Goal: Task Accomplishment & Management: Complete application form

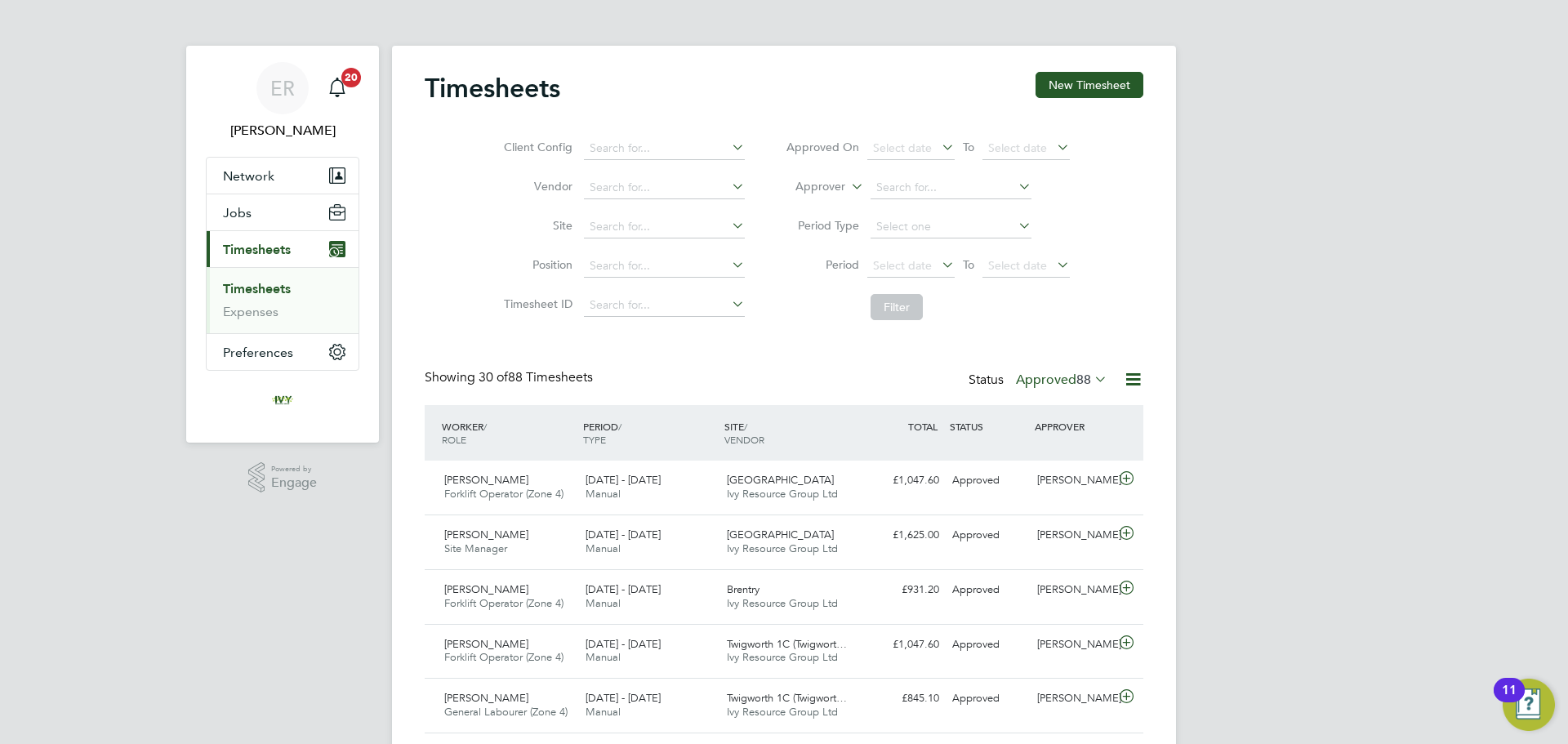
click at [289, 291] on link "Timesheets" at bounding box center [256, 288] width 67 height 15
click at [1109, 98] on button "New Timesheet" at bounding box center [1089, 85] width 108 height 26
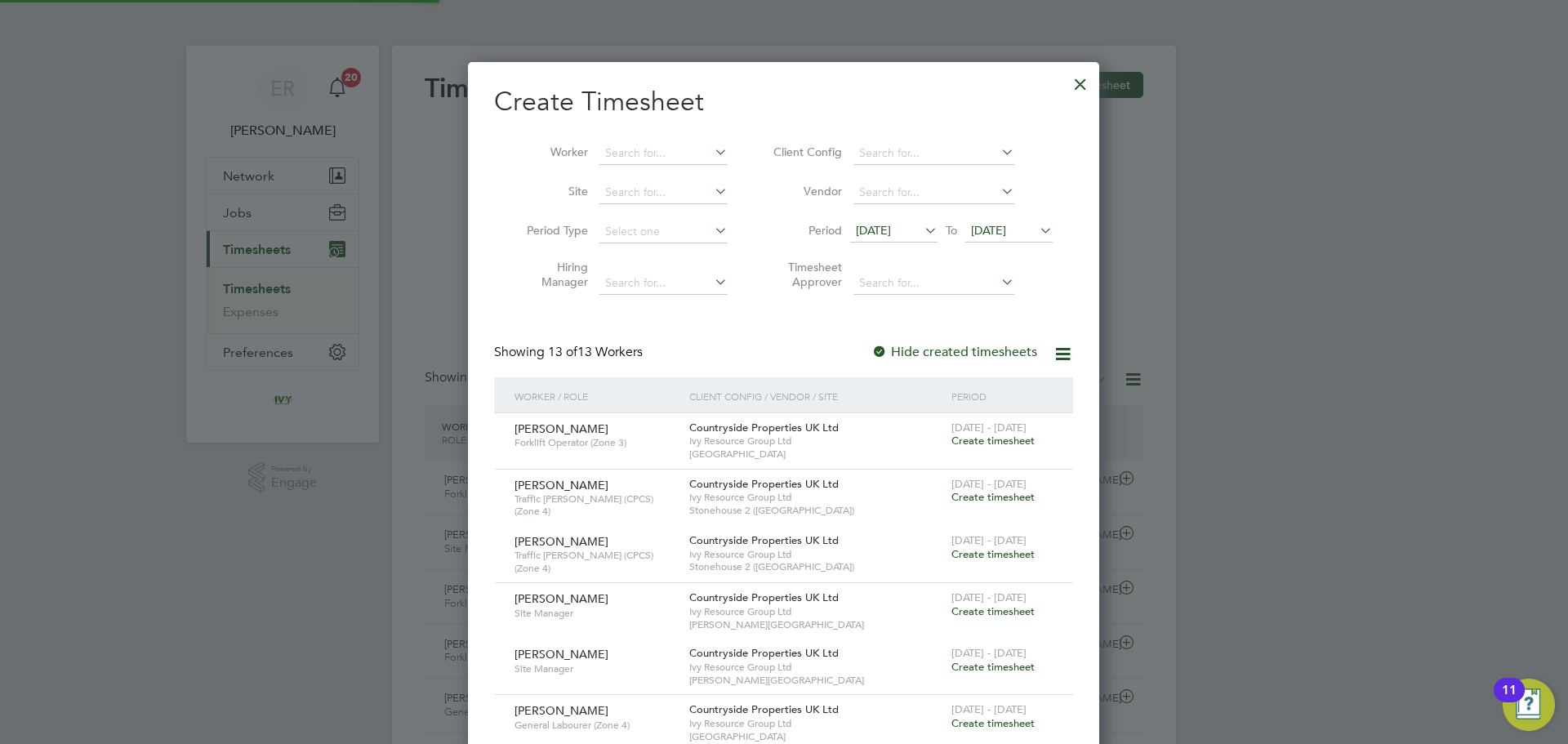
scroll to position [1340, 632]
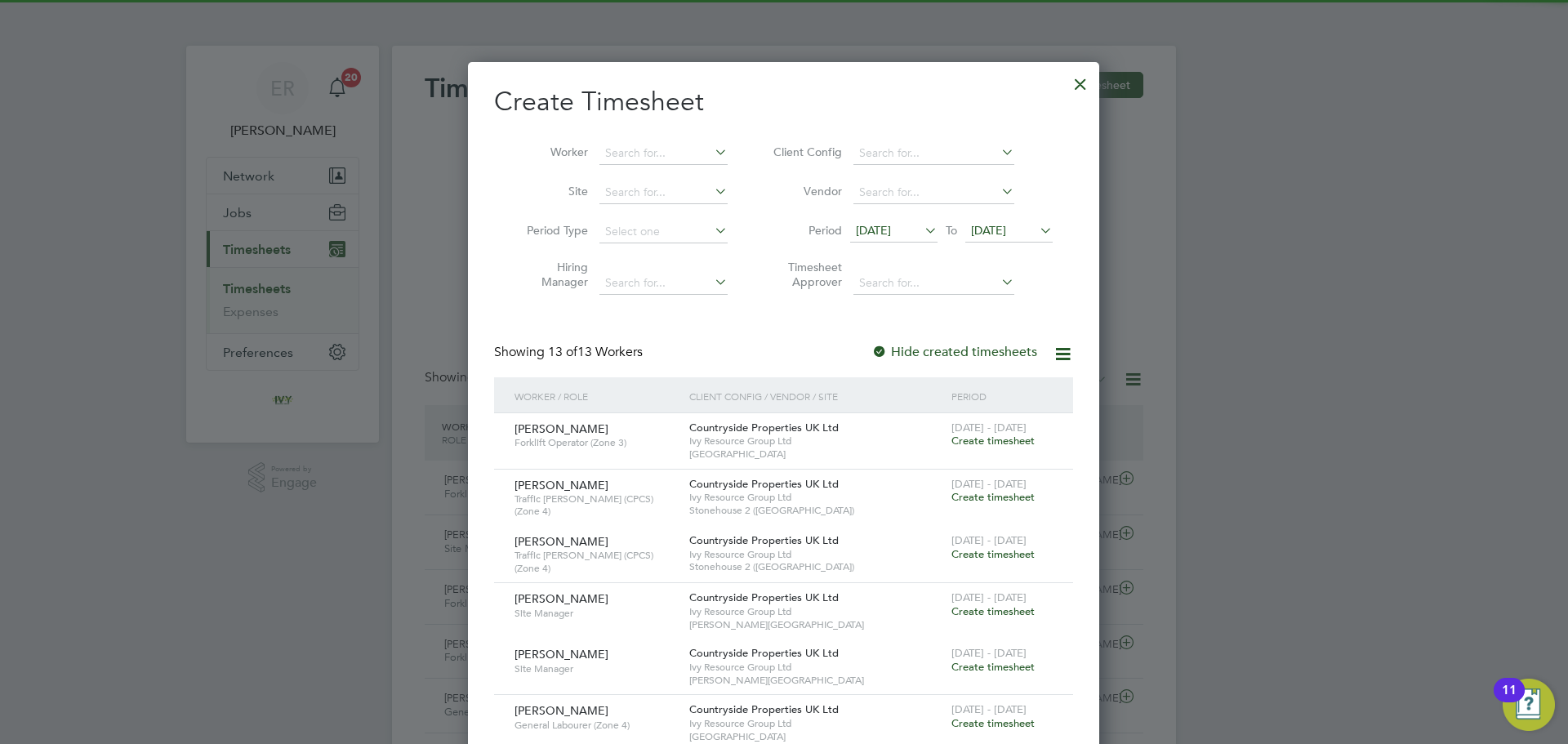
click at [1006, 230] on span "19 Aug 2025" at bounding box center [988, 229] width 35 height 14
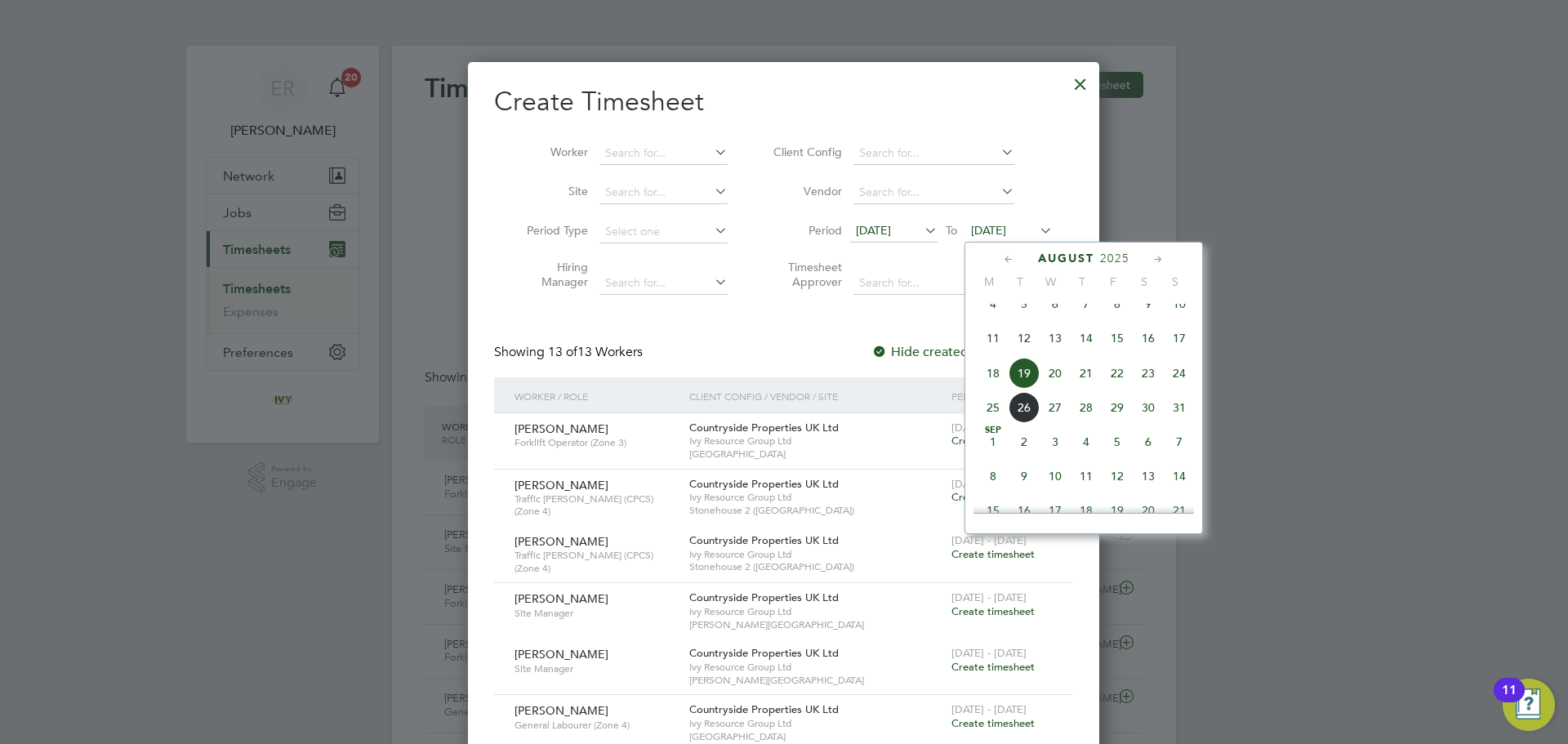
click at [1183, 388] on span "24" at bounding box center [1179, 373] width 31 height 31
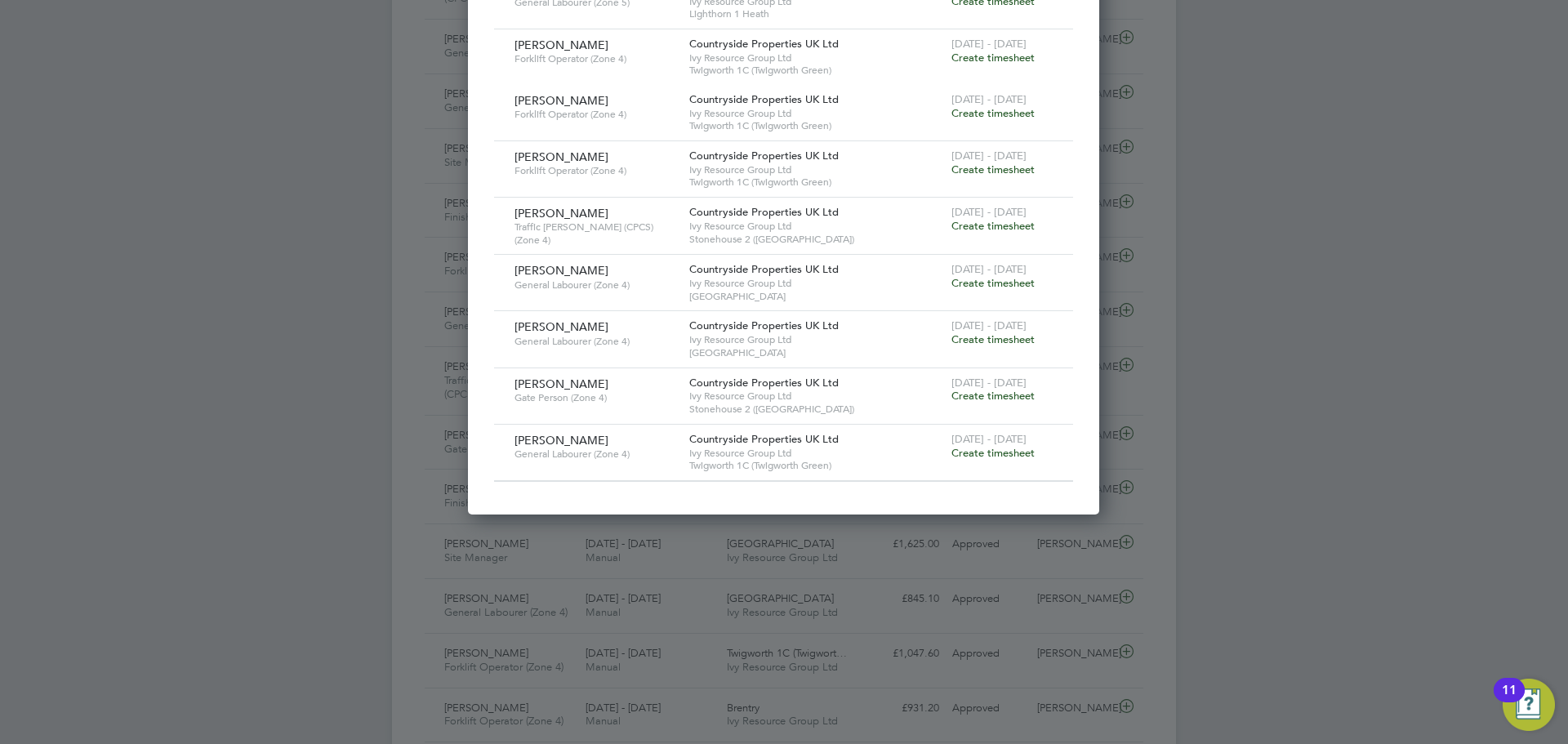
scroll to position [898, 0]
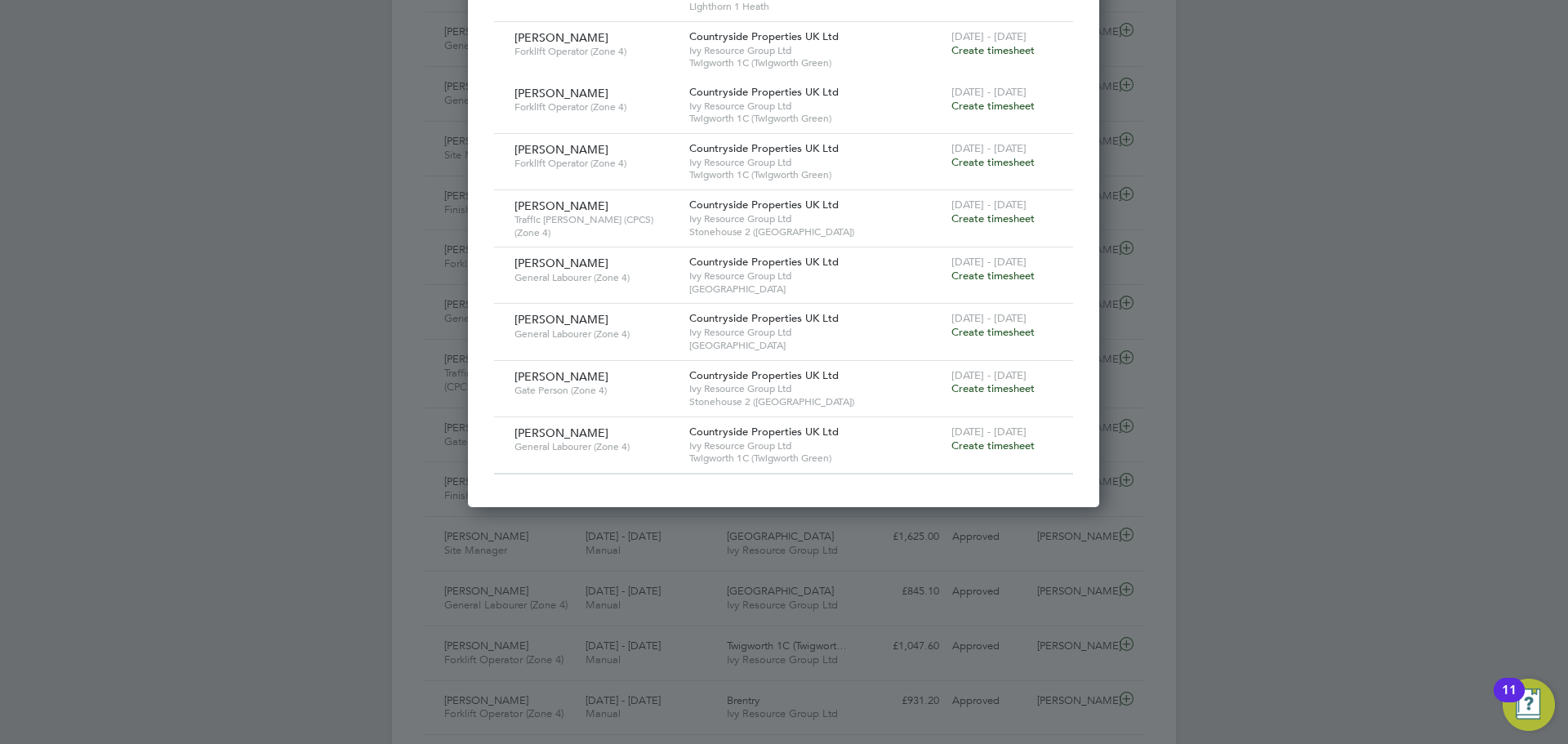
click at [991, 446] on span "Create timesheet" at bounding box center [993, 445] width 83 height 13
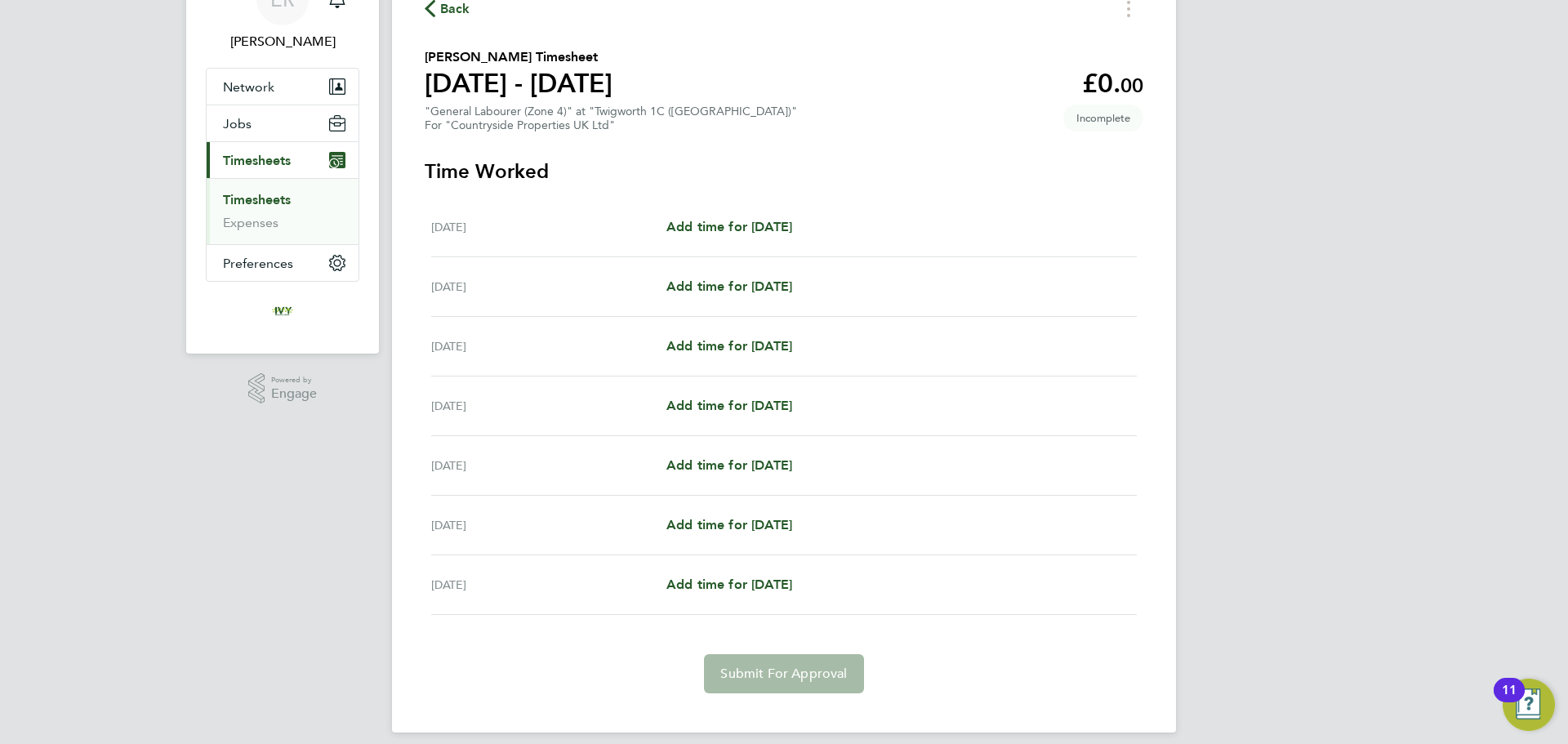
scroll to position [104, 0]
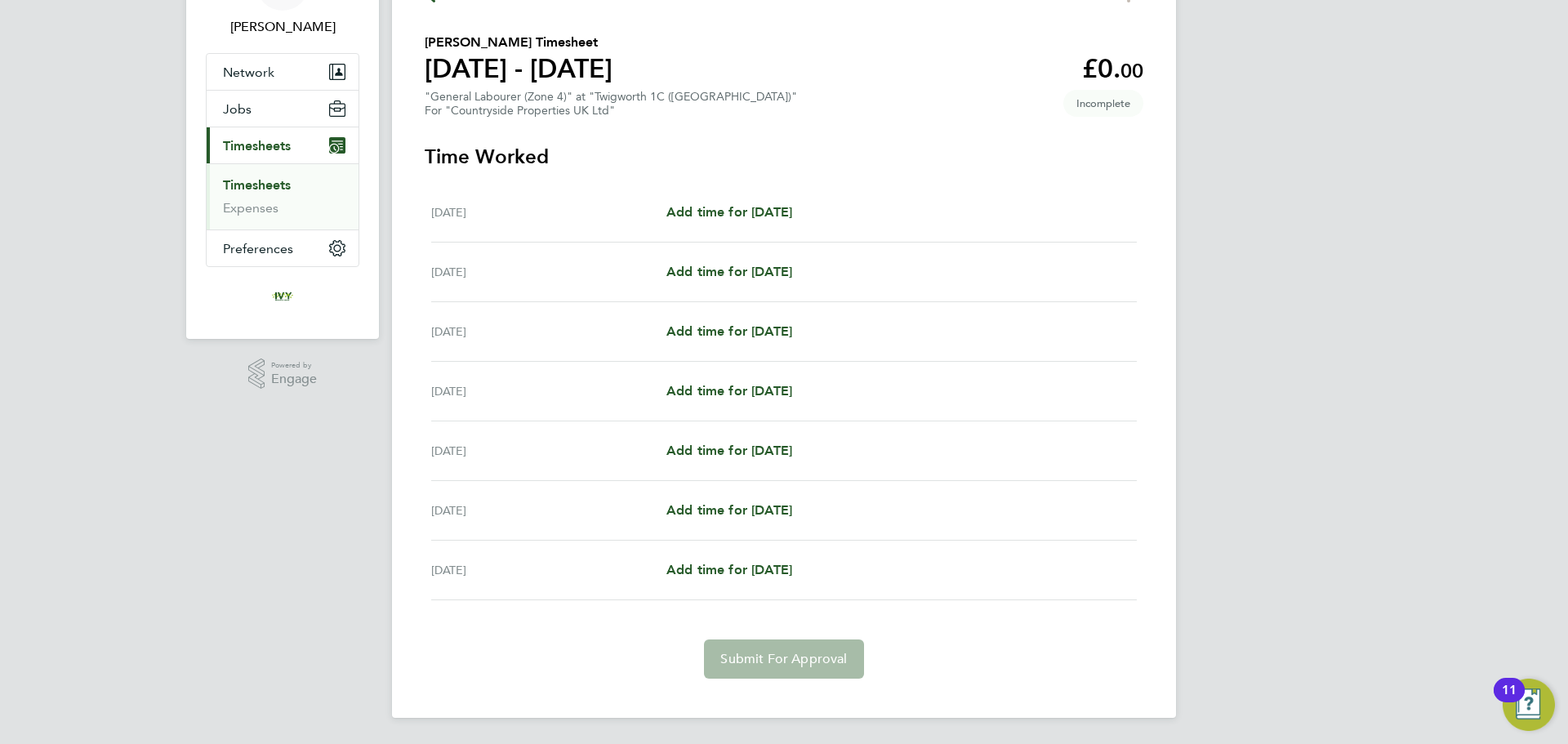
click at [682, 198] on div "Mon 18 Aug Add time for Mon 18 Aug Add time for Mon 18 Aug" at bounding box center [784, 213] width 705 height 60
click at [702, 218] on span "Add time for Mon 18 Aug" at bounding box center [729, 212] width 125 height 15
select select "30"
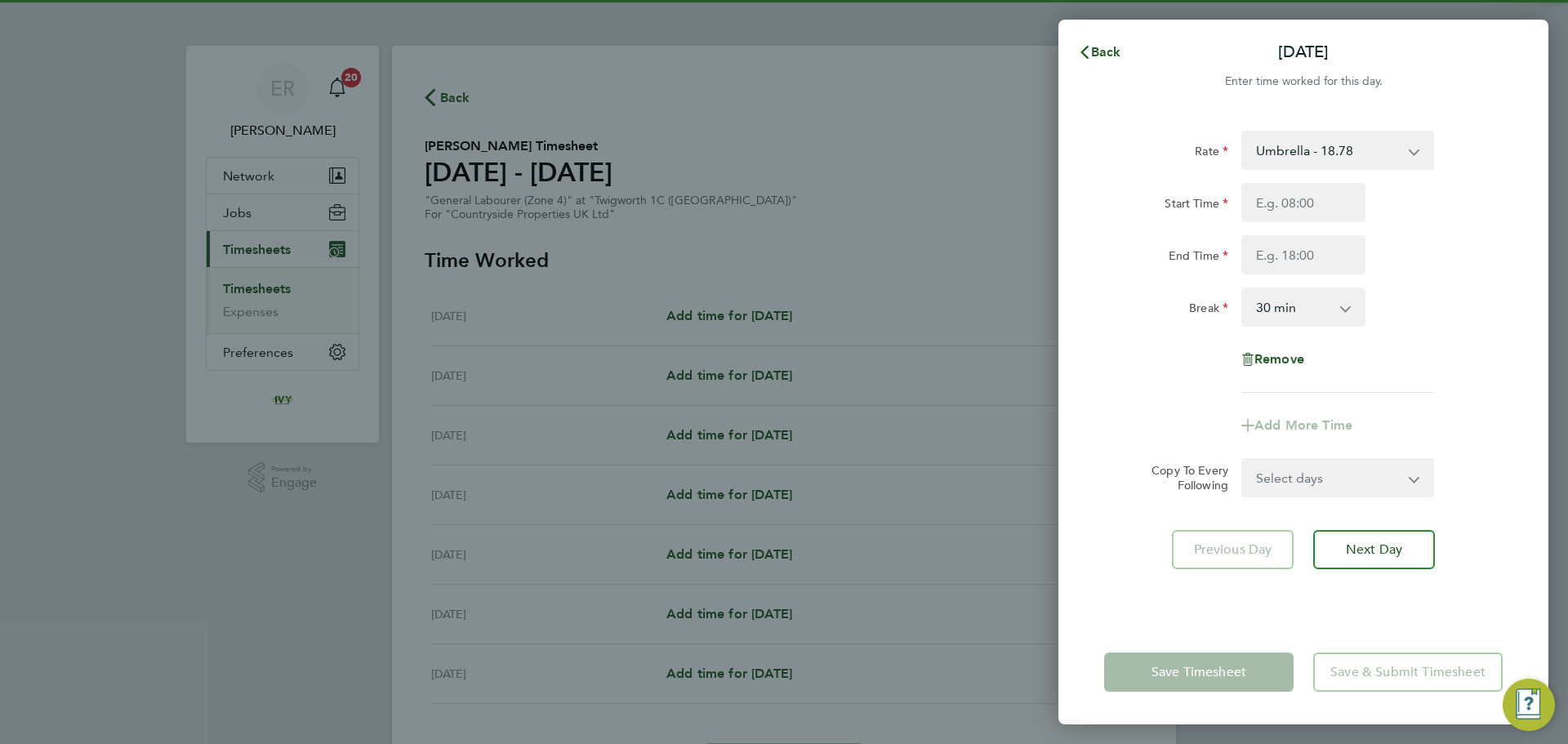
click at [1285, 223] on div "Start Time End Time" at bounding box center [1303, 228] width 412 height 92
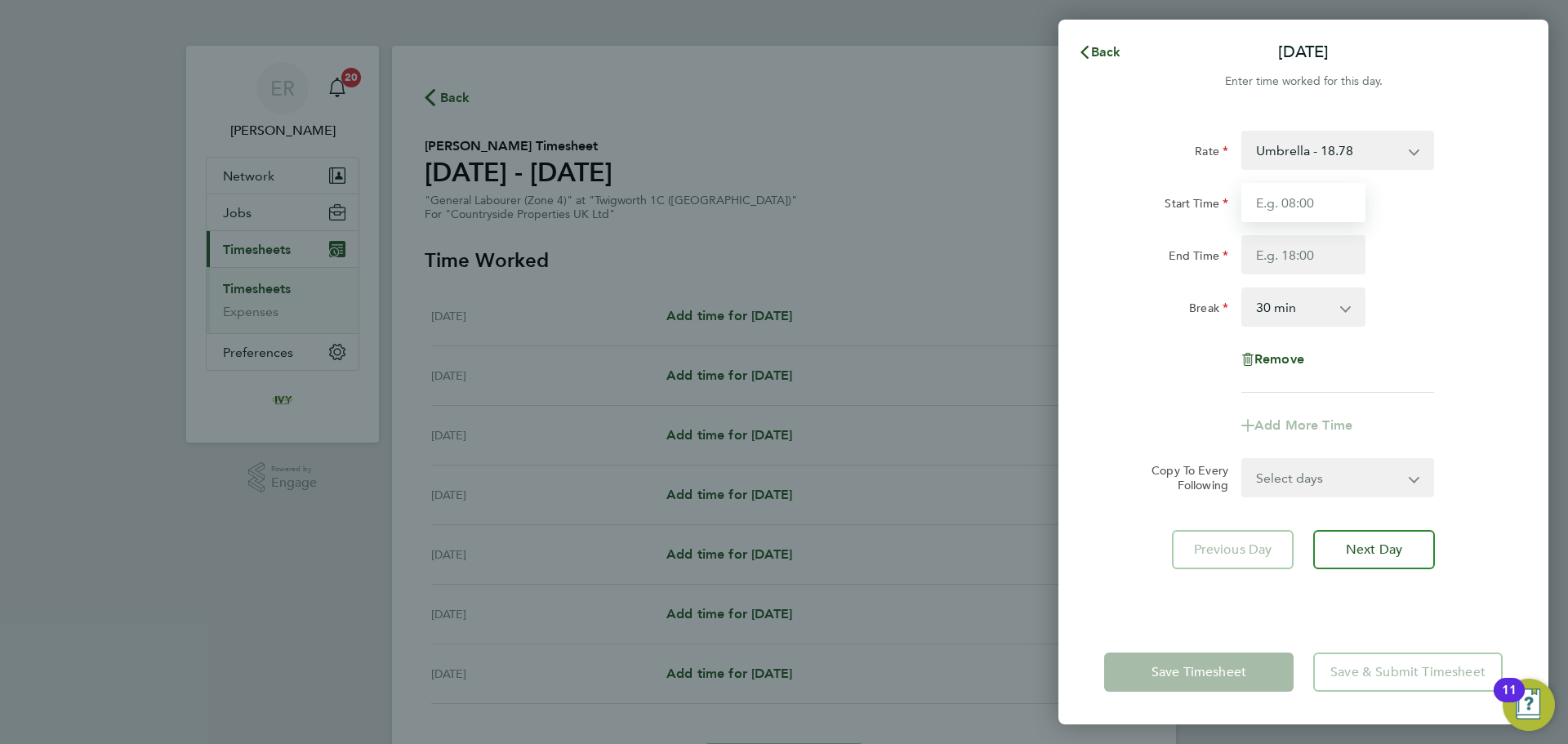
click at [1285, 213] on input "Start Time" at bounding box center [1303, 202] width 124 height 40
type input "07:30"
click at [1298, 252] on input "End Time" at bounding box center [1303, 254] width 124 height 40
type input "17:00"
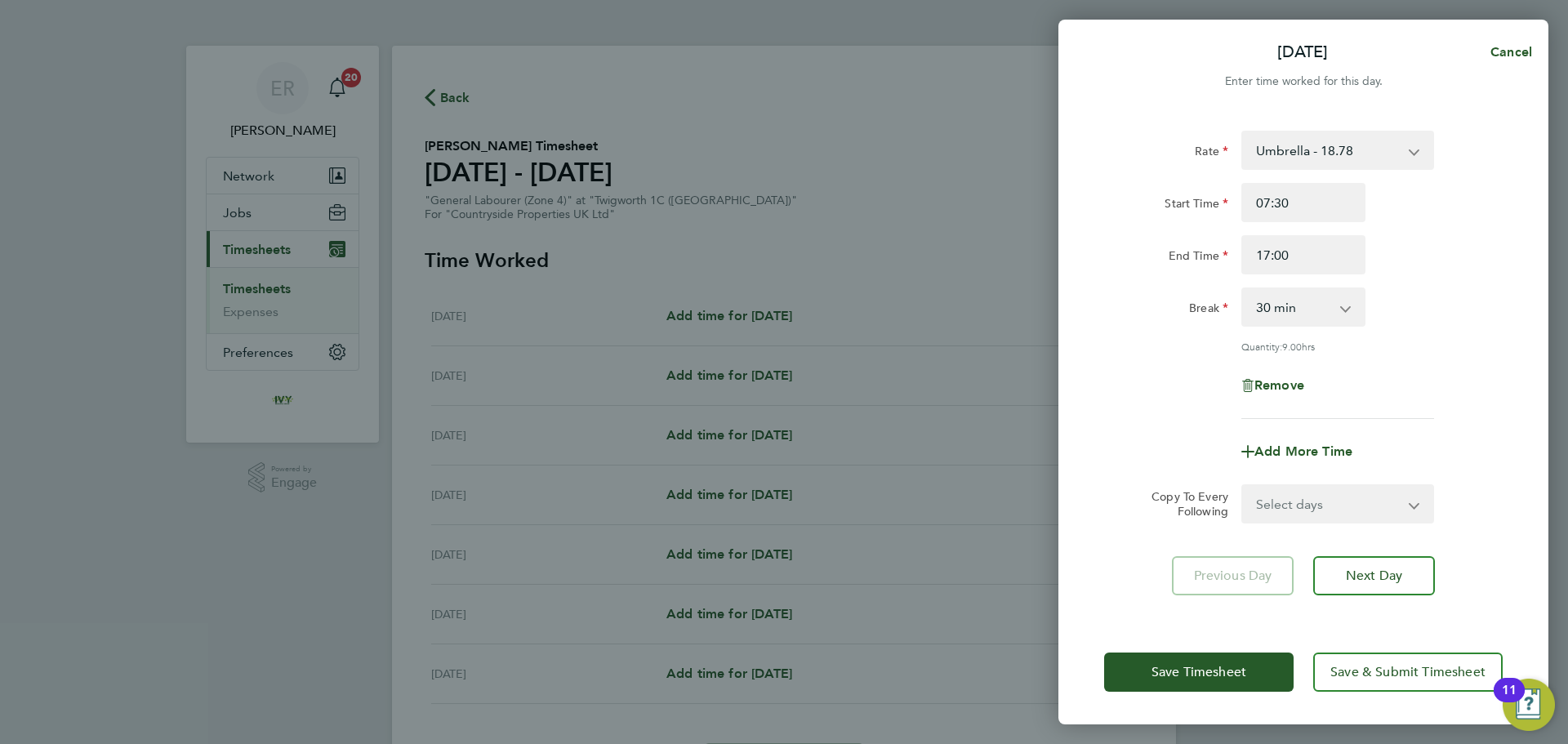
click at [1428, 326] on div "Break 0 min 15 min 30 min 45 min 60 min 75 min 90 min" at bounding box center [1303, 306] width 412 height 40
click at [1378, 570] on span "Next Day" at bounding box center [1373, 575] width 56 height 16
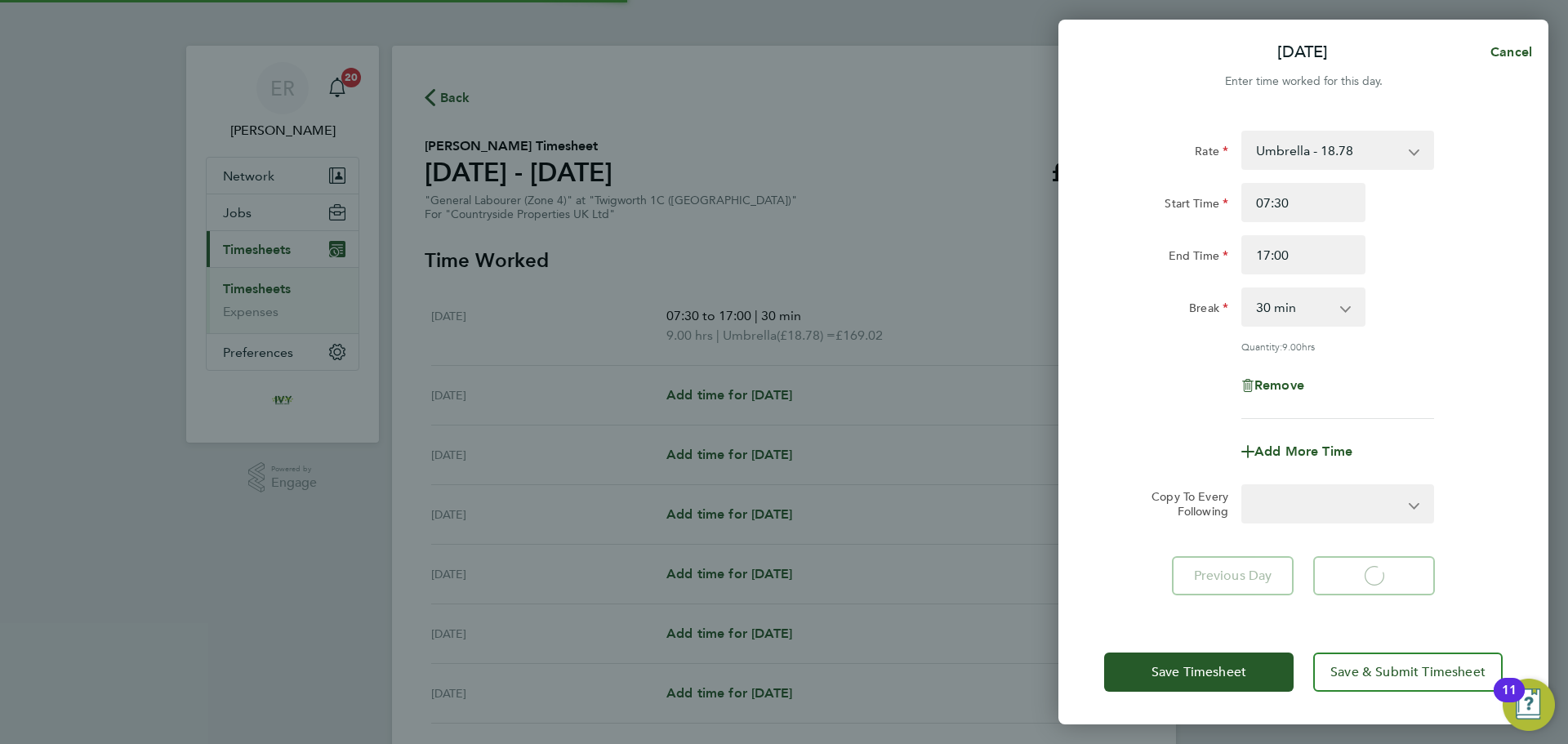
select select "30"
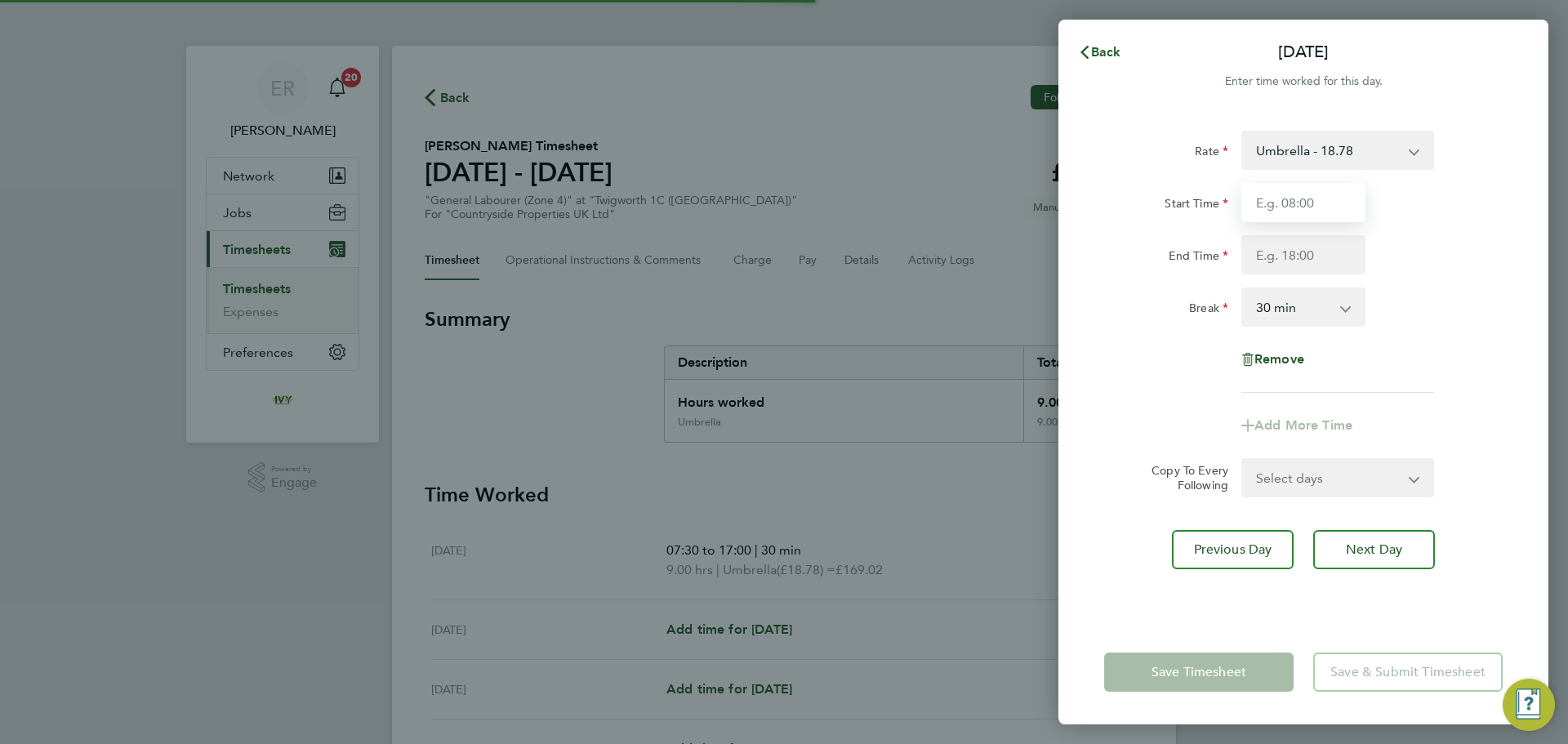
click at [1290, 205] on input "Start Time" at bounding box center [1303, 202] width 124 height 40
type input "07:30"
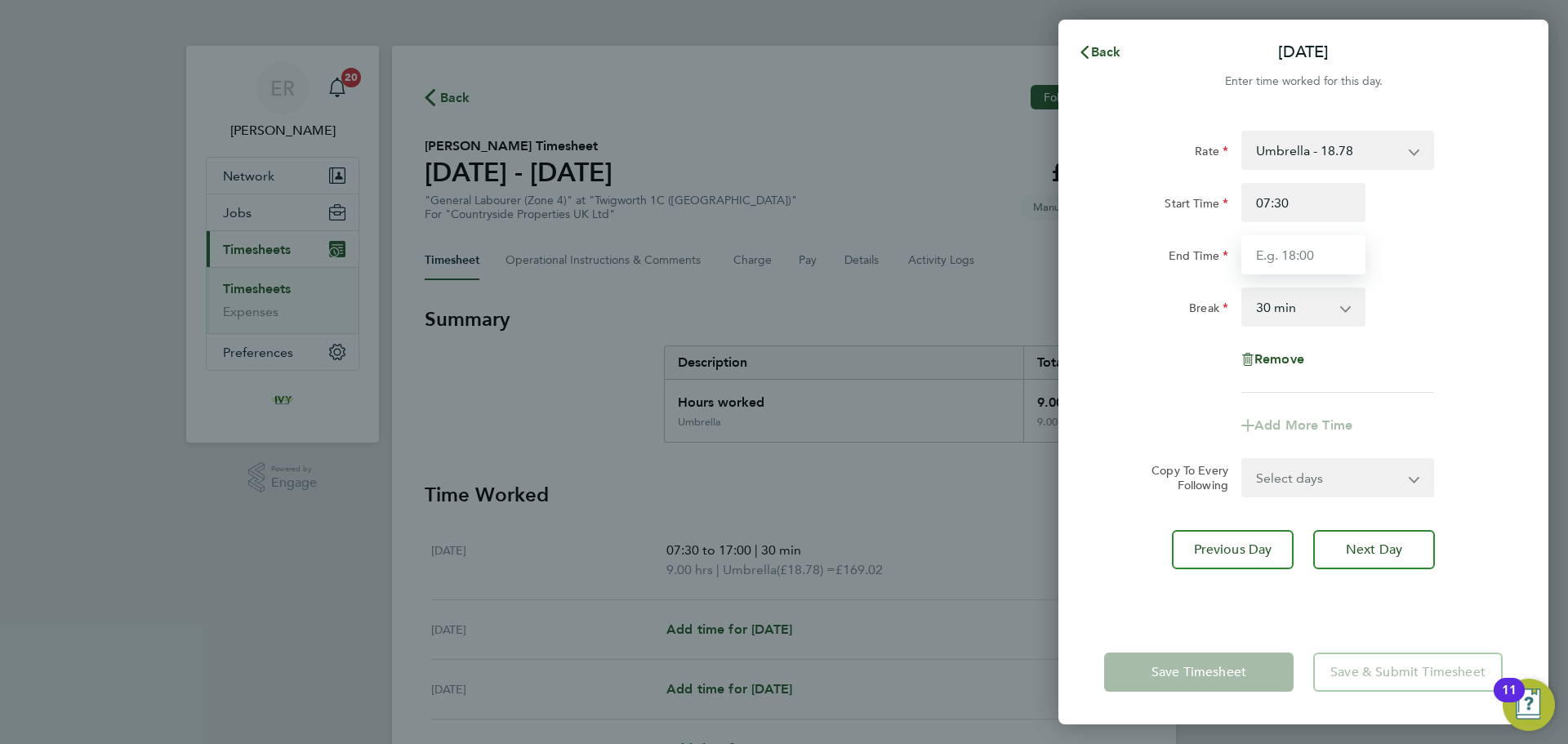
click at [1296, 255] on input "End Time" at bounding box center [1303, 254] width 124 height 40
type input "17:00"
click at [1424, 317] on div "Break 0 min 15 min 30 min 45 min 60 min 75 min 90 min" at bounding box center [1303, 306] width 412 height 40
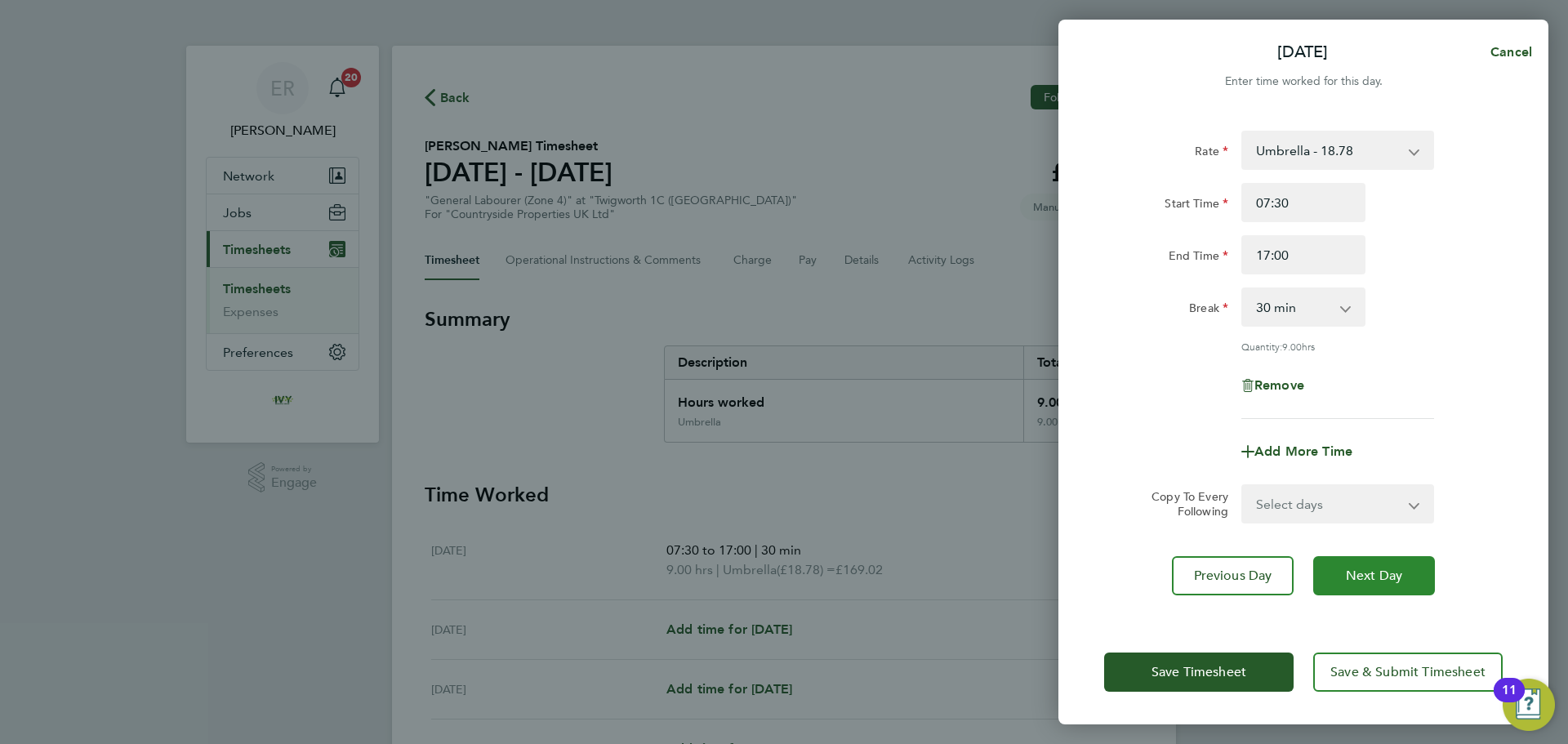
click at [1403, 564] on button "Next Day" at bounding box center [1373, 575] width 121 height 40
select select "30"
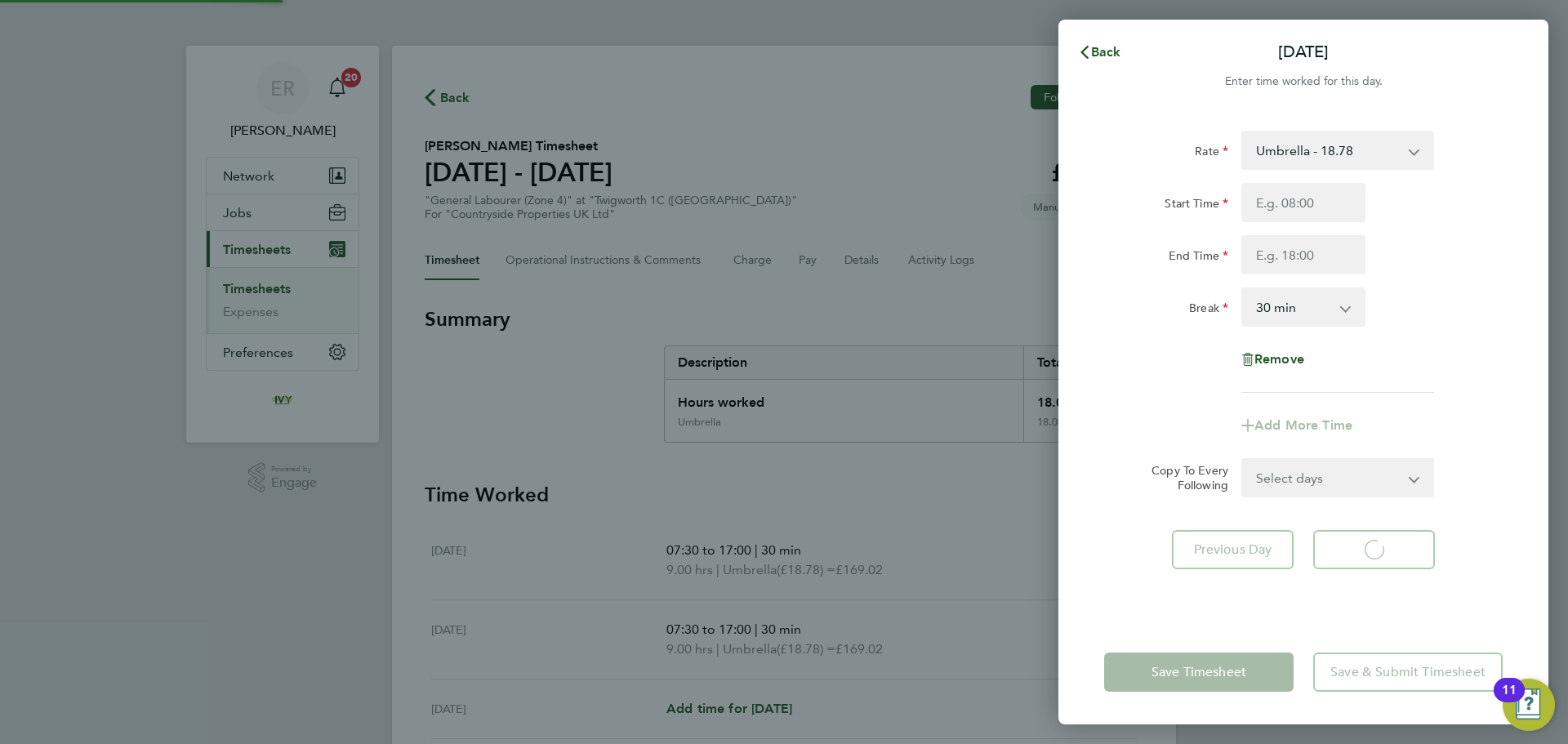
select select "30"
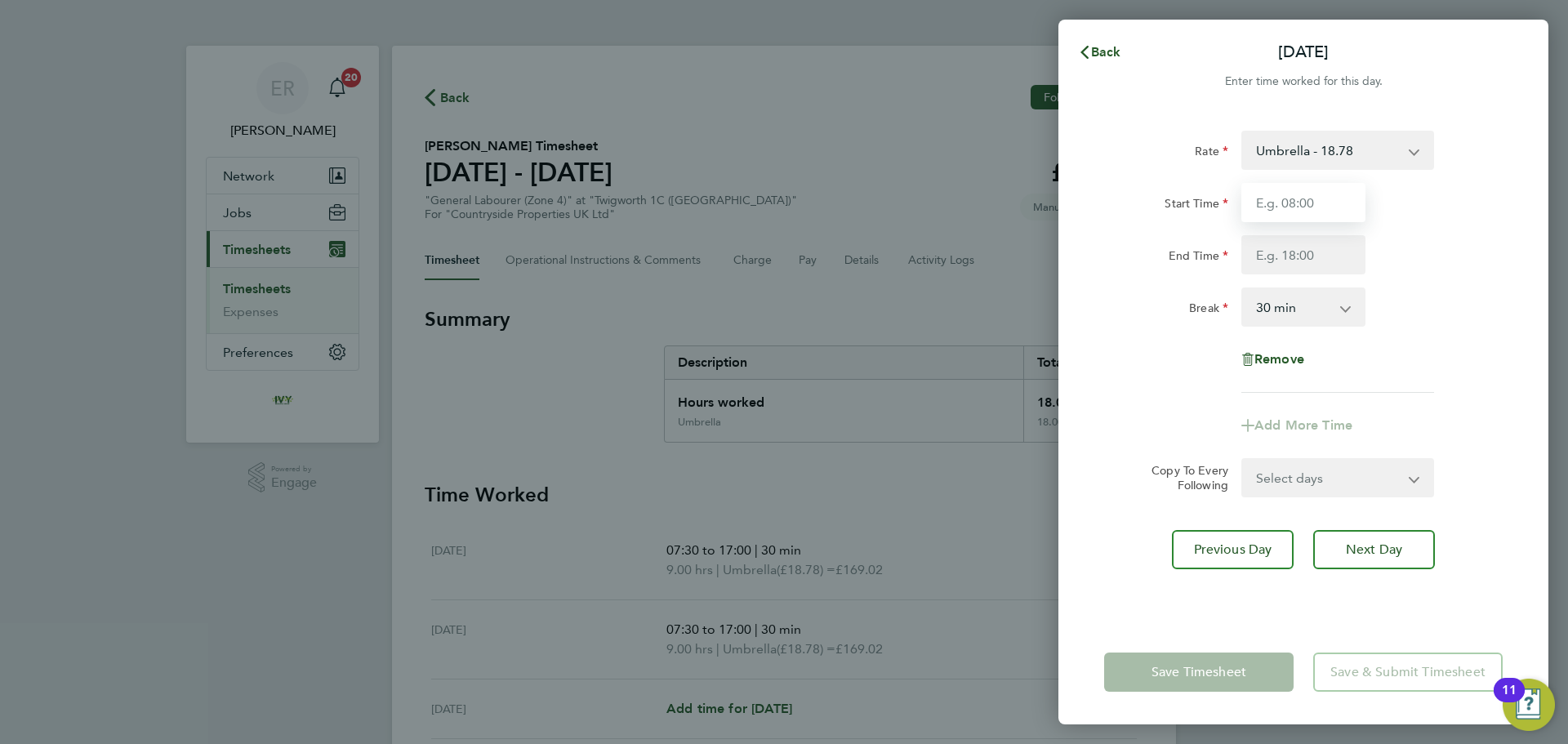
click at [1288, 212] on input "Start Time" at bounding box center [1303, 202] width 124 height 40
type input "07:30"
click at [1283, 254] on input "End Time" at bounding box center [1303, 254] width 124 height 40
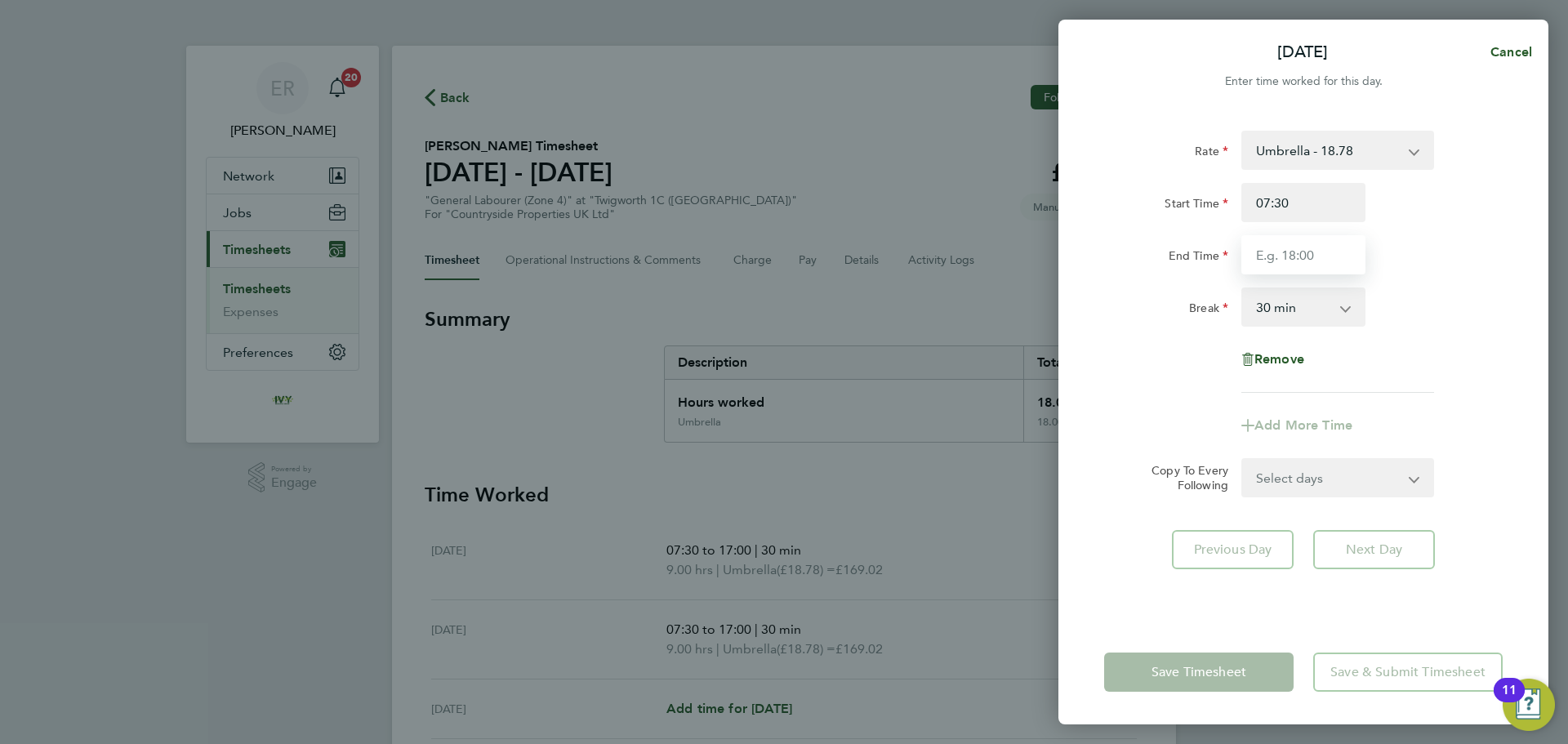
type input "17:00"
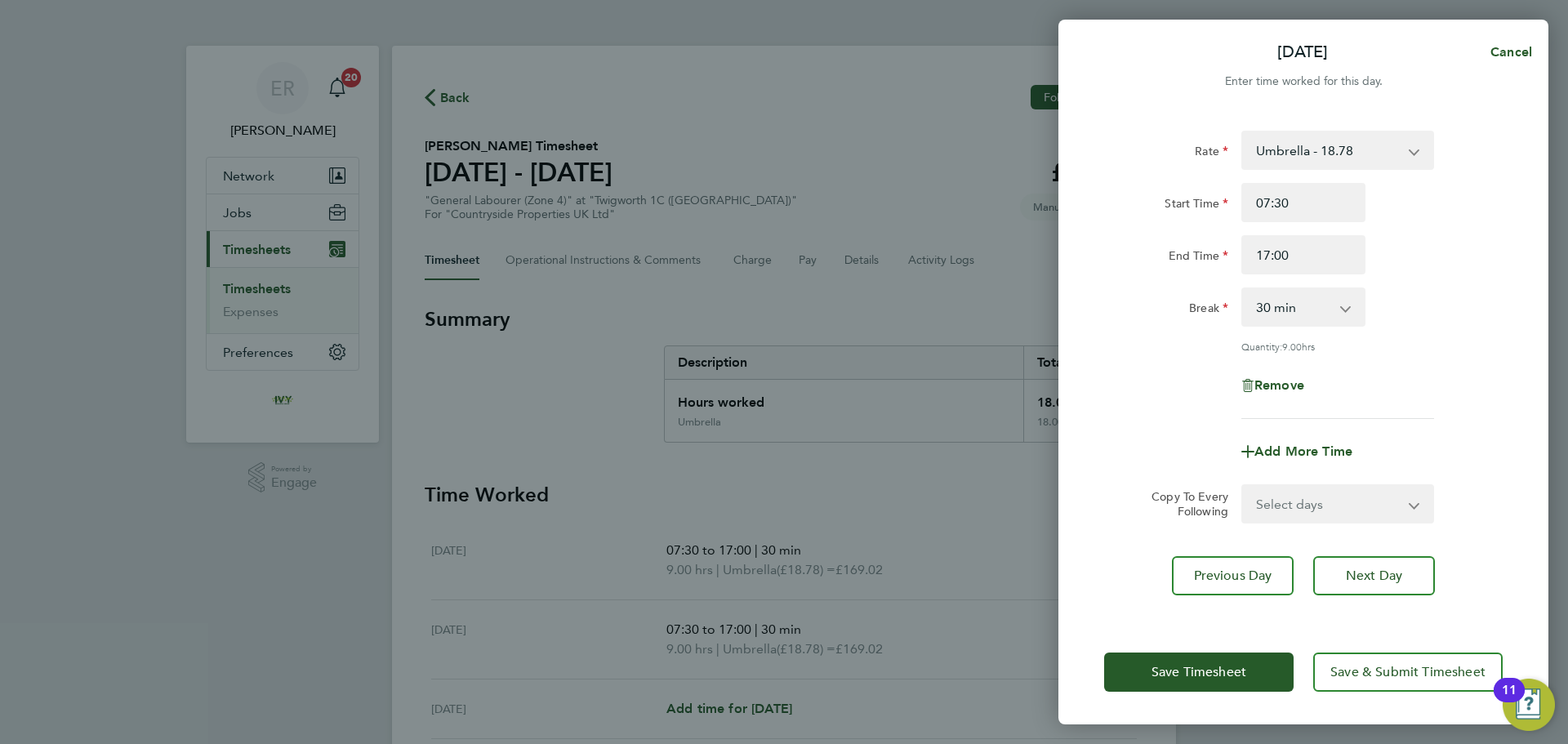
click at [1363, 645] on div "Save Timesheet Save & Submit Timesheet" at bounding box center [1303, 672] width 490 height 104
click at [1363, 668] on span "Save & Submit Timesheet" at bounding box center [1407, 672] width 155 height 16
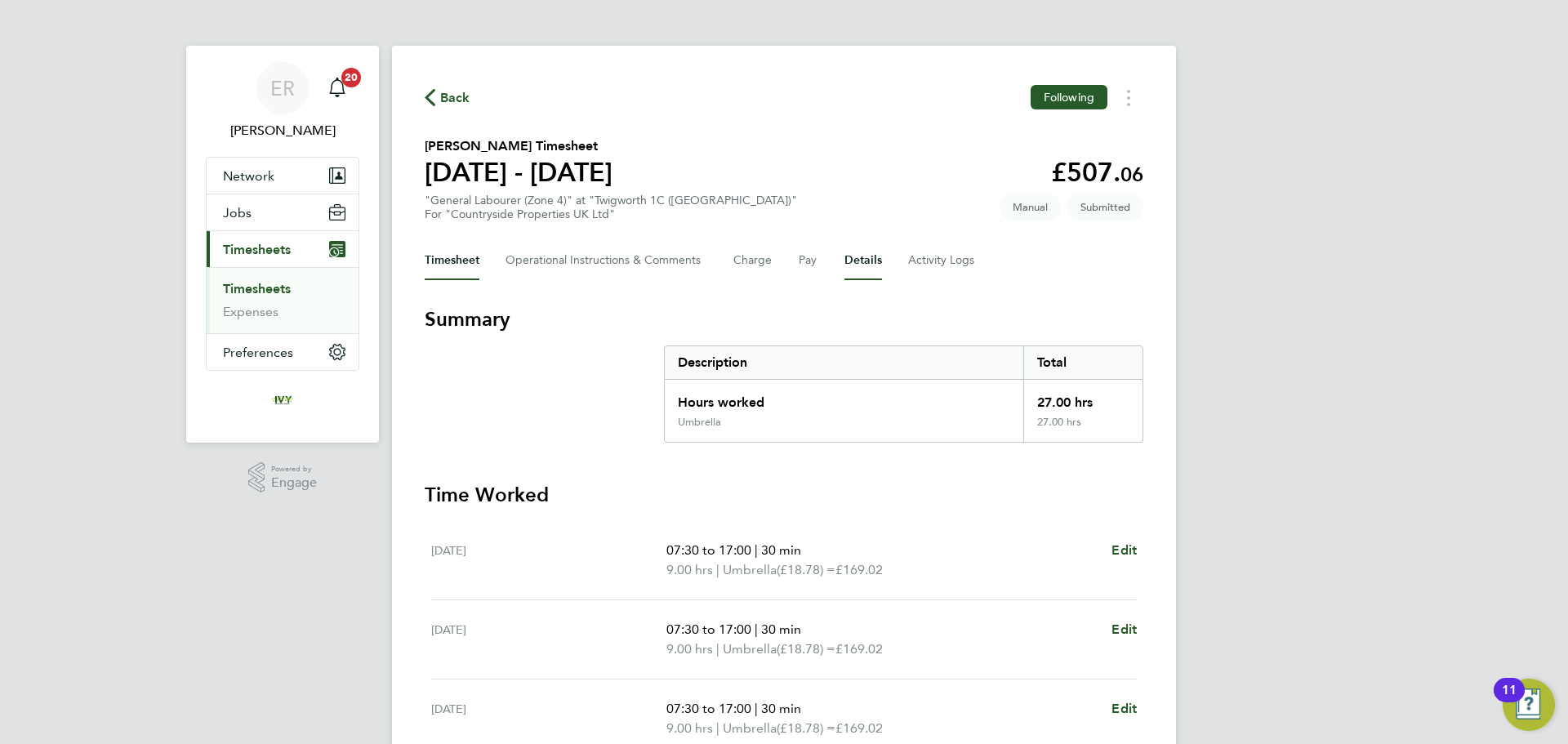
click at [878, 252] on button "Details" at bounding box center [863, 260] width 38 height 40
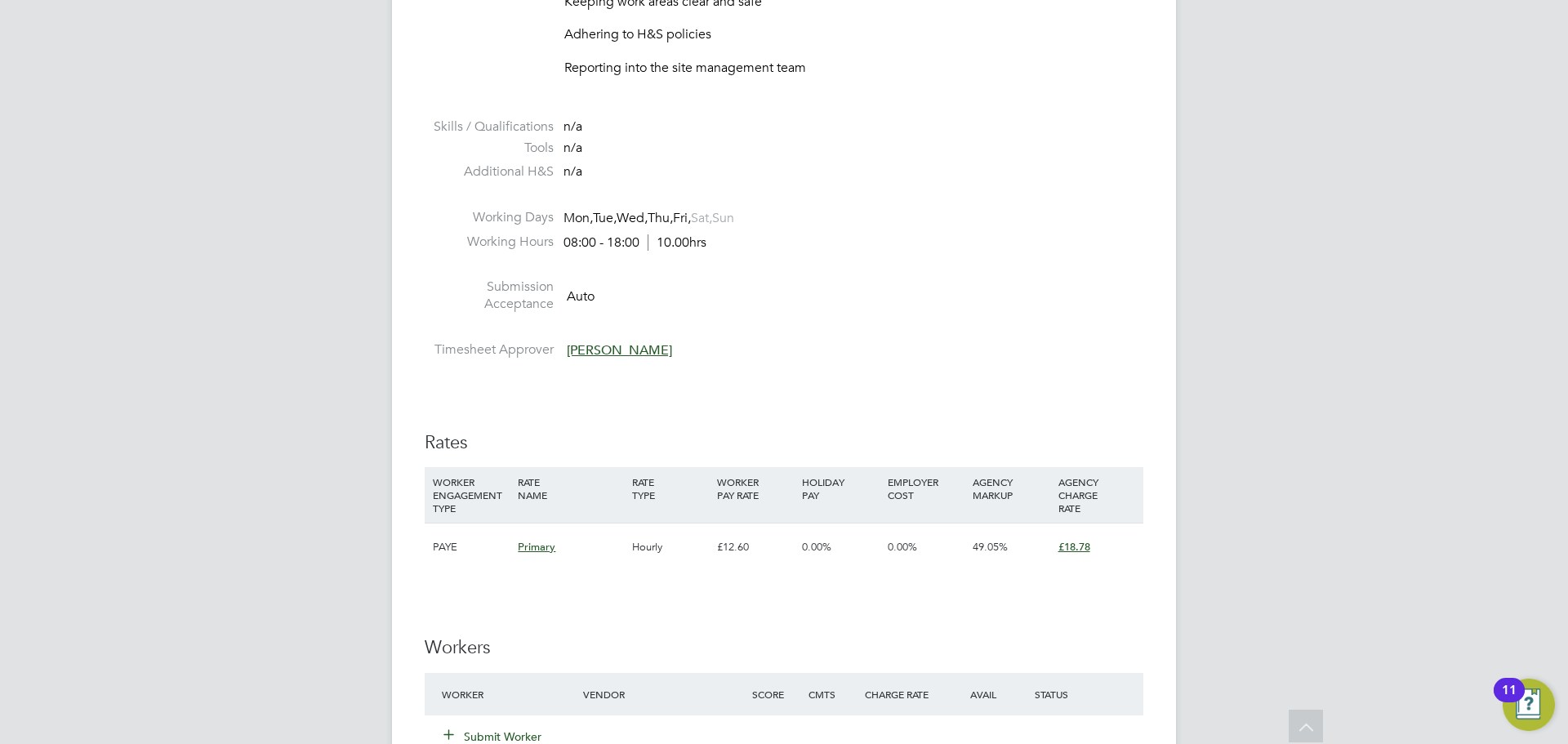
scroll to position [1061, 0]
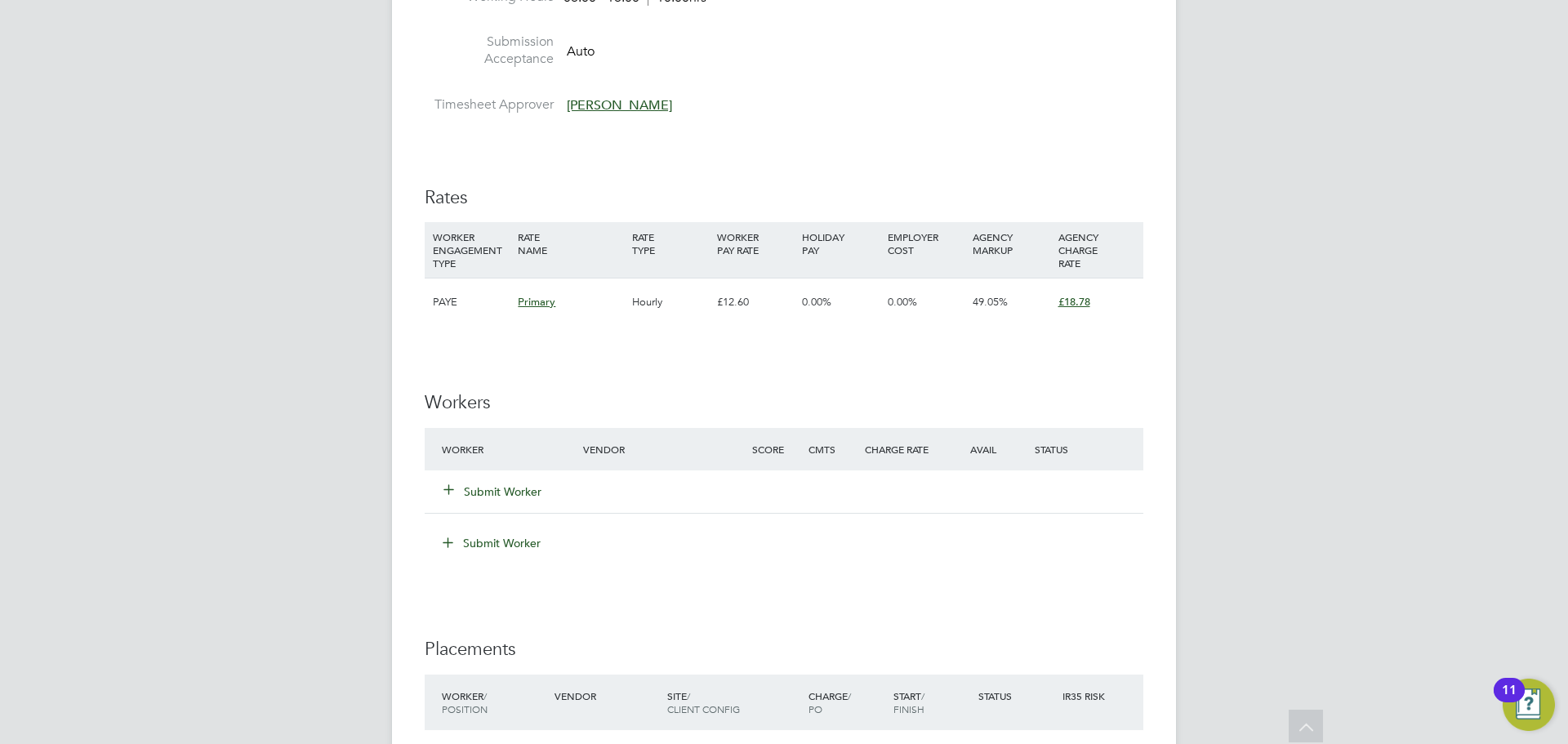
click at [519, 494] on button "Submit Worker" at bounding box center [493, 492] width 98 height 16
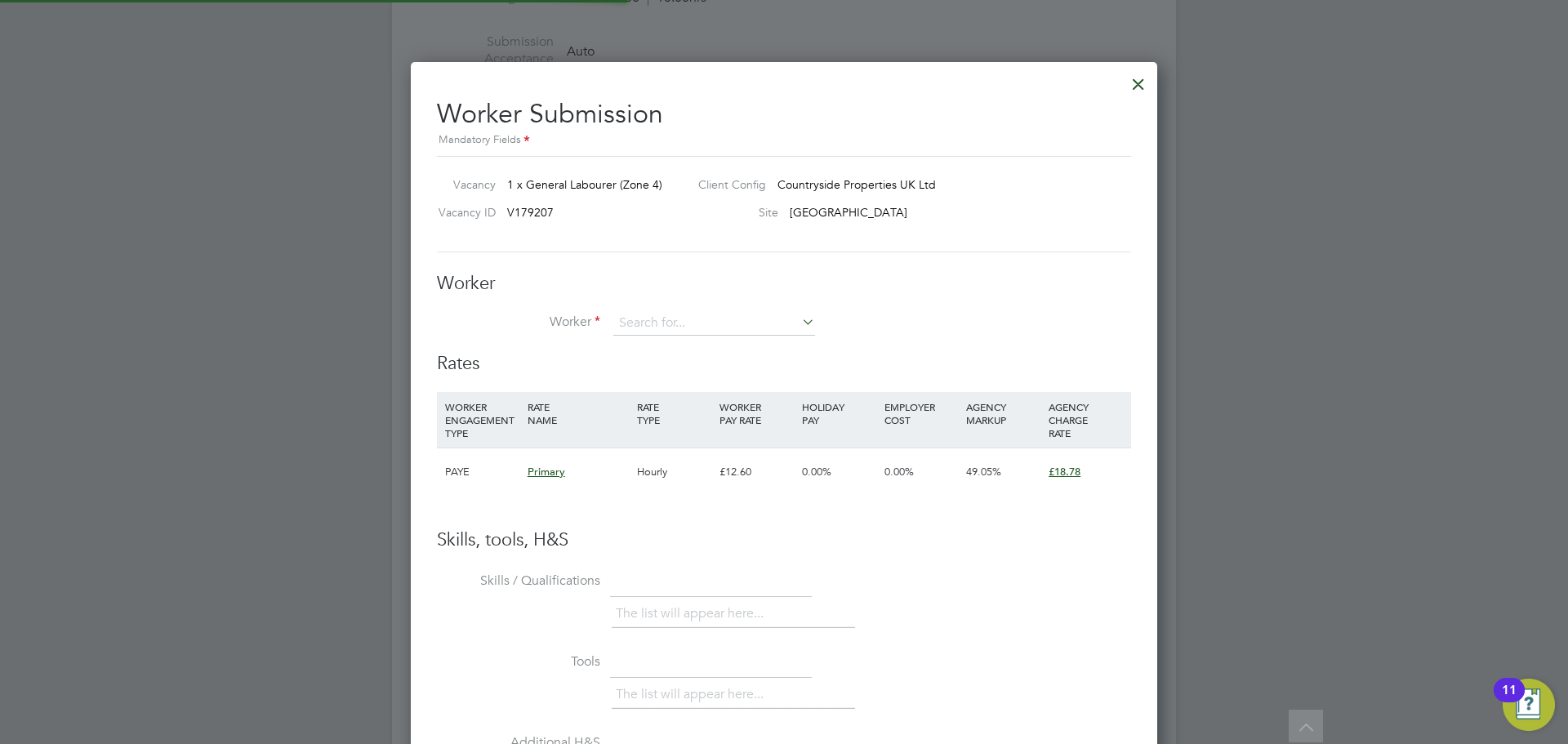
scroll to position [1008, 747]
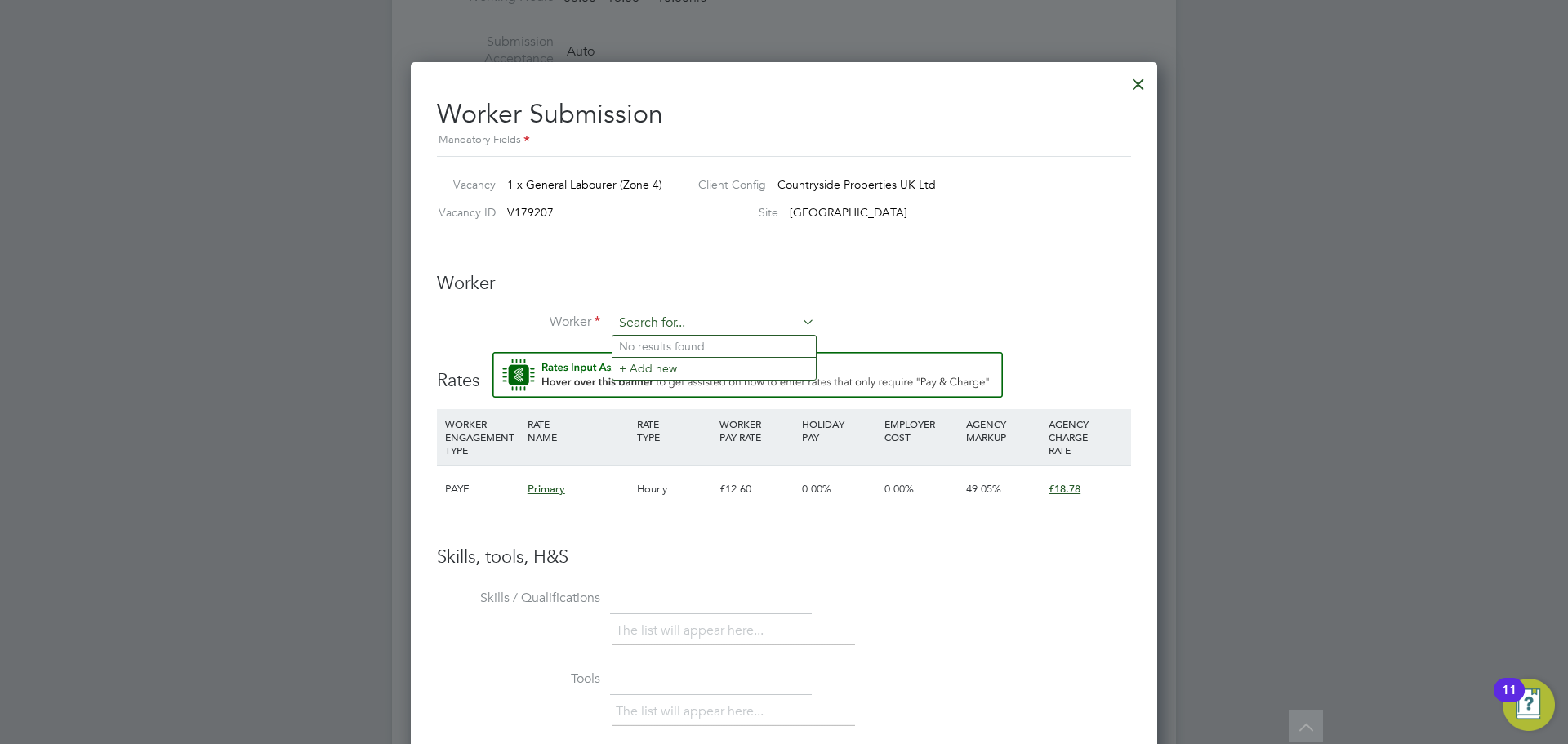
click at [673, 329] on input at bounding box center [713, 323] width 201 height 24
click at [692, 345] on li "Mam [DEMOGRAPHIC_DATA] (27)" at bounding box center [713, 346] width 203 height 22
type input "[PERSON_NAME] (27)"
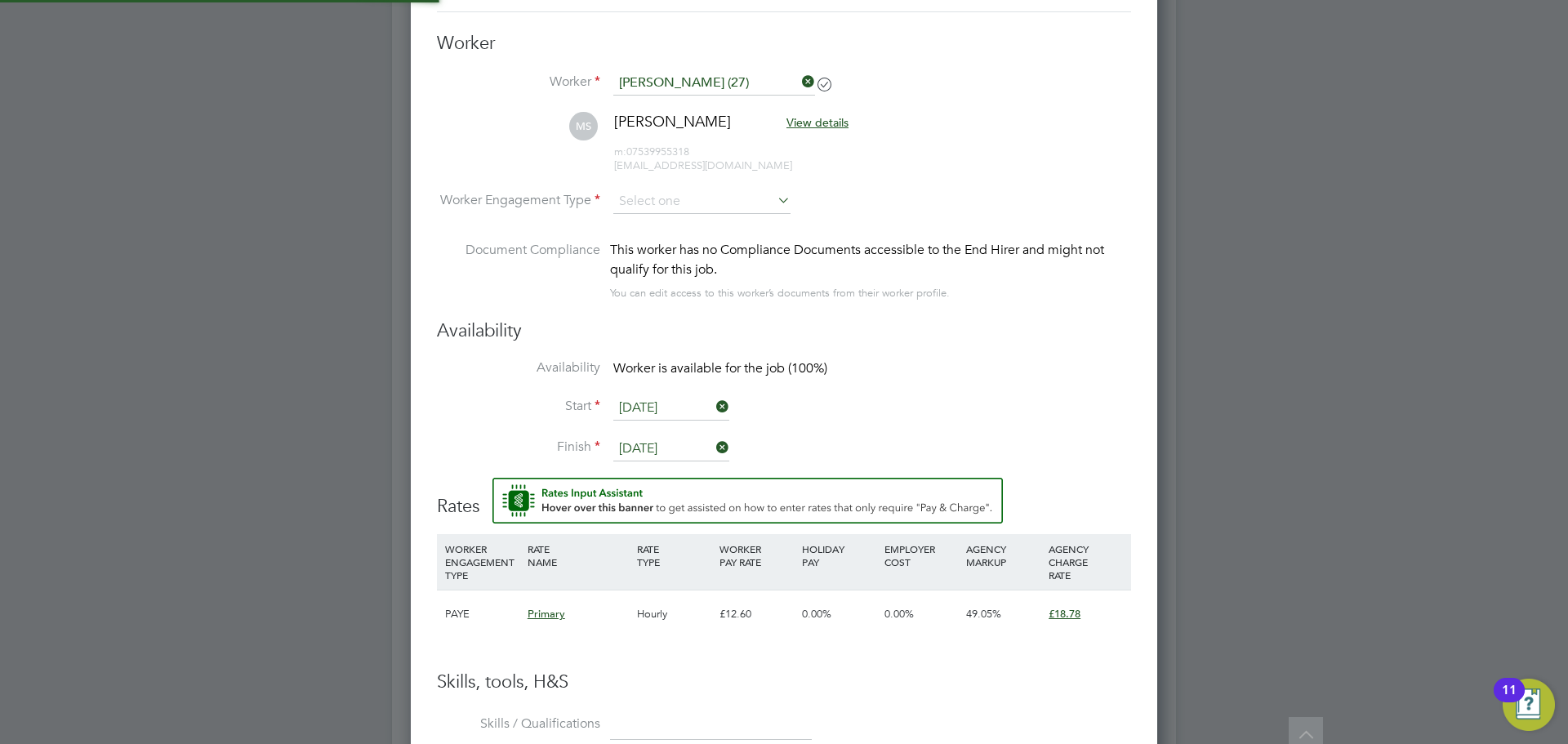
scroll to position [8, 8]
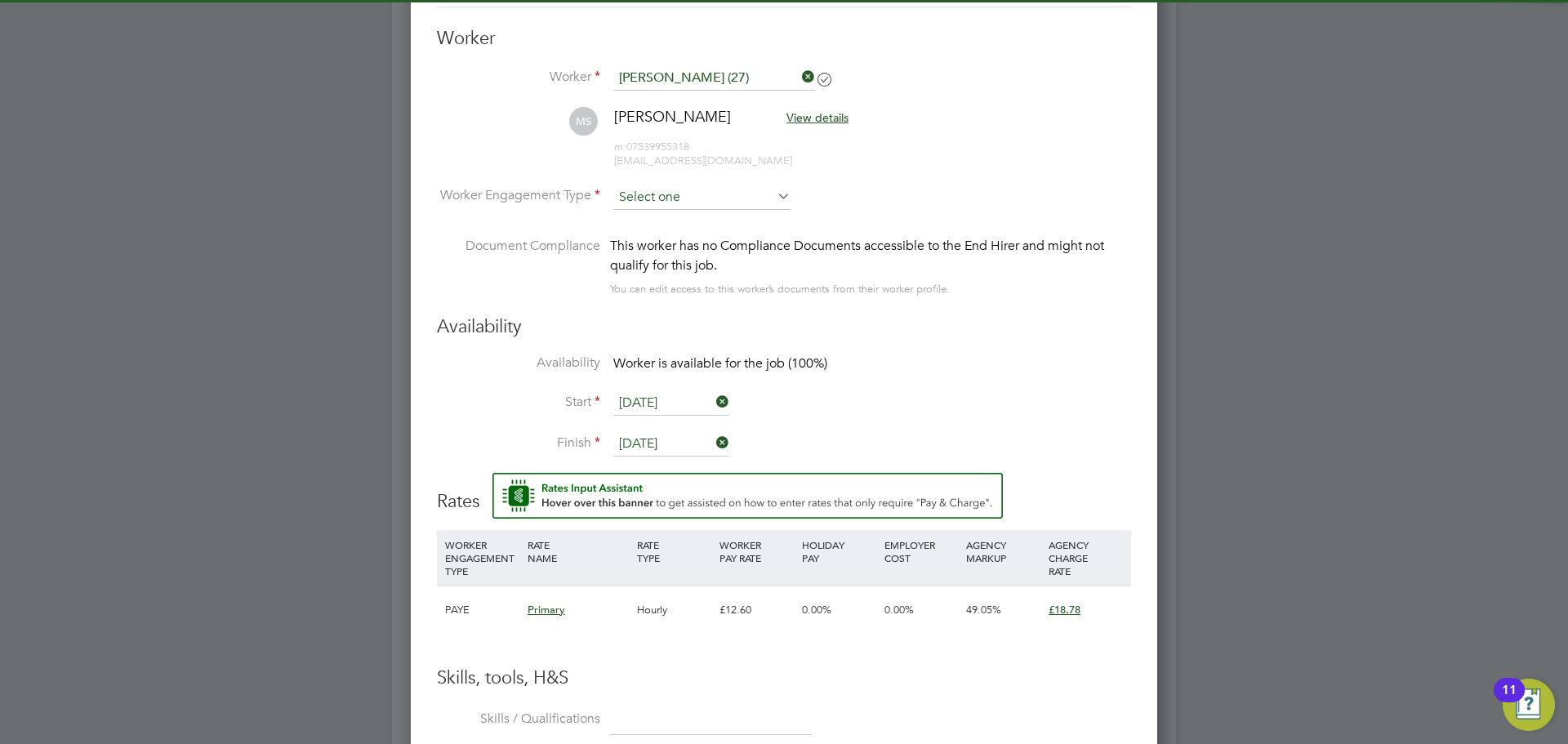
click at [648, 190] on input at bounding box center [702, 197] width 177 height 24
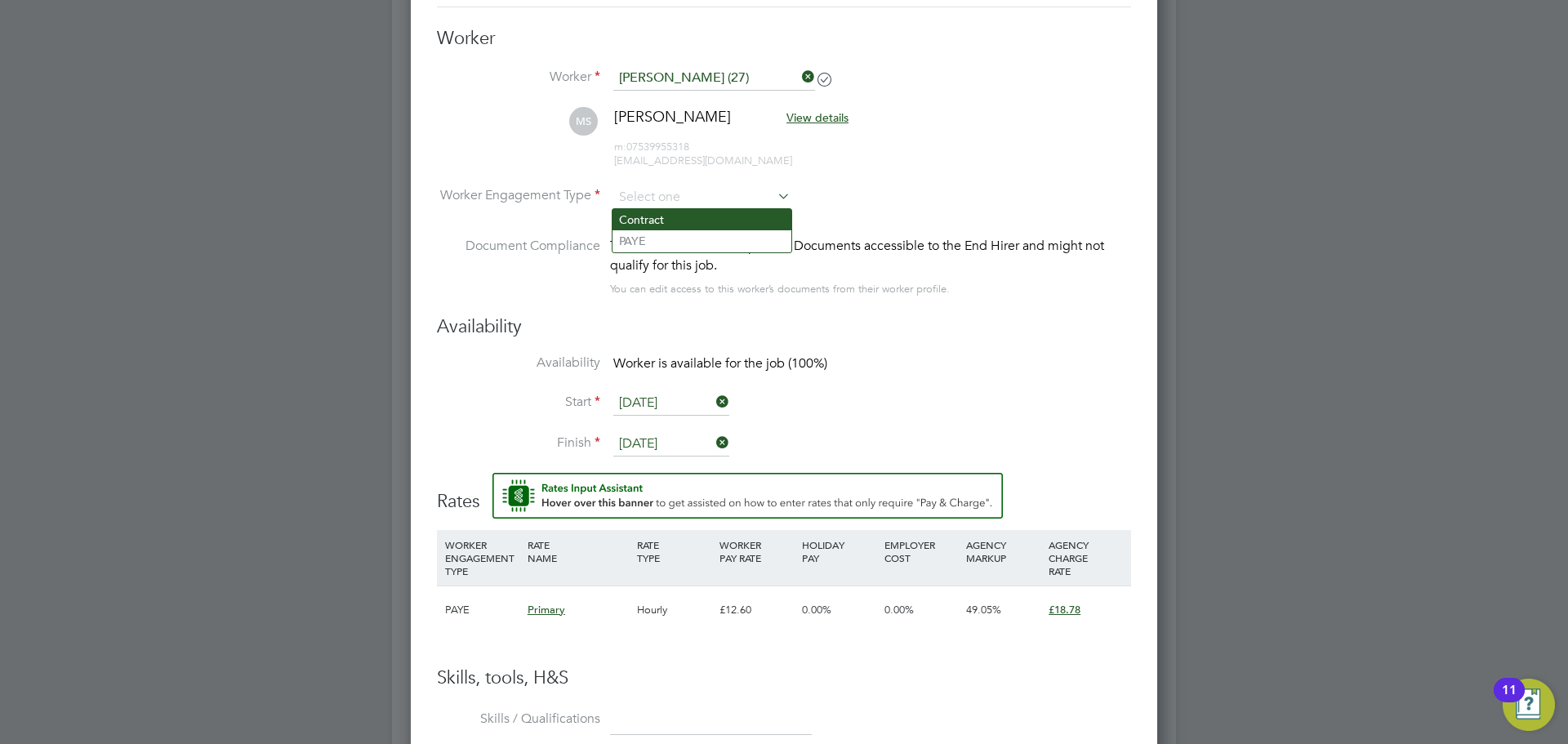
click at [653, 213] on li "Contract" at bounding box center [702, 220] width 179 height 21
type input "Contract"
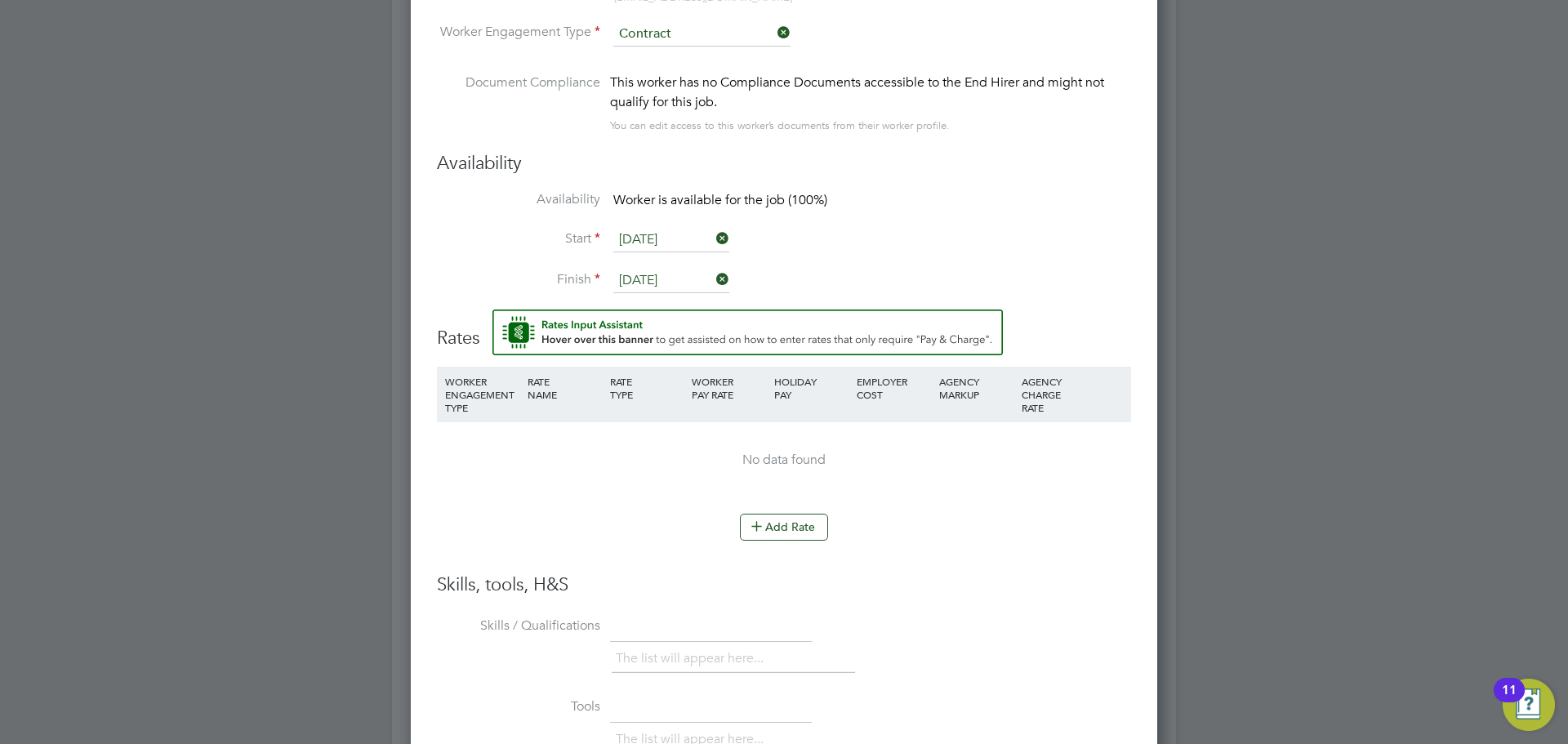
click at [664, 241] on input "[DATE]" at bounding box center [671, 239] width 116 height 24
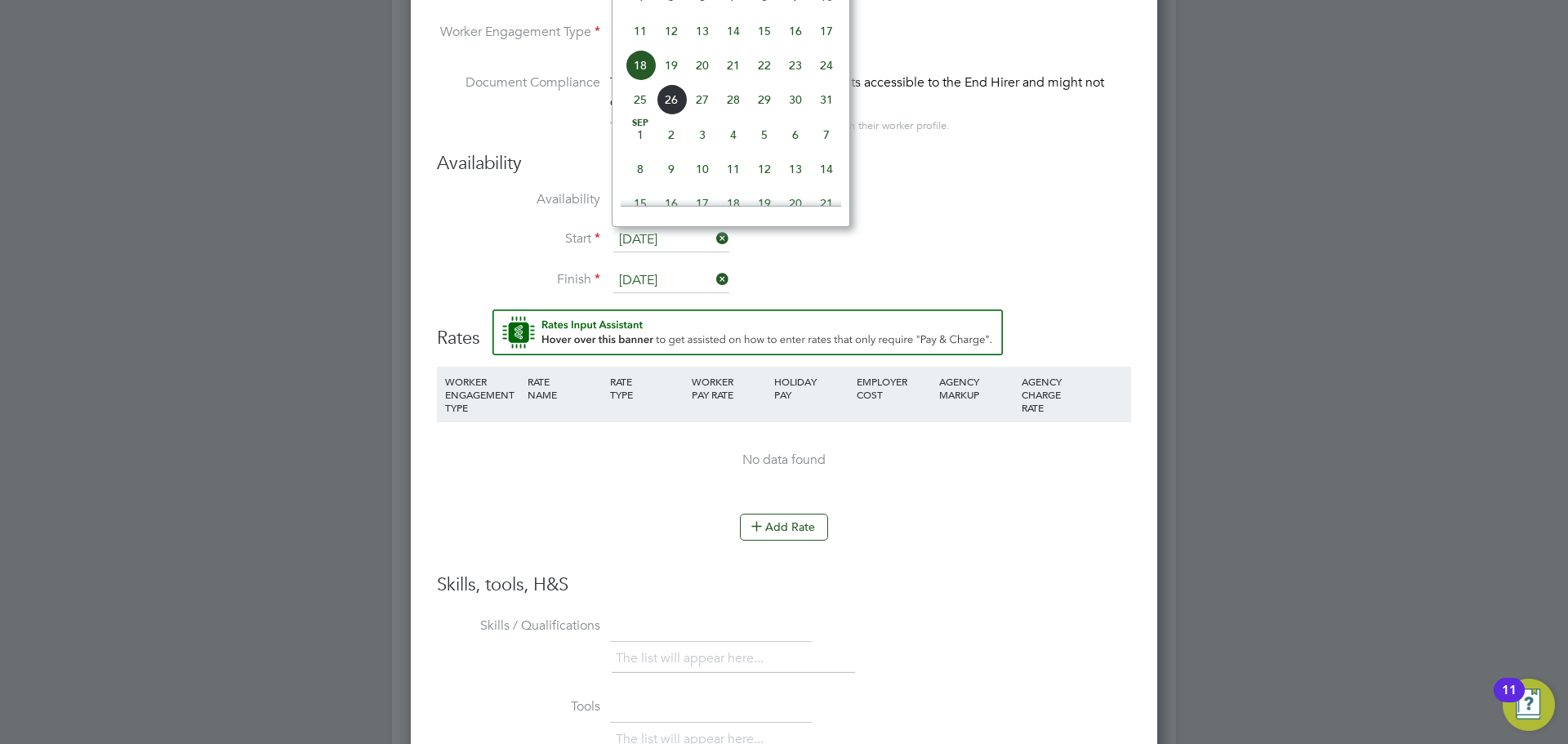
click at [645, 78] on span "18" at bounding box center [640, 66] width 31 height 31
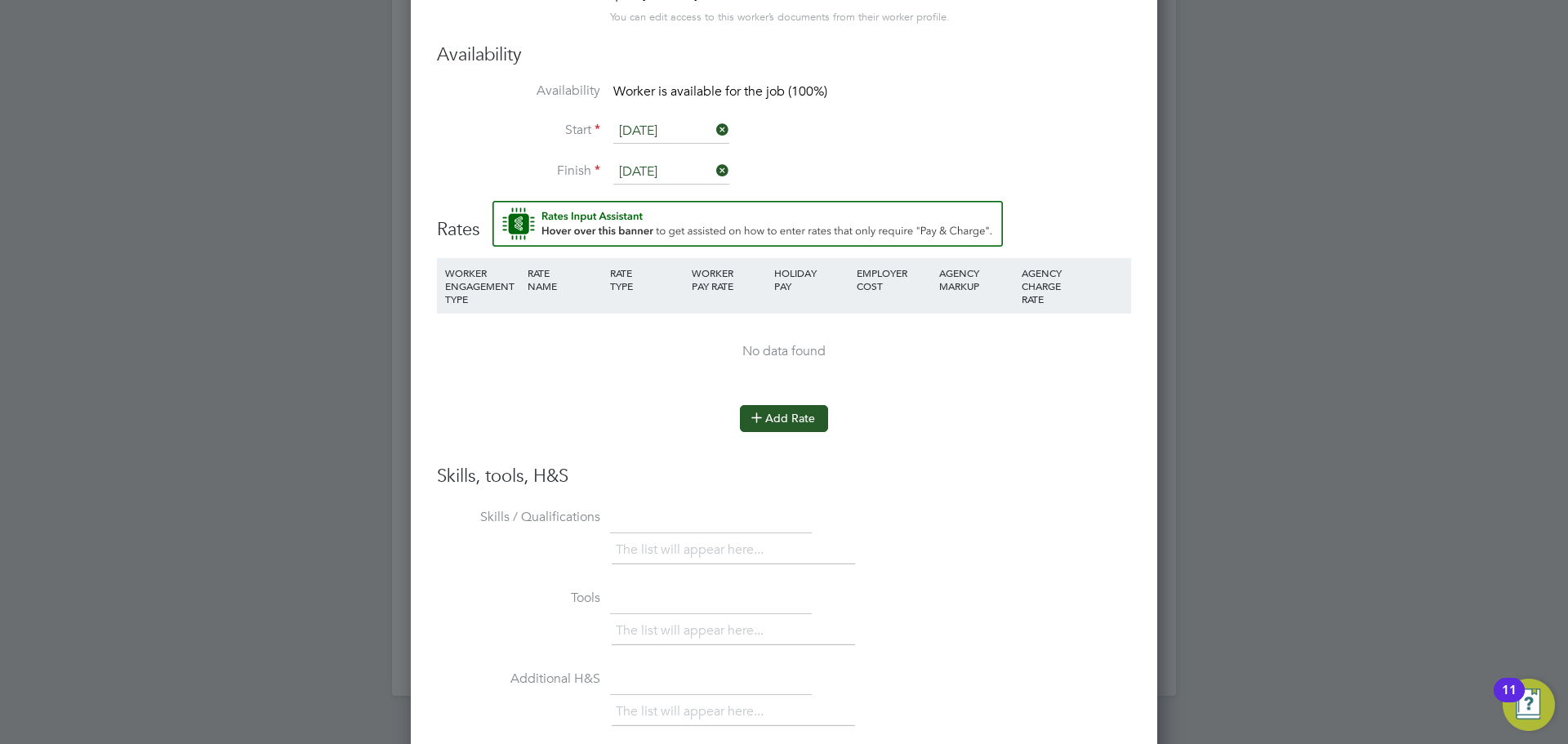
click at [779, 419] on button "Add Rate" at bounding box center [784, 417] width 89 height 26
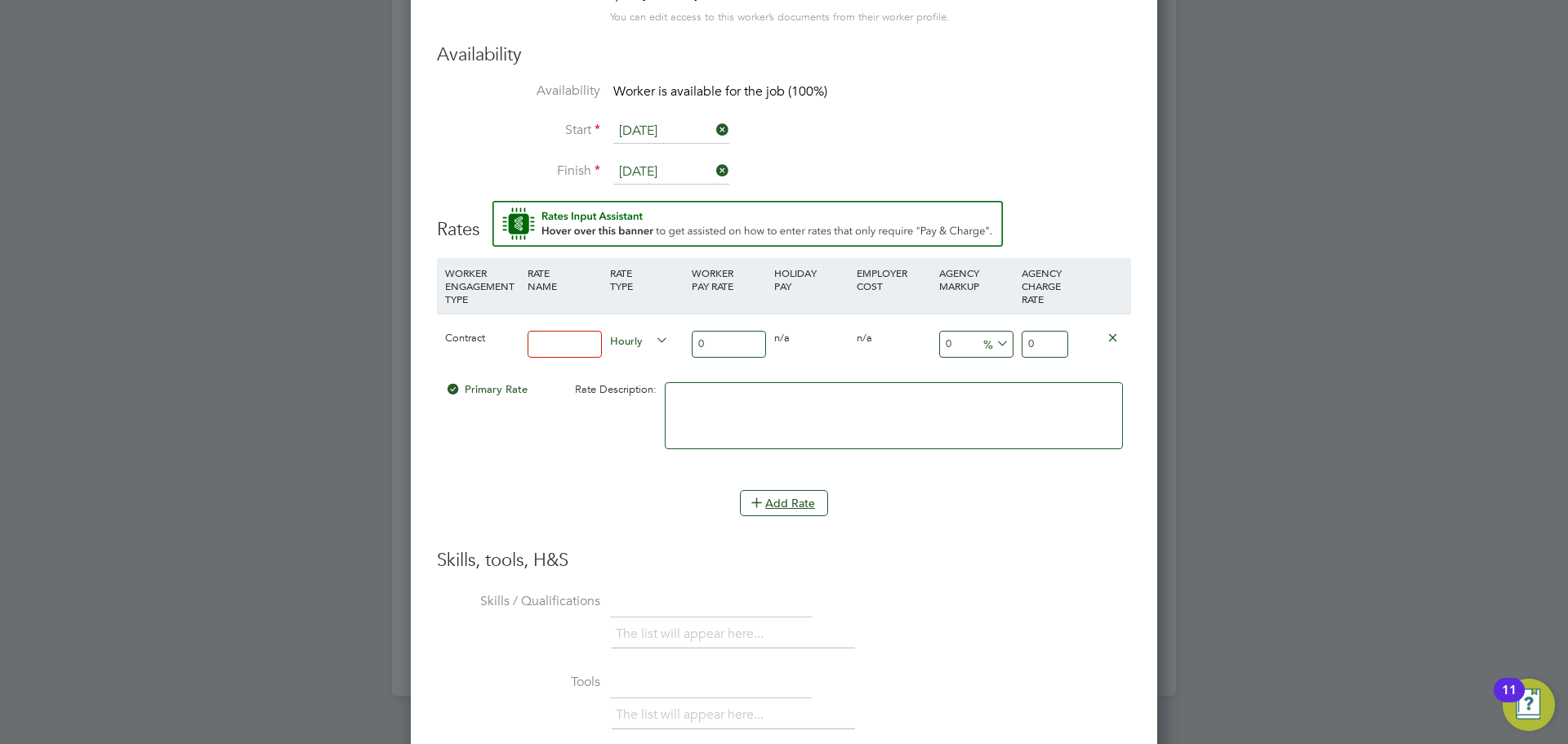
click at [596, 339] on input at bounding box center [564, 344] width 74 height 27
type input "Contract"
click at [717, 349] on input "0" at bounding box center [729, 344] width 74 height 27
click at [696, 350] on input "0" at bounding box center [729, 344] width 74 height 27
type input "1"
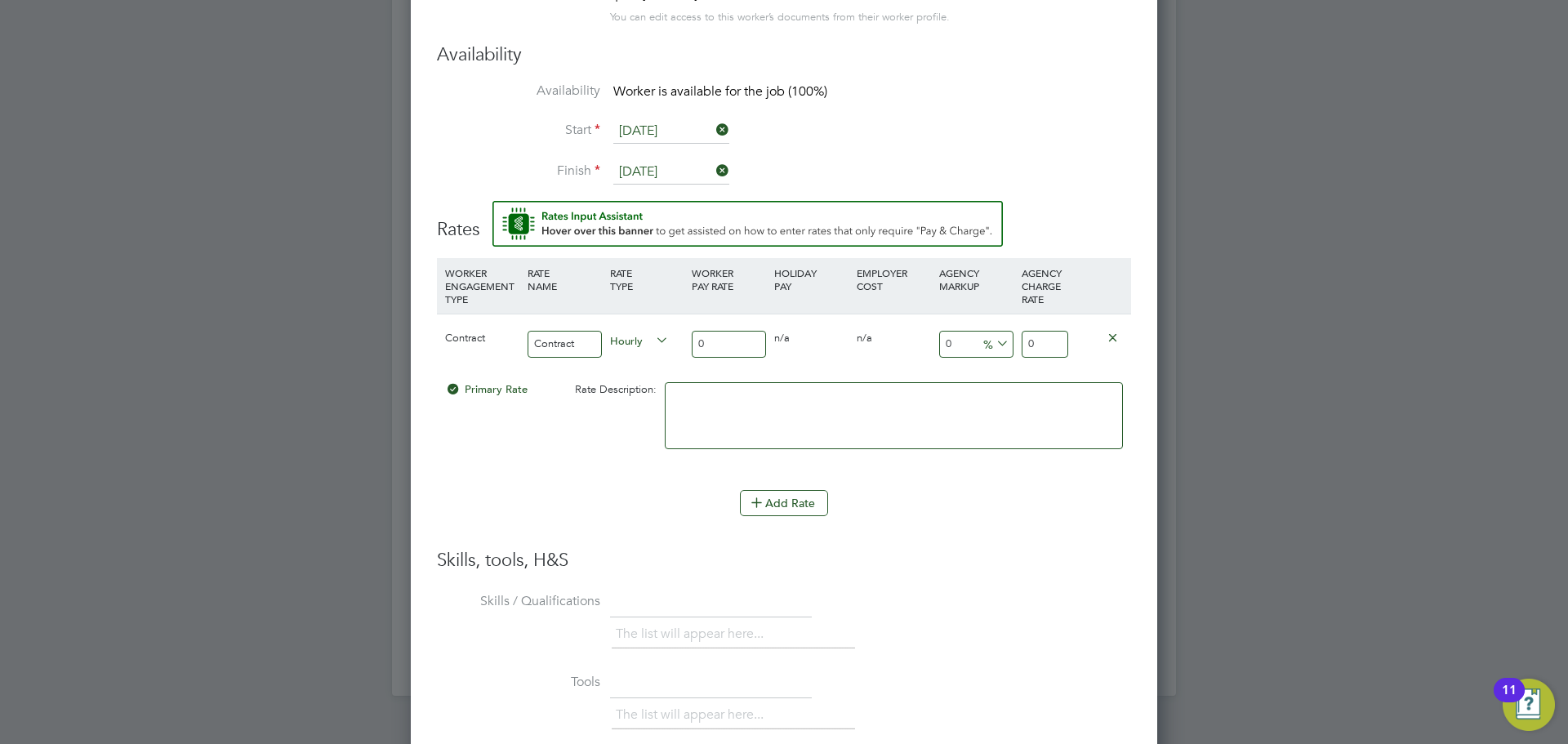
type input "1"
type input "16"
click at [1030, 344] on input "16" at bounding box center [1045, 344] width 46 height 27
click at [1046, 344] on input "16" at bounding box center [1045, 344] width 46 height 27
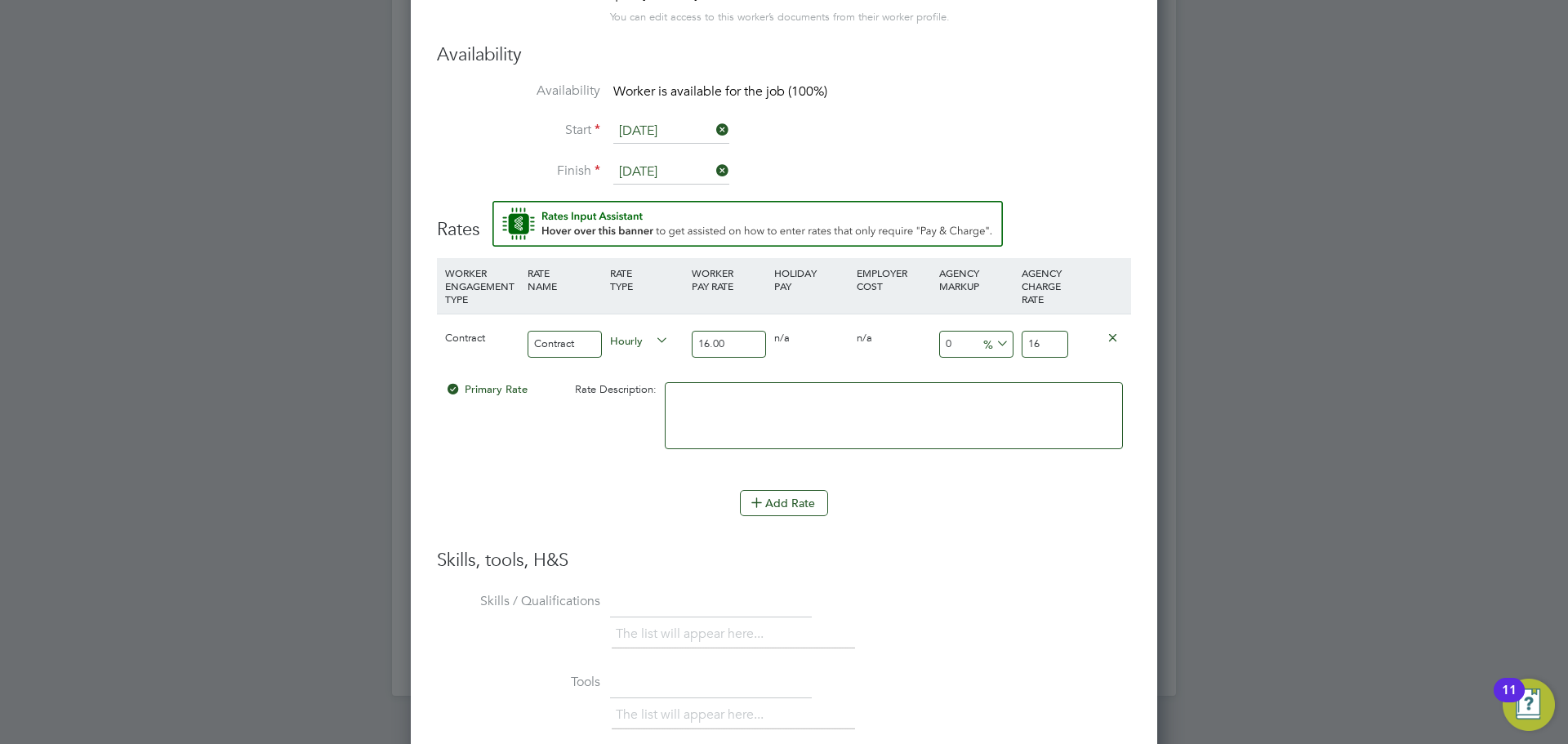
click at [747, 346] on input "16.00" at bounding box center [729, 344] width 74 height 27
type input "16.8"
type input "16.85"
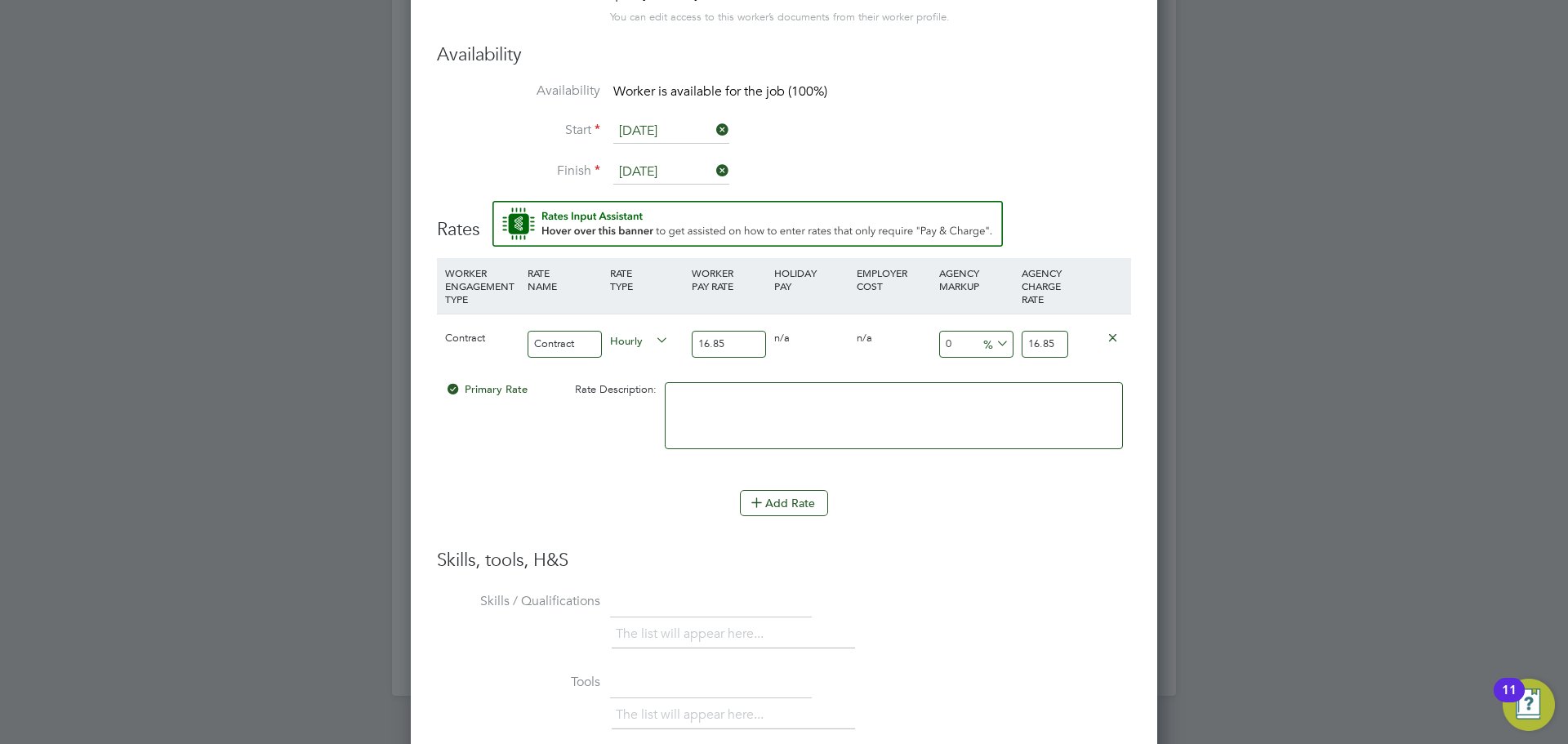
type input "16.85"
click at [1055, 344] on input "16.85" at bounding box center [1045, 344] width 46 height 27
drag, startPoint x: 1055, startPoint y: 344, endPoint x: 1012, endPoint y: 345, distance: 43.0
click at [1012, 345] on div "Contract Contract Hourly 16.85 0 n/a 0 n/a 0 0 % 16.85" at bounding box center [784, 343] width 694 height 61
type input "-94.06528189910979"
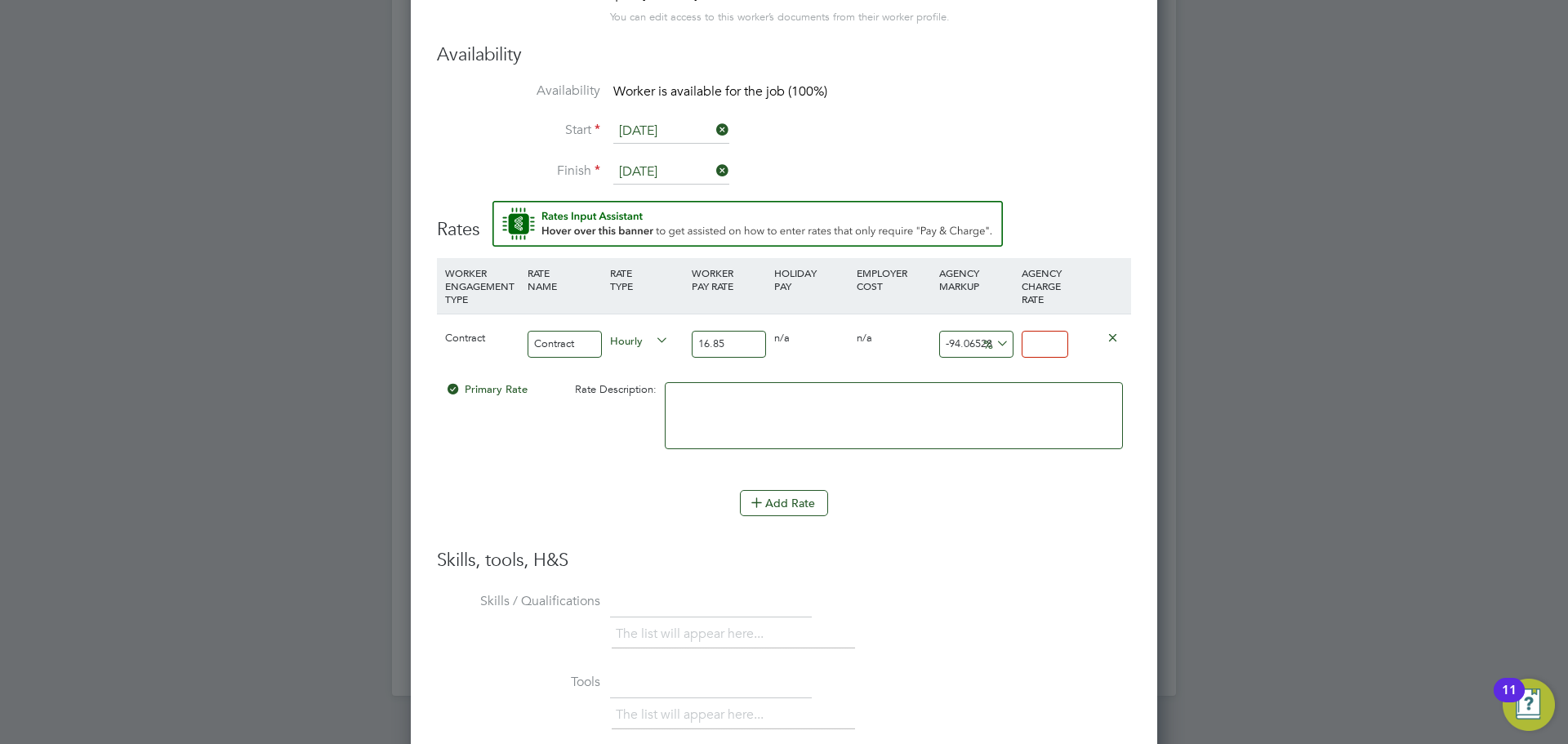
type input "1"
type input "6.824925816023739"
type input "18"
type input "11.572700296735905"
type input "18.8"
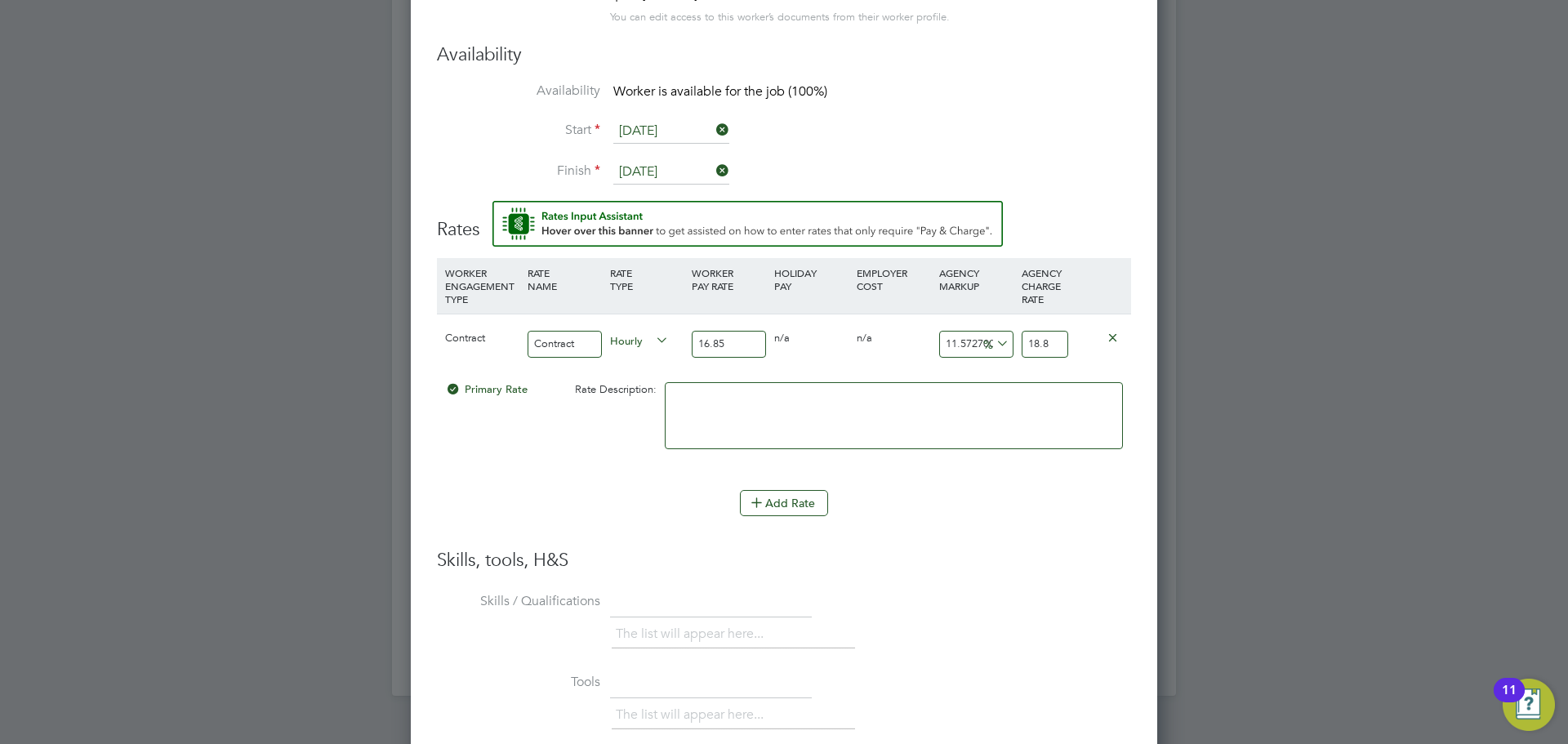
type input "11.928783382789318"
type input "18.86"
click at [1017, 473] on li "WORKER ENGAGEMENT TYPE RATE NAME RATE TYPE WORKER PAY RATE HOLIDAY PAY EMPLOYER…" at bounding box center [784, 374] width 694 height 232
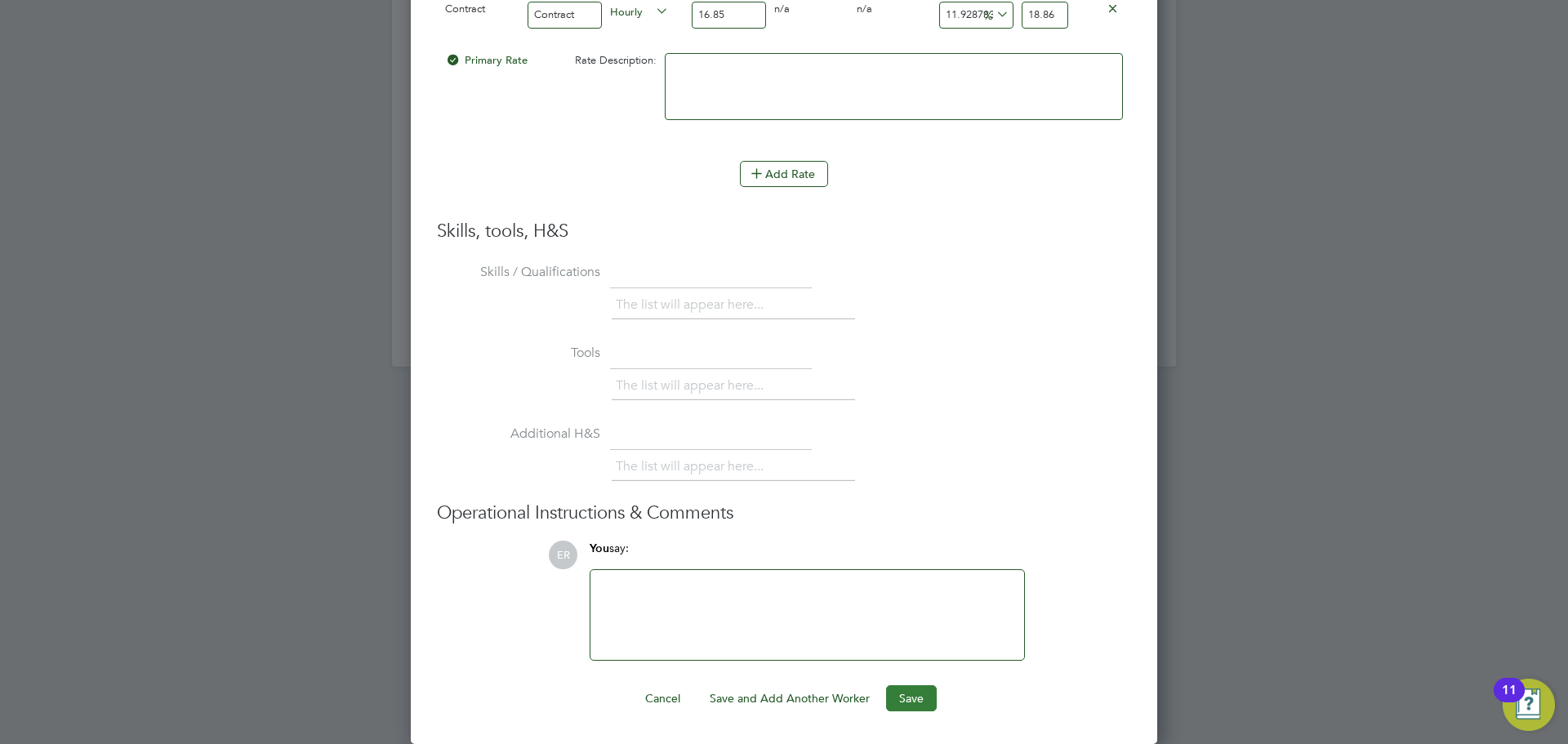
click at [927, 692] on button "Save" at bounding box center [911, 698] width 51 height 26
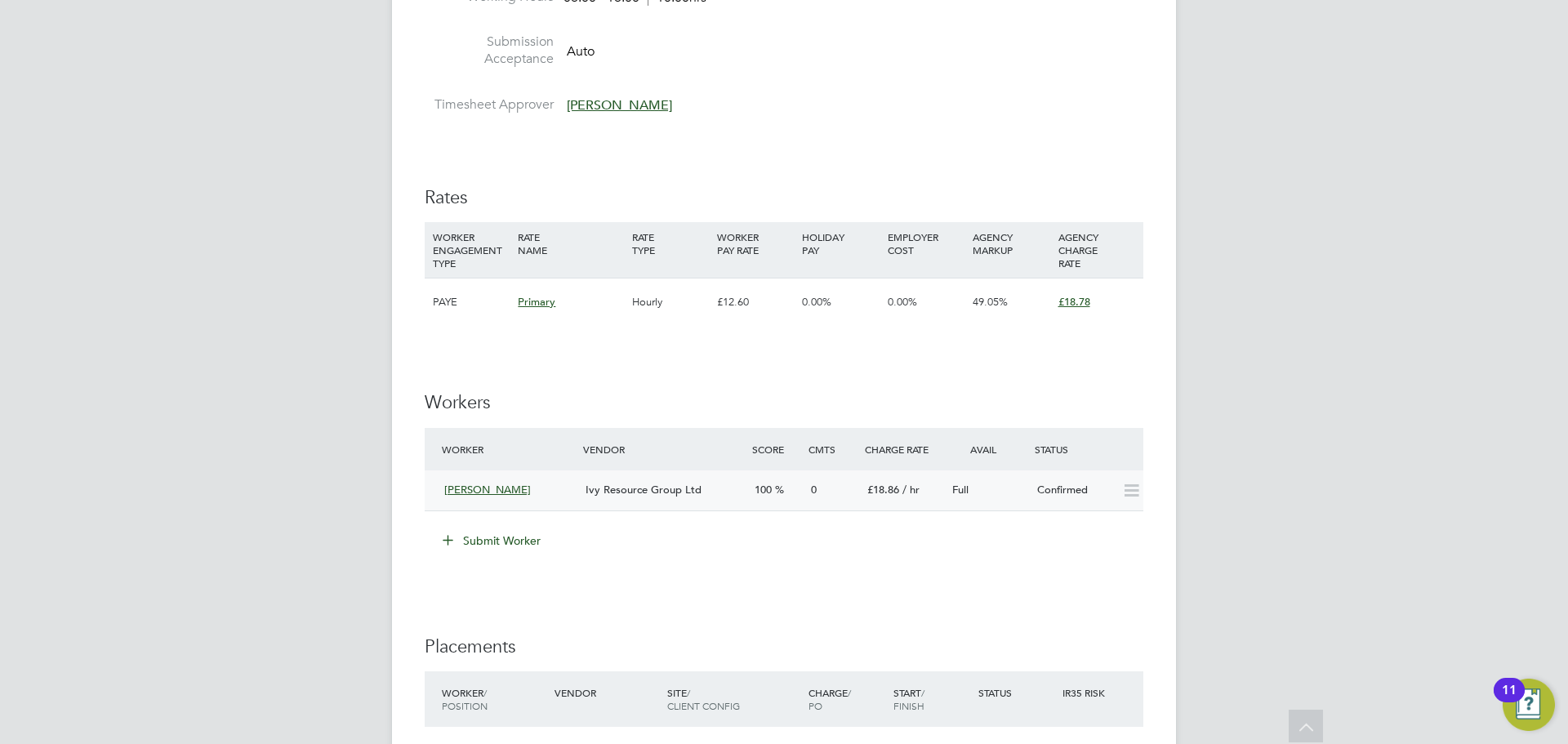
click at [1126, 490] on icon at bounding box center [1130, 491] width 20 height 13
click at [961, 492] on span "Full" at bounding box center [960, 490] width 16 height 13
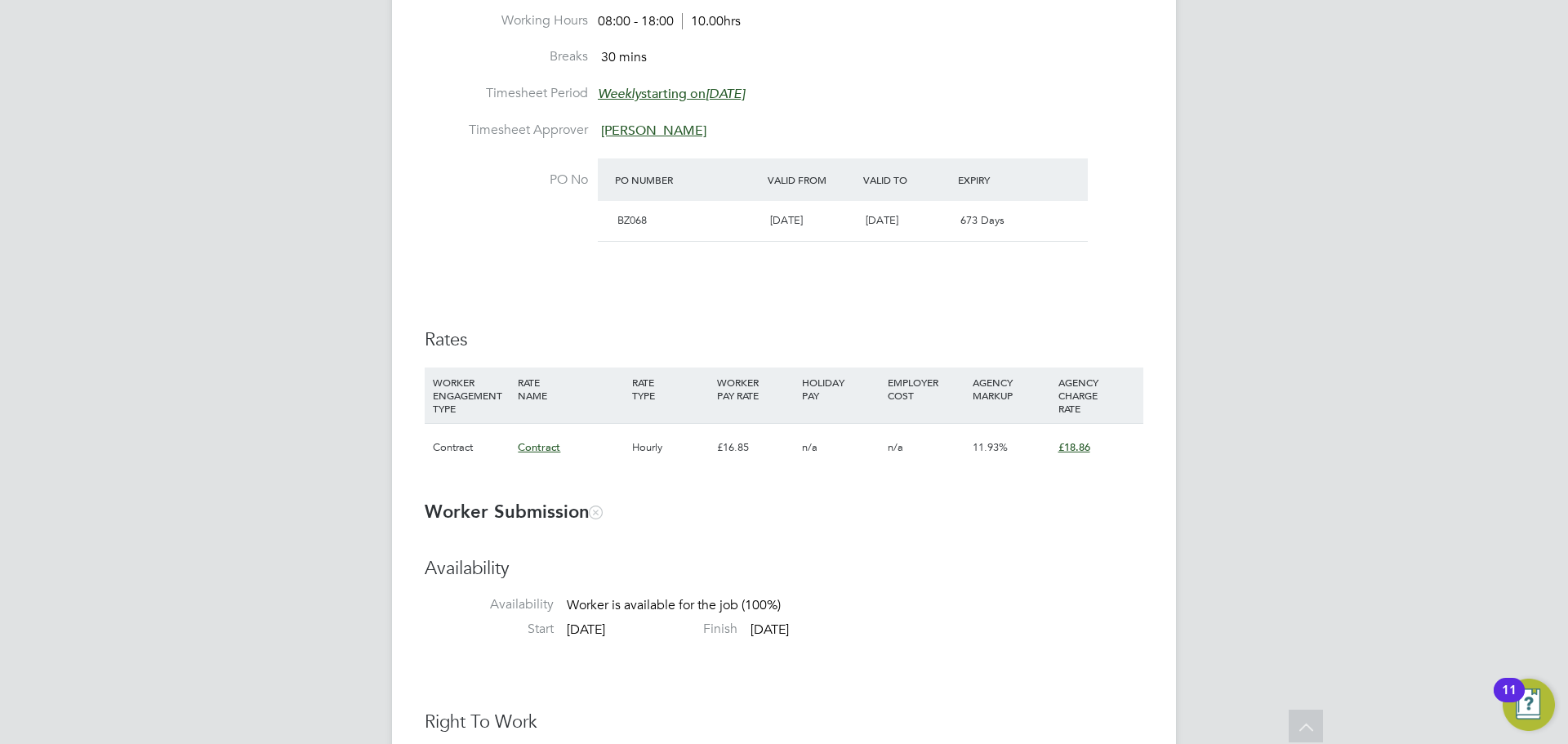
click at [1124, 450] on div "£18.86" at bounding box center [1097, 447] width 85 height 47
drag, startPoint x: 1134, startPoint y: 440, endPoint x: 1076, endPoint y: 448, distance: 58.5
click at [1132, 440] on div "£18.86" at bounding box center [1097, 447] width 85 height 47
click at [1062, 452] on span "£18.86" at bounding box center [1074, 447] width 32 height 13
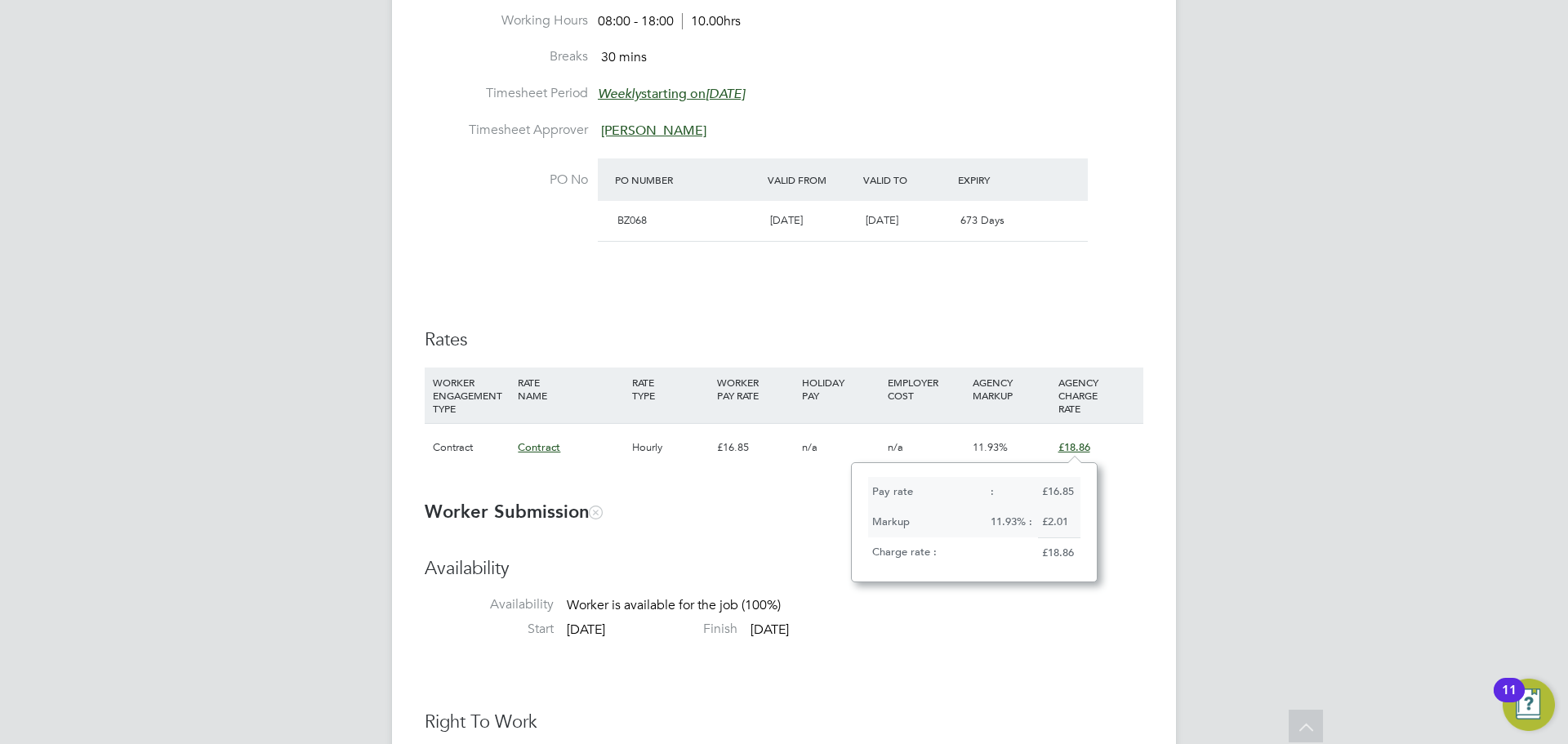
click at [1086, 455] on div "£18.86" at bounding box center [1097, 447] width 85 height 47
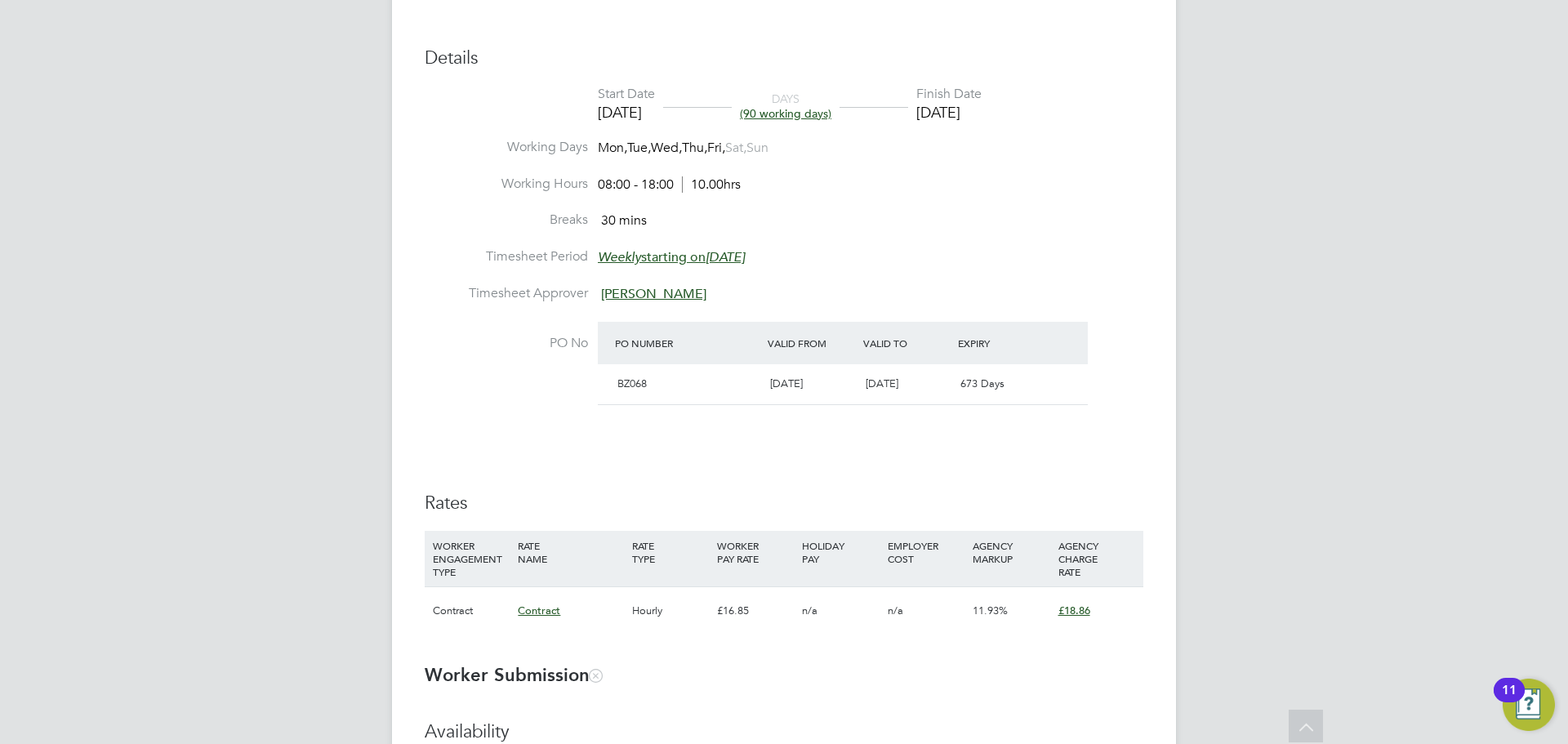
click at [1088, 610] on span "£18.86" at bounding box center [1074, 610] width 32 height 13
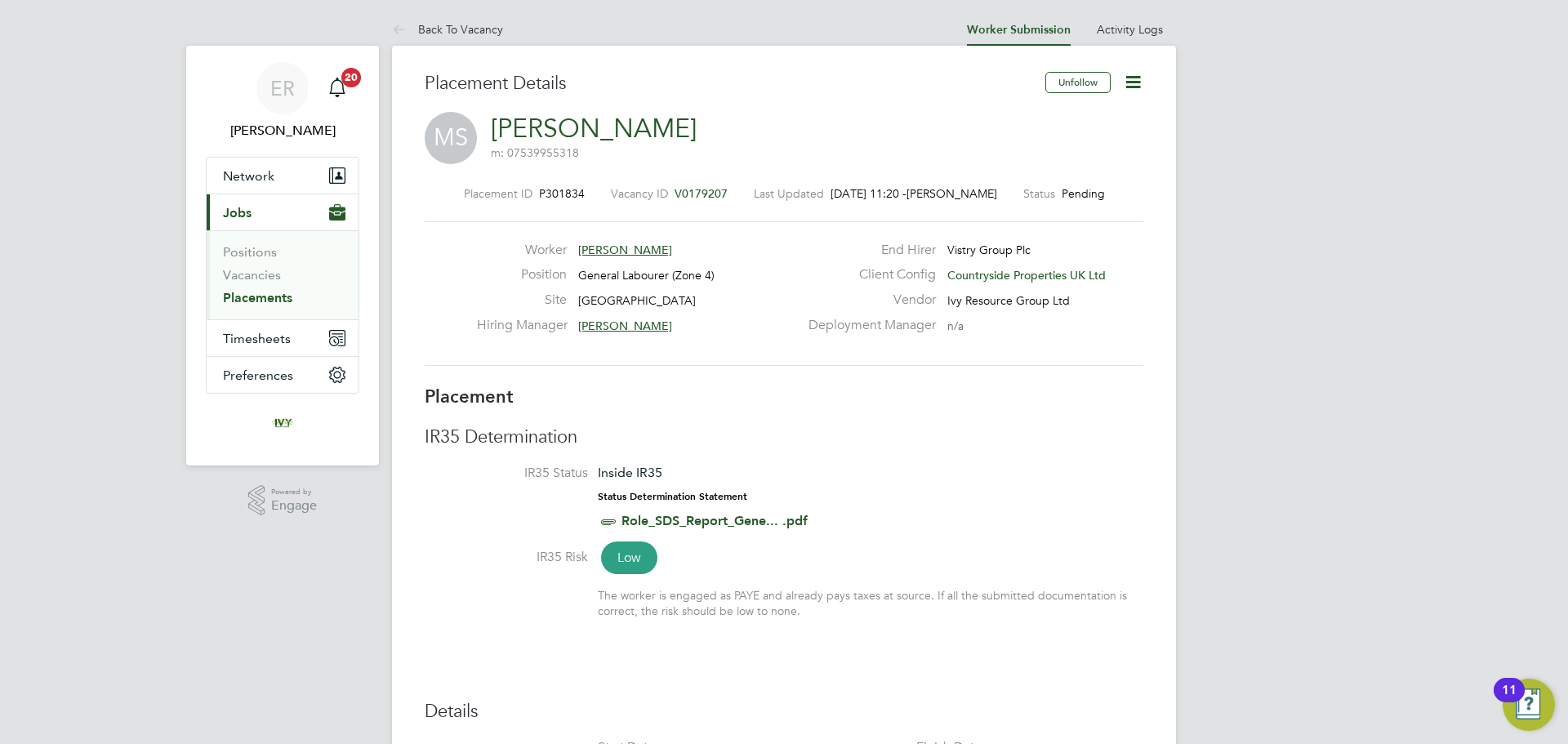
click at [284, 297] on link "Placements" at bounding box center [257, 298] width 69 height 15
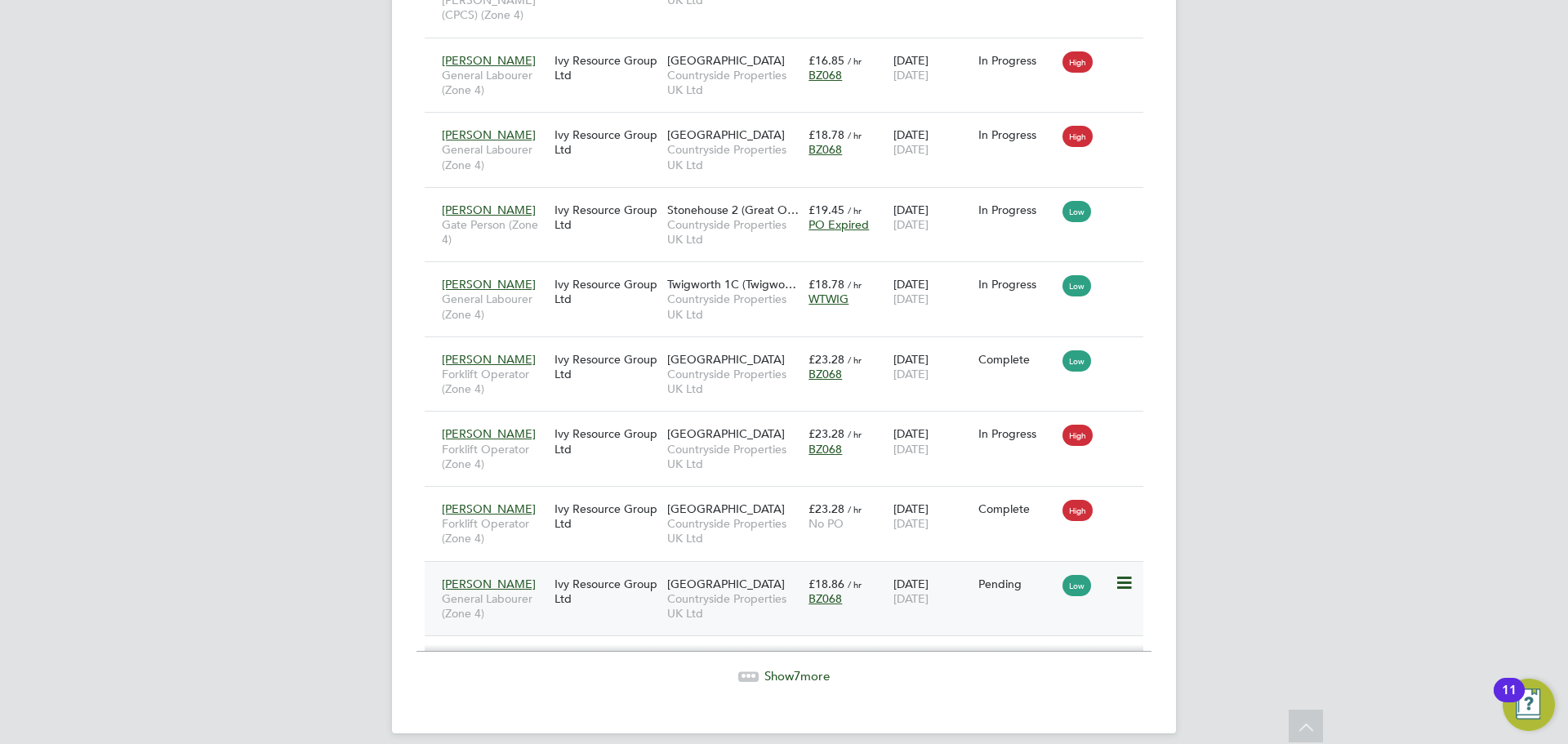
click at [1128, 573] on icon at bounding box center [1123, 583] width 16 height 19
click at [928, 591] on span "[DATE]" at bounding box center [911, 598] width 35 height 14
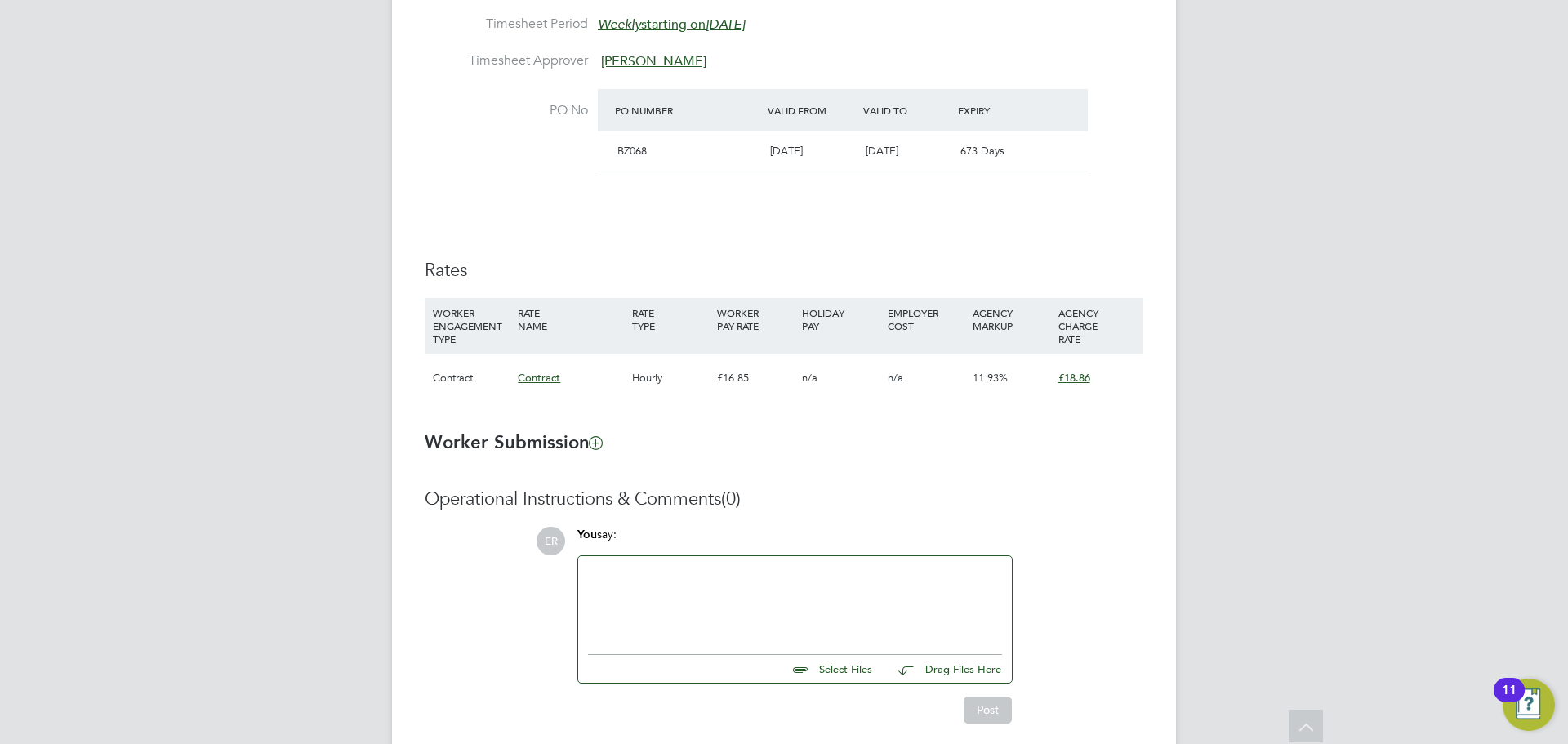
click at [719, 415] on li "WORKER ENGAGEMENT TYPE RATE NAME RATE TYPE WORKER PAY RATE HOLIDAY PAY EMPLOYER…" at bounding box center [784, 358] width 719 height 120
click at [817, 387] on div "n/a" at bounding box center [840, 378] width 85 height 47
click at [715, 401] on div "£16.85" at bounding box center [756, 378] width 85 height 47
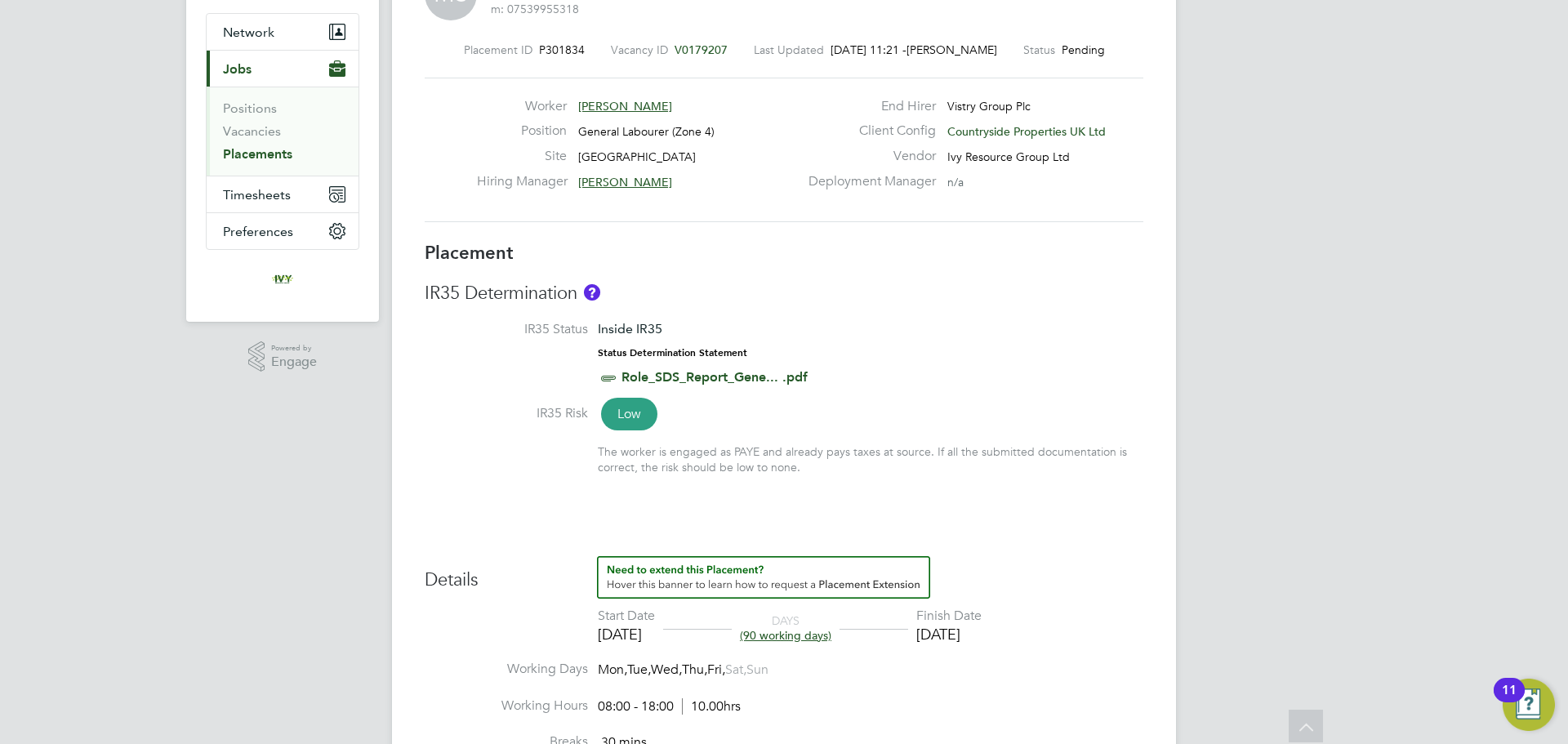
click at [273, 150] on link "Placements" at bounding box center [257, 154] width 69 height 15
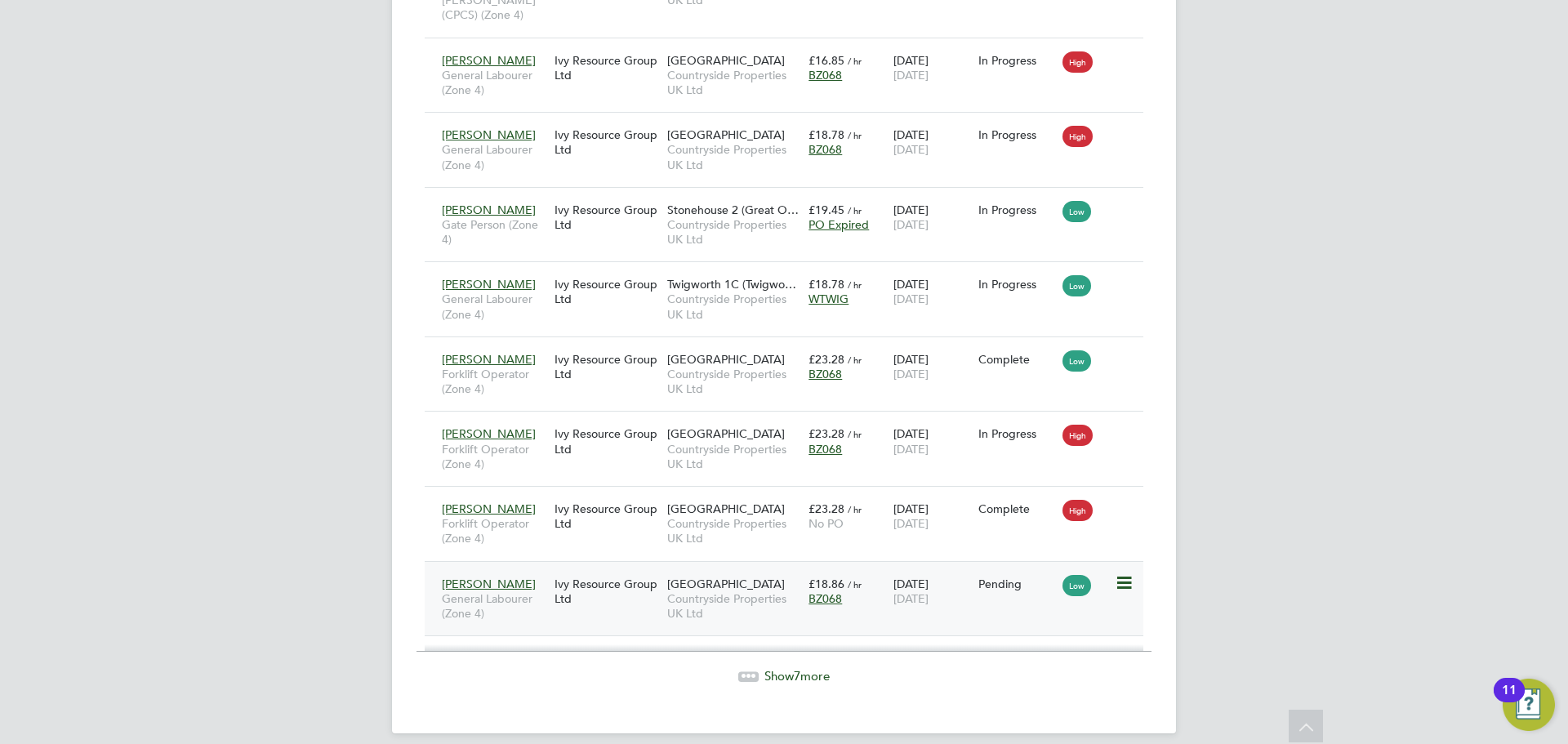
click at [1116, 573] on icon at bounding box center [1123, 583] width 16 height 19
click at [1036, 671] on li "Start" at bounding box center [1074, 671] width 116 height 23
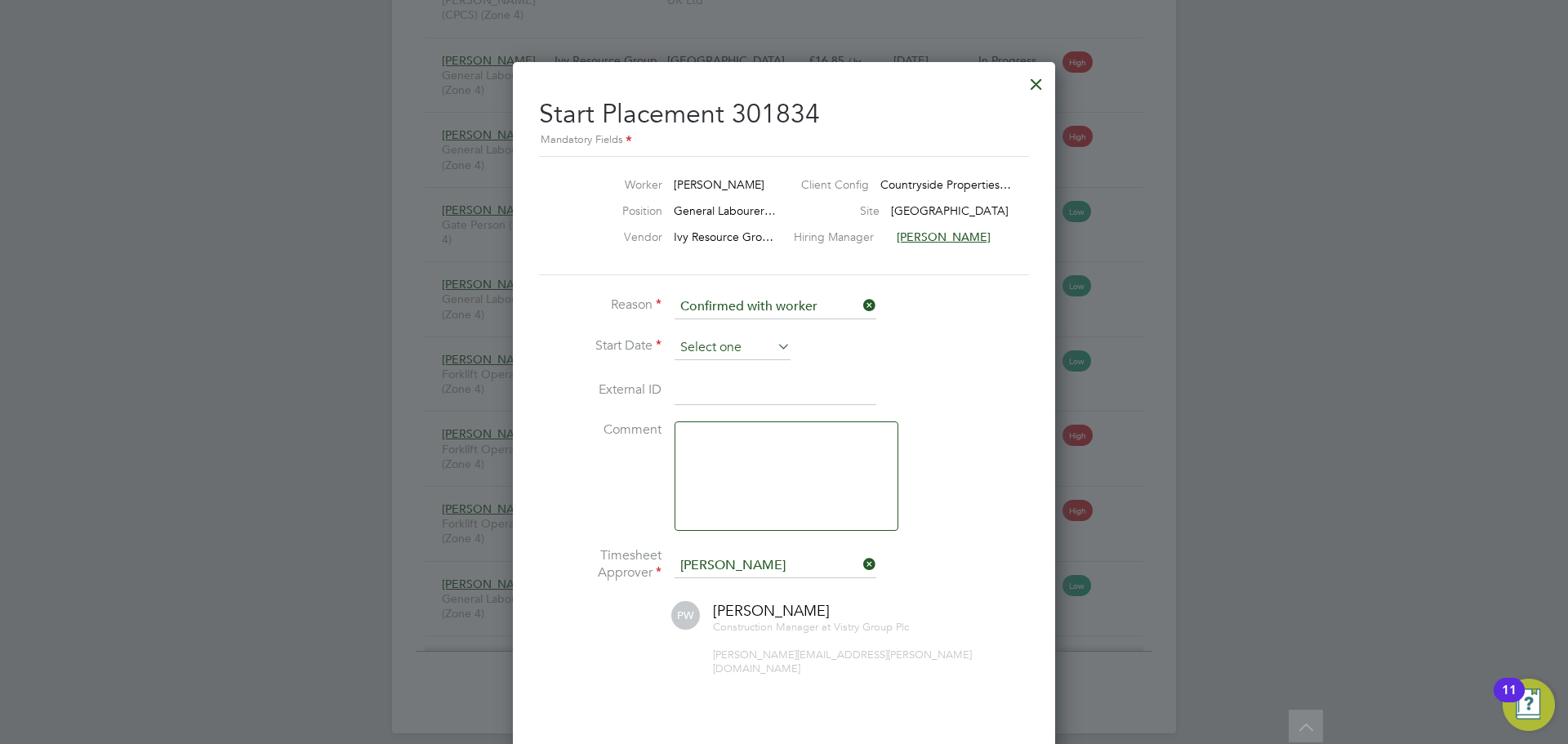
click at [741, 350] on input at bounding box center [732, 347] width 116 height 24
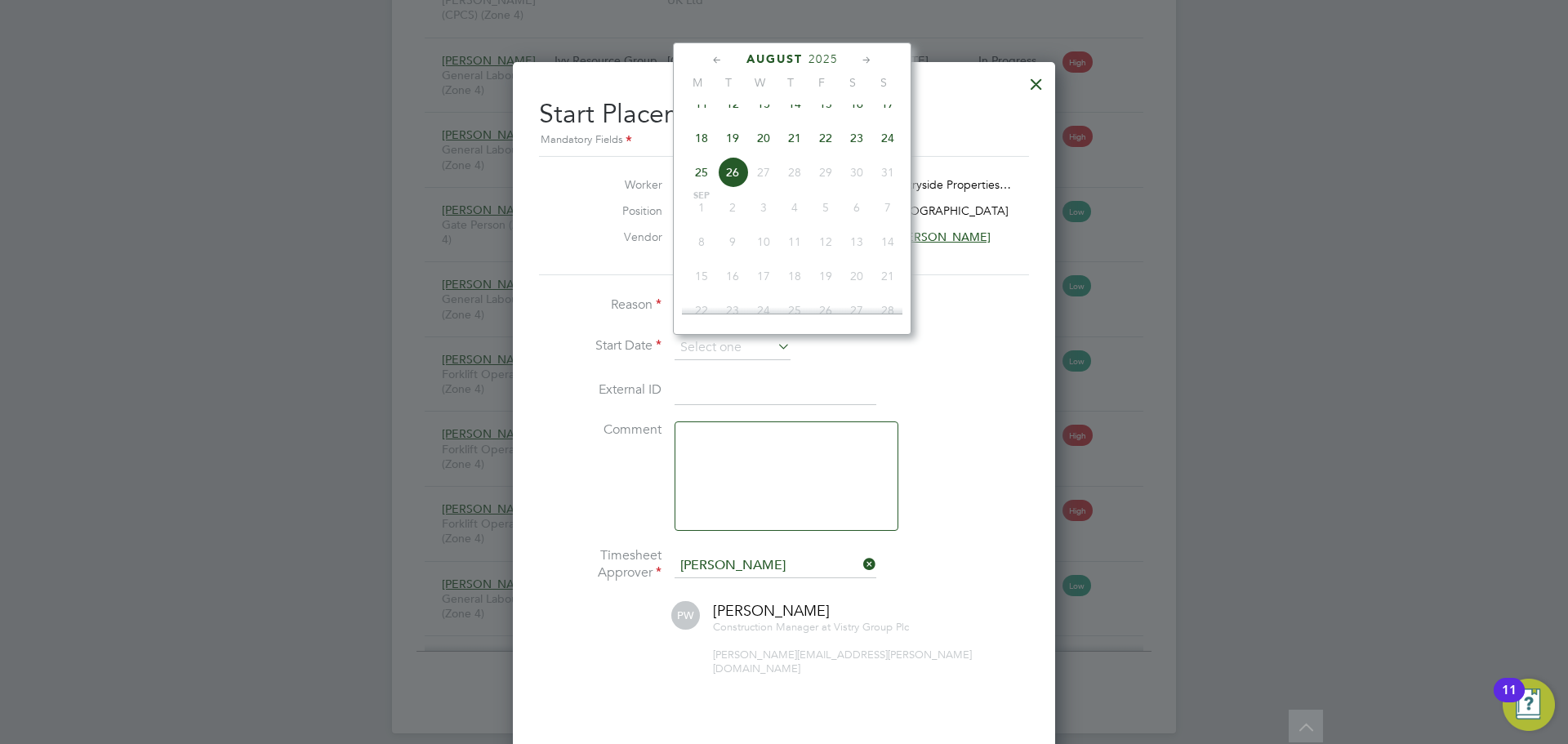
click at [708, 153] on span "18" at bounding box center [702, 138] width 31 height 31
type input "[DATE]"
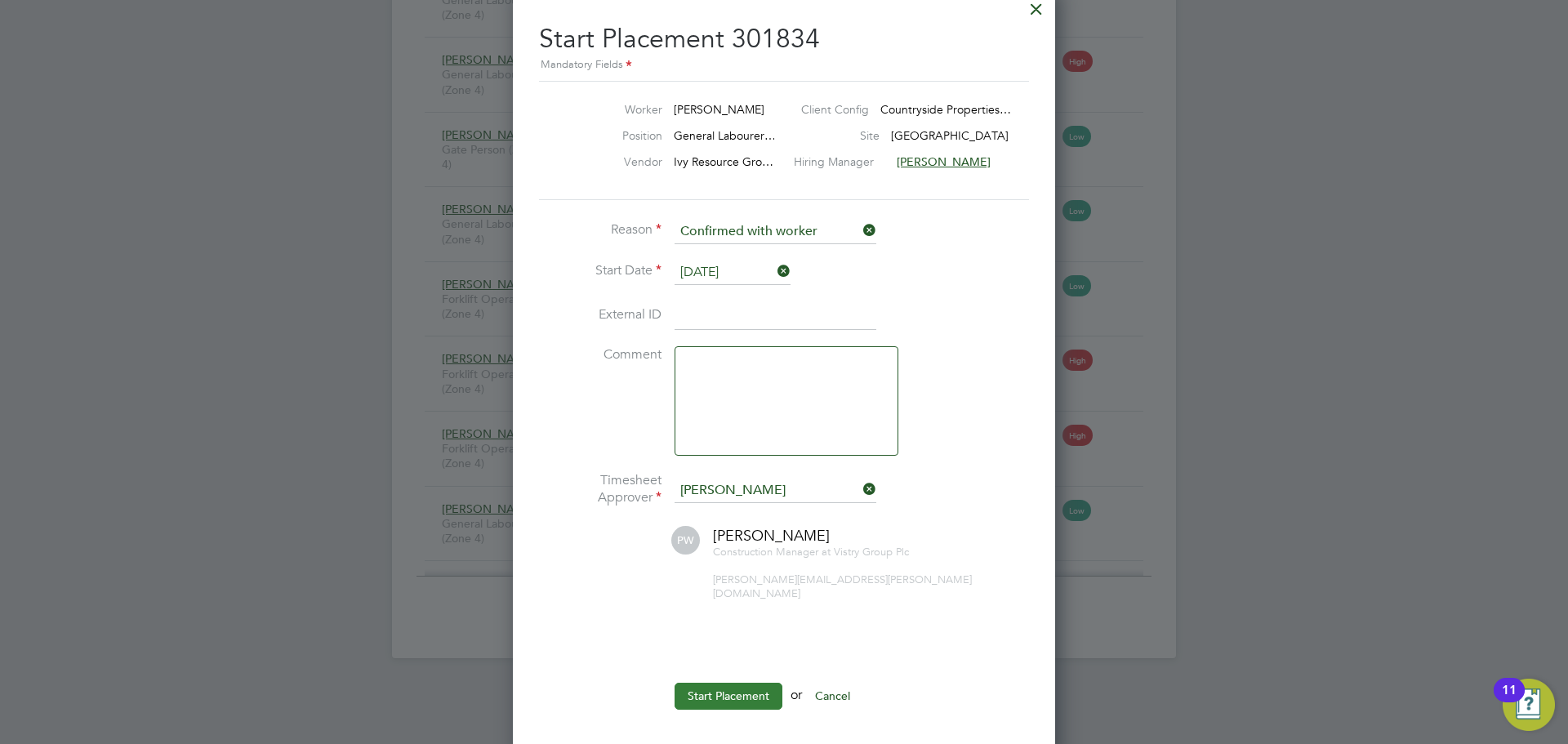
click at [734, 682] on button "Start Placement" at bounding box center [729, 695] width 108 height 26
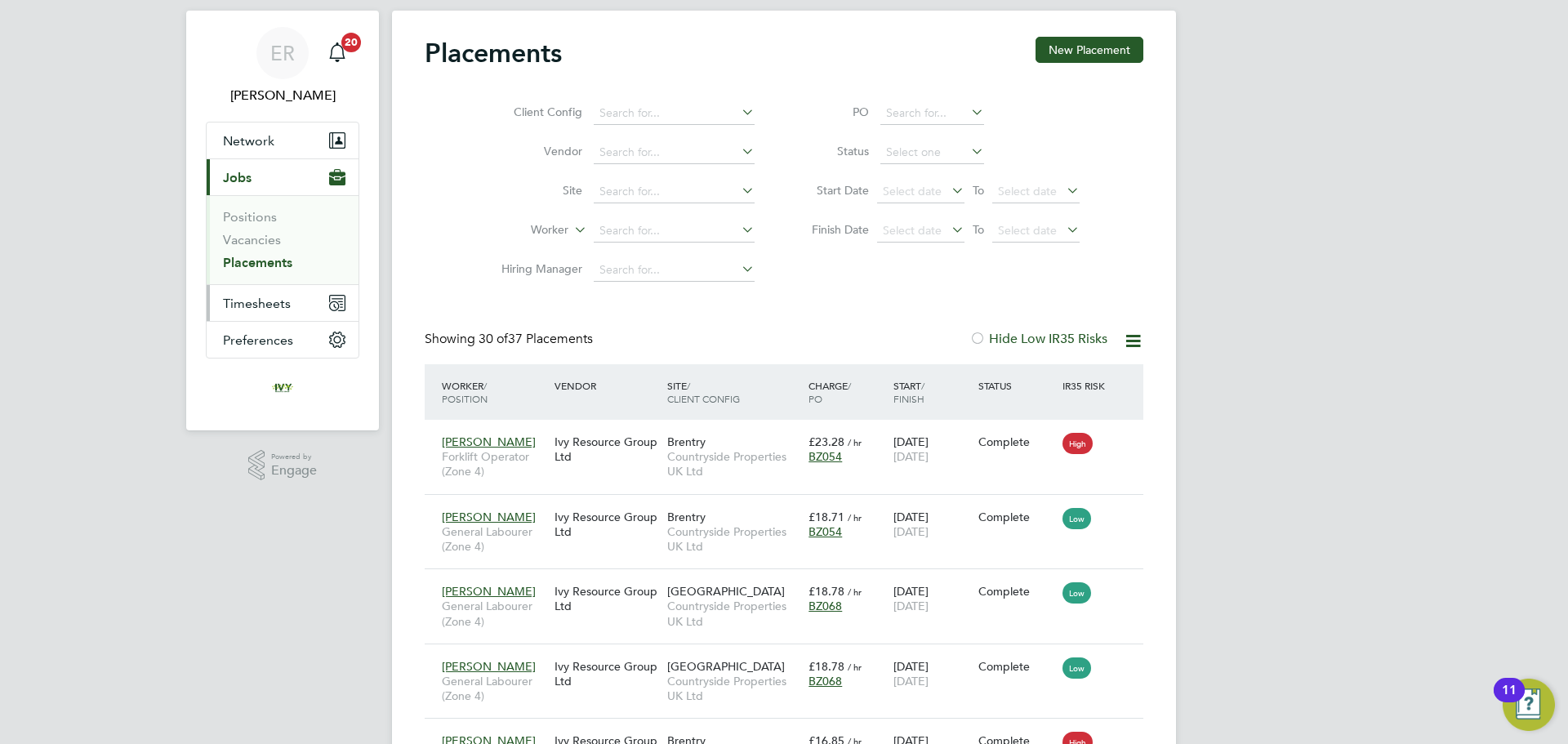
click at [238, 298] on span "Timesheets" at bounding box center [256, 304] width 67 height 15
click at [266, 313] on button "Timesheets" at bounding box center [282, 303] width 152 height 36
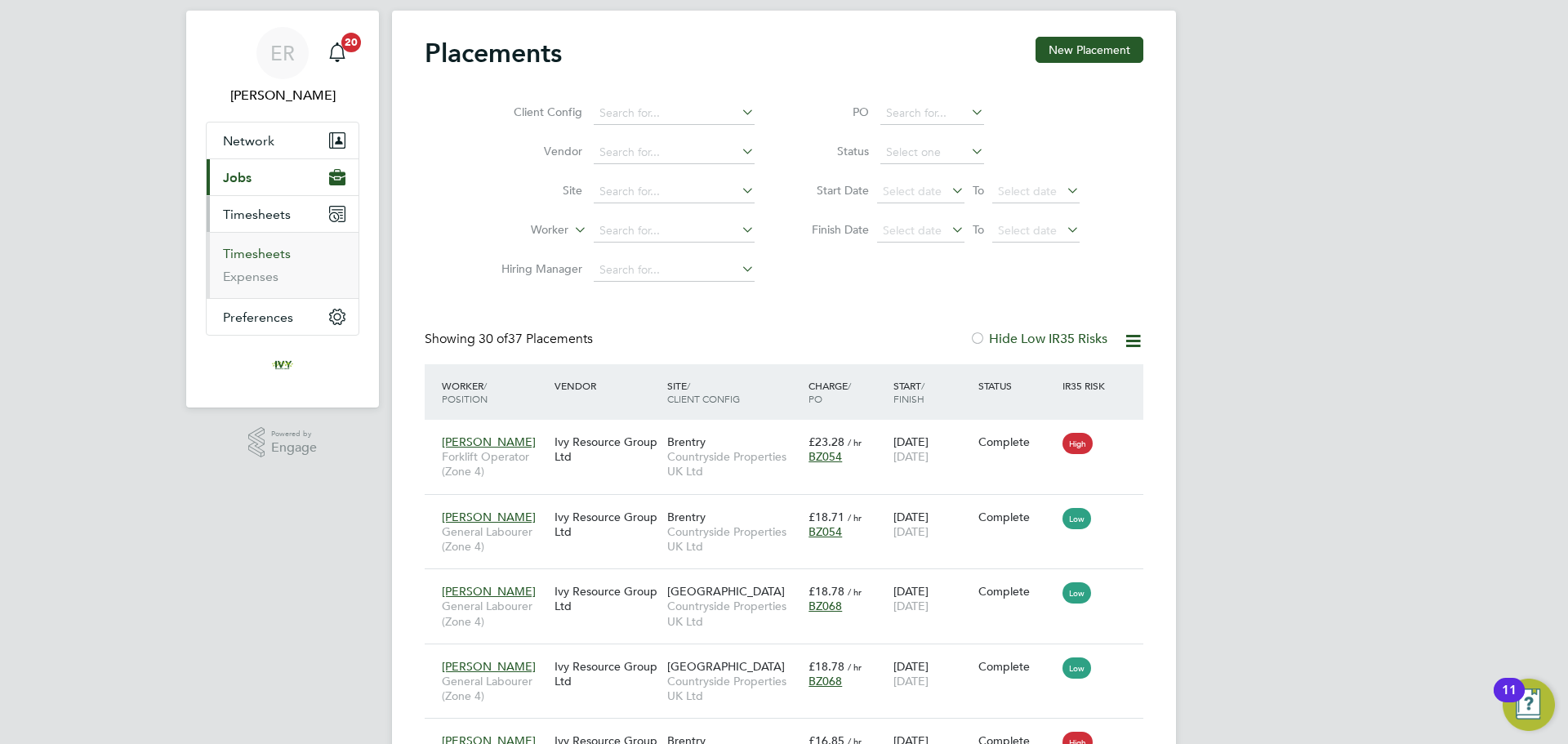
click at [270, 257] on link "Timesheets" at bounding box center [256, 253] width 67 height 15
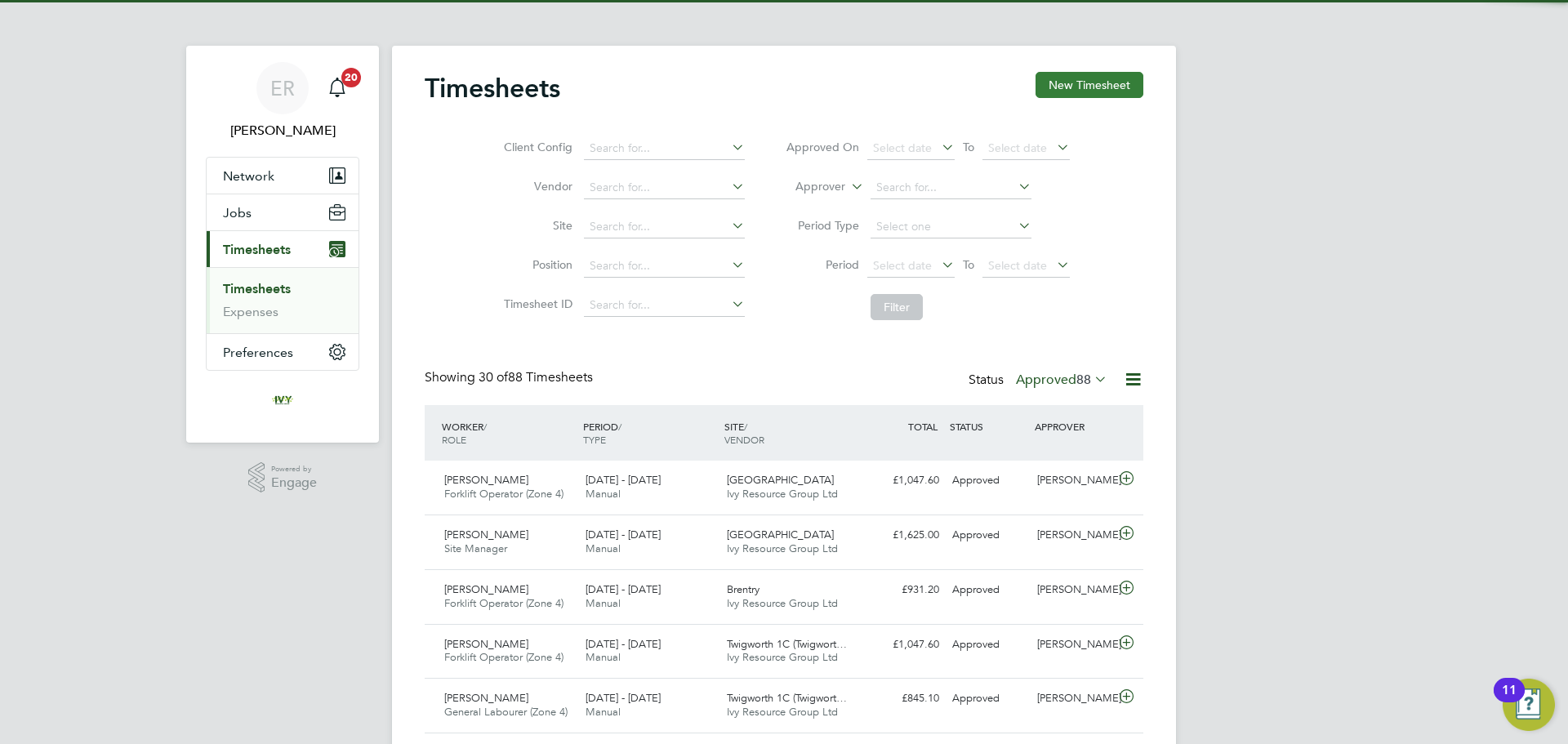
click at [1079, 83] on button "New Timesheet" at bounding box center [1089, 85] width 108 height 26
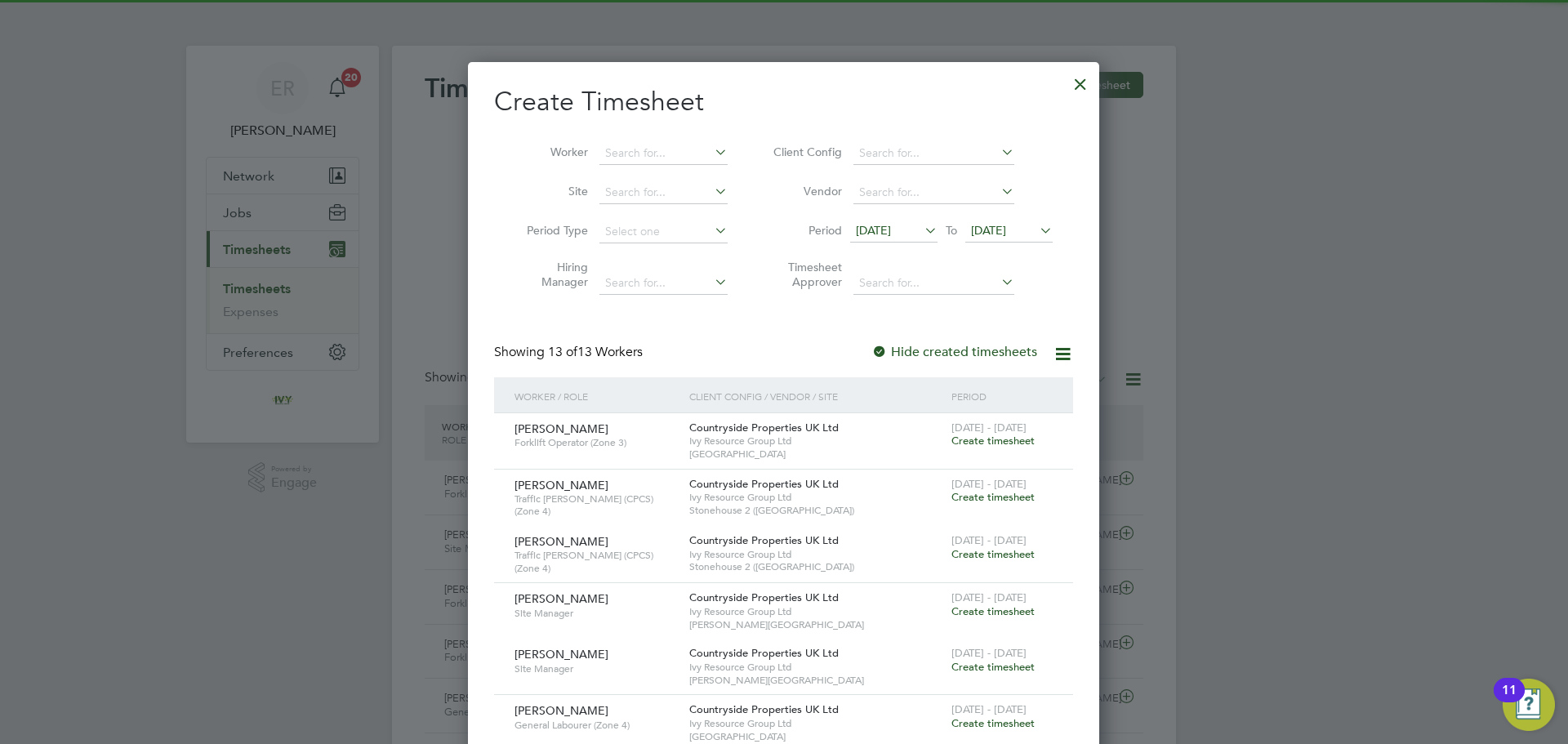
click at [1036, 230] on icon at bounding box center [1036, 230] width 0 height 23
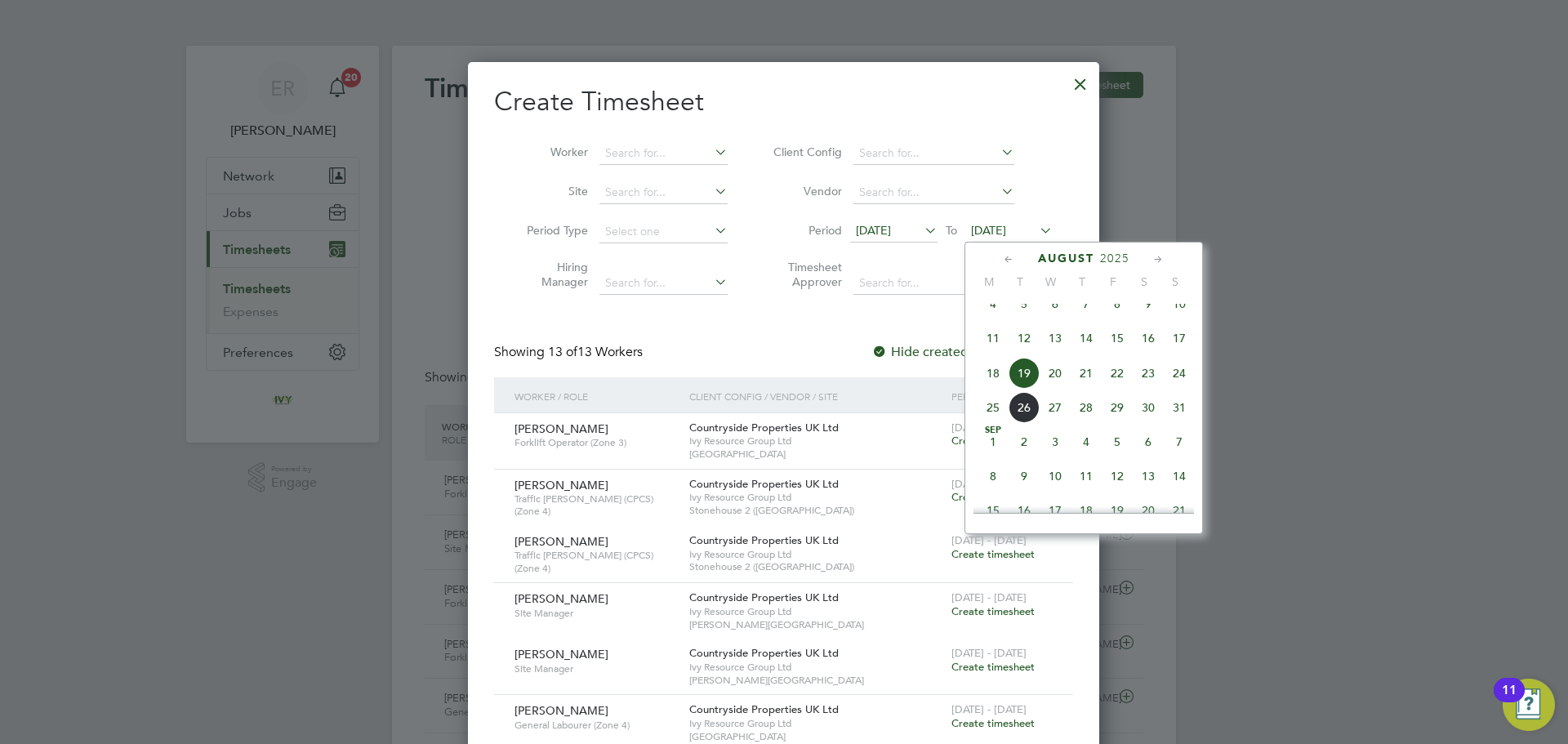
click at [1183, 388] on span "24" at bounding box center [1179, 373] width 31 height 31
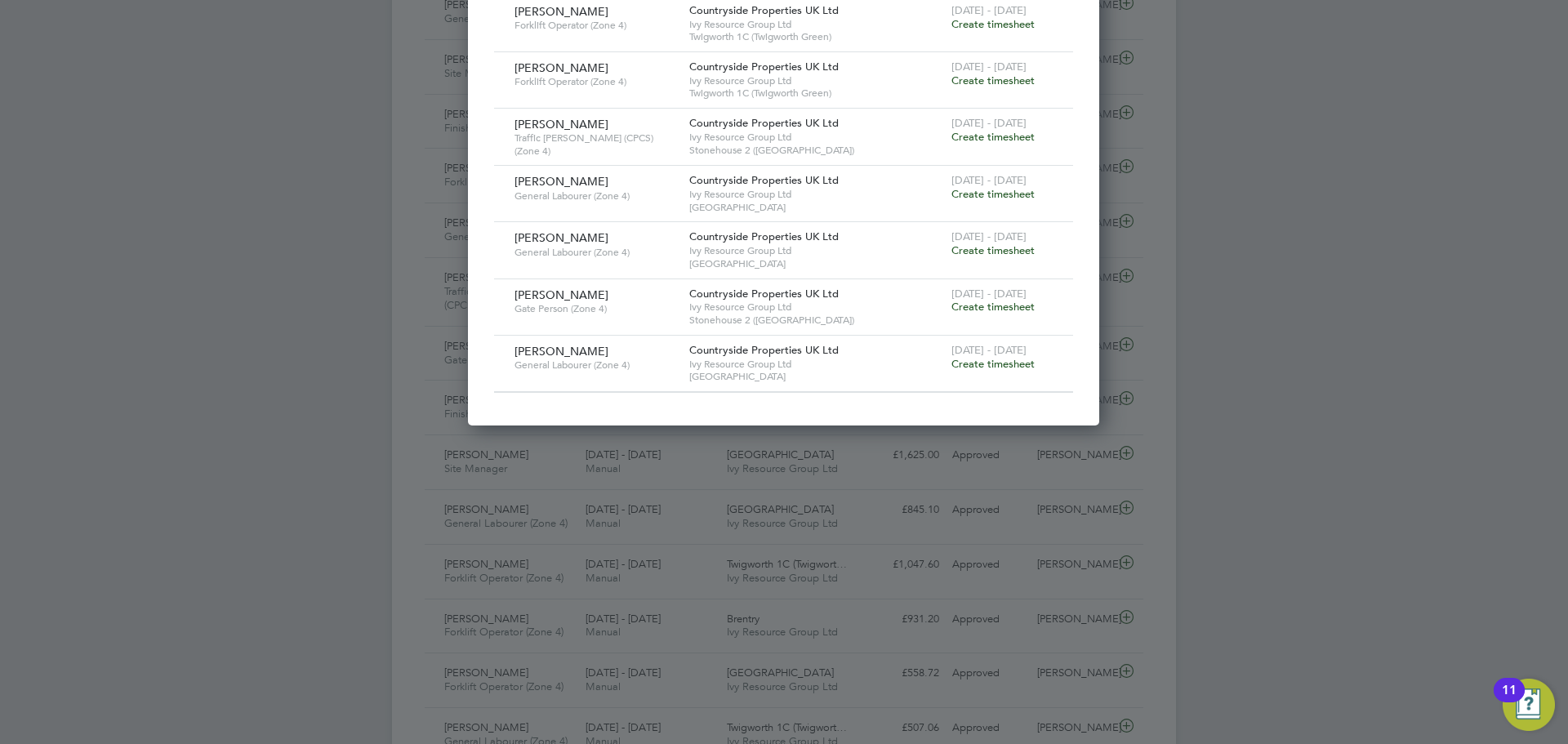
click at [1009, 360] on span "Create timesheet" at bounding box center [993, 363] width 83 height 13
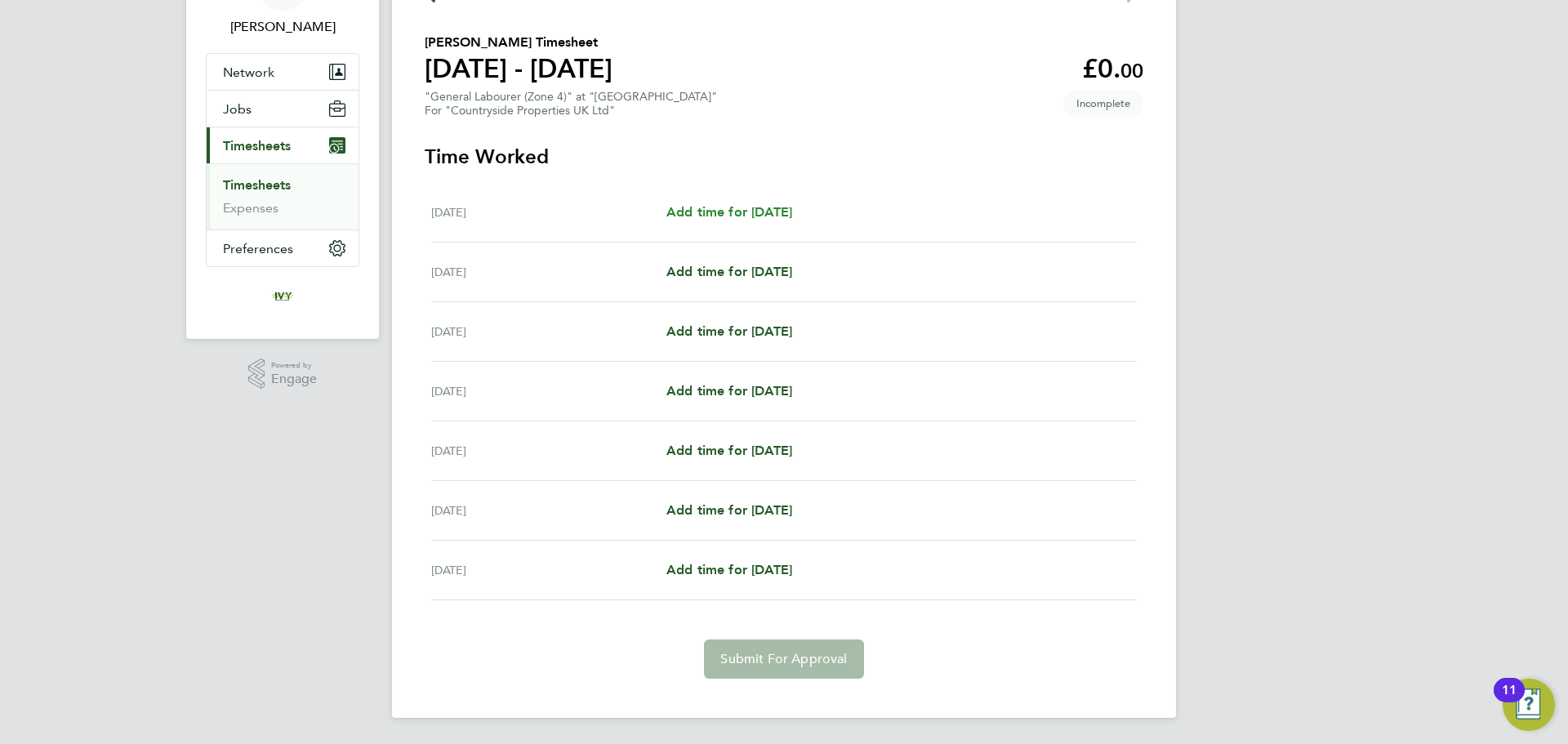
click at [735, 217] on span "Add time for Mon 18 Aug" at bounding box center [729, 212] width 125 height 15
select select "30"
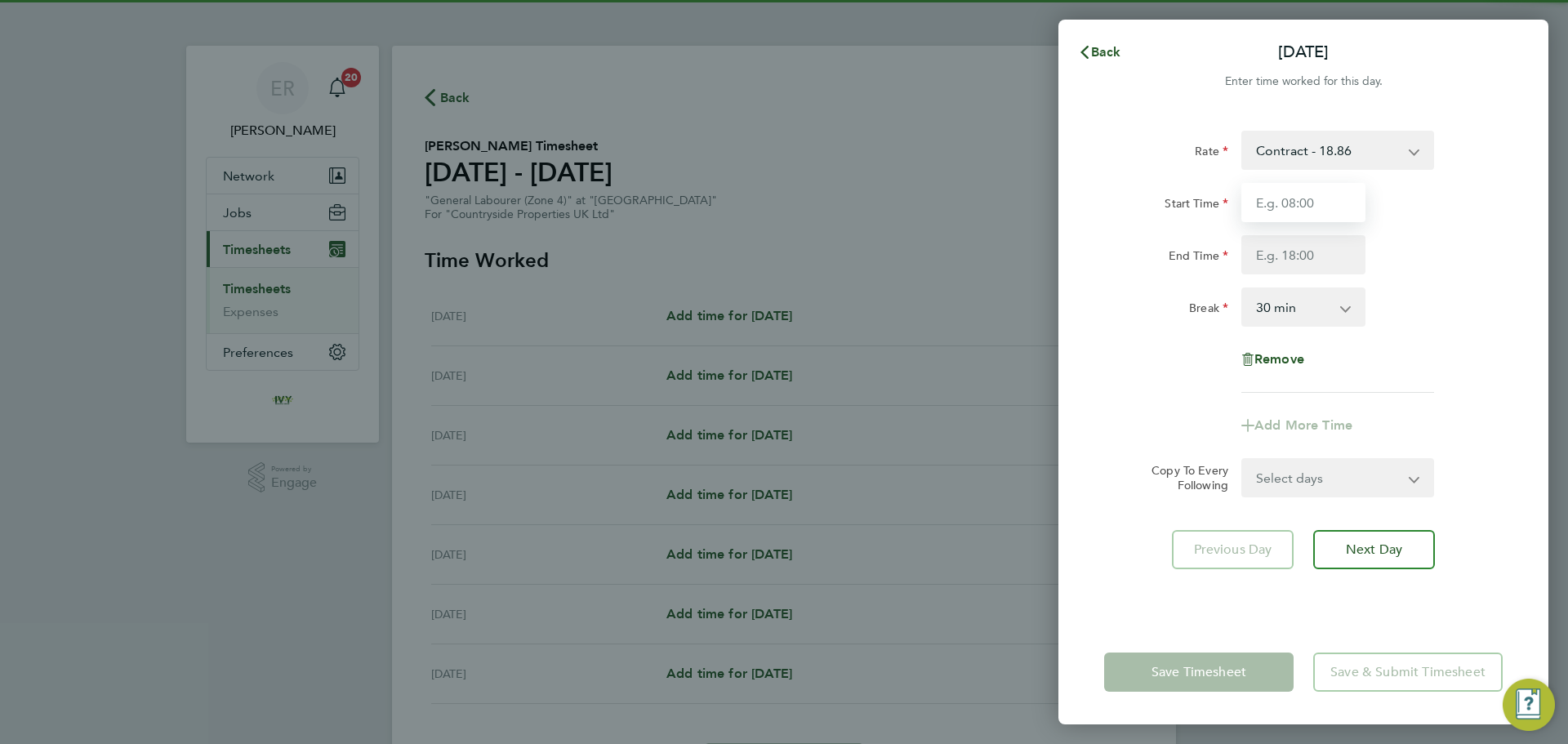
click at [1264, 192] on input "Start Time" at bounding box center [1303, 202] width 124 height 40
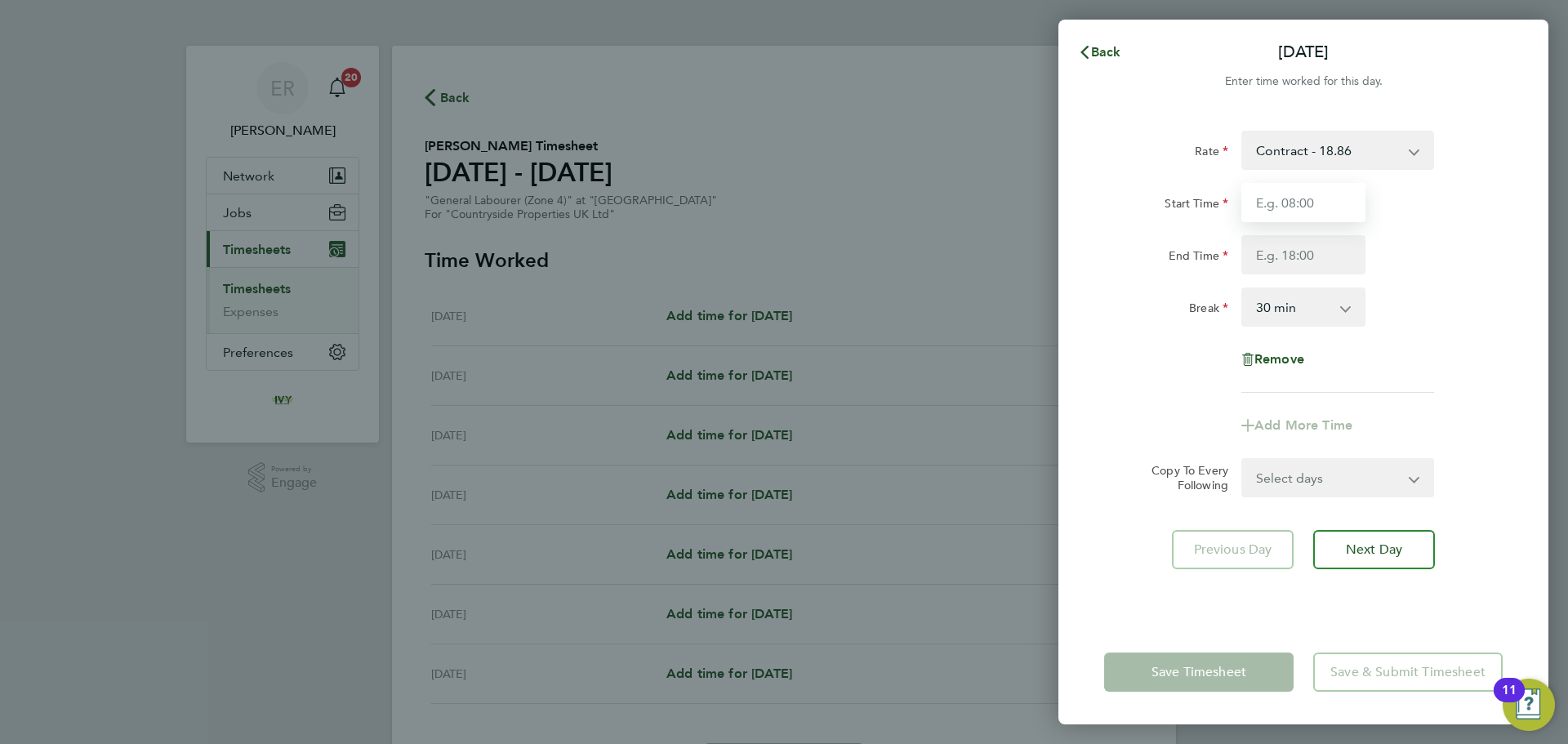
type input "07:30"
click at [1293, 253] on input "End Time" at bounding box center [1303, 254] width 124 height 40
type input "17:00"
click at [1456, 327] on div "Rate Contract - 18.86 Start Time 07:30 End Time 17:00 Break 0 min 15 min 30 min…" at bounding box center [1303, 262] width 398 height 262
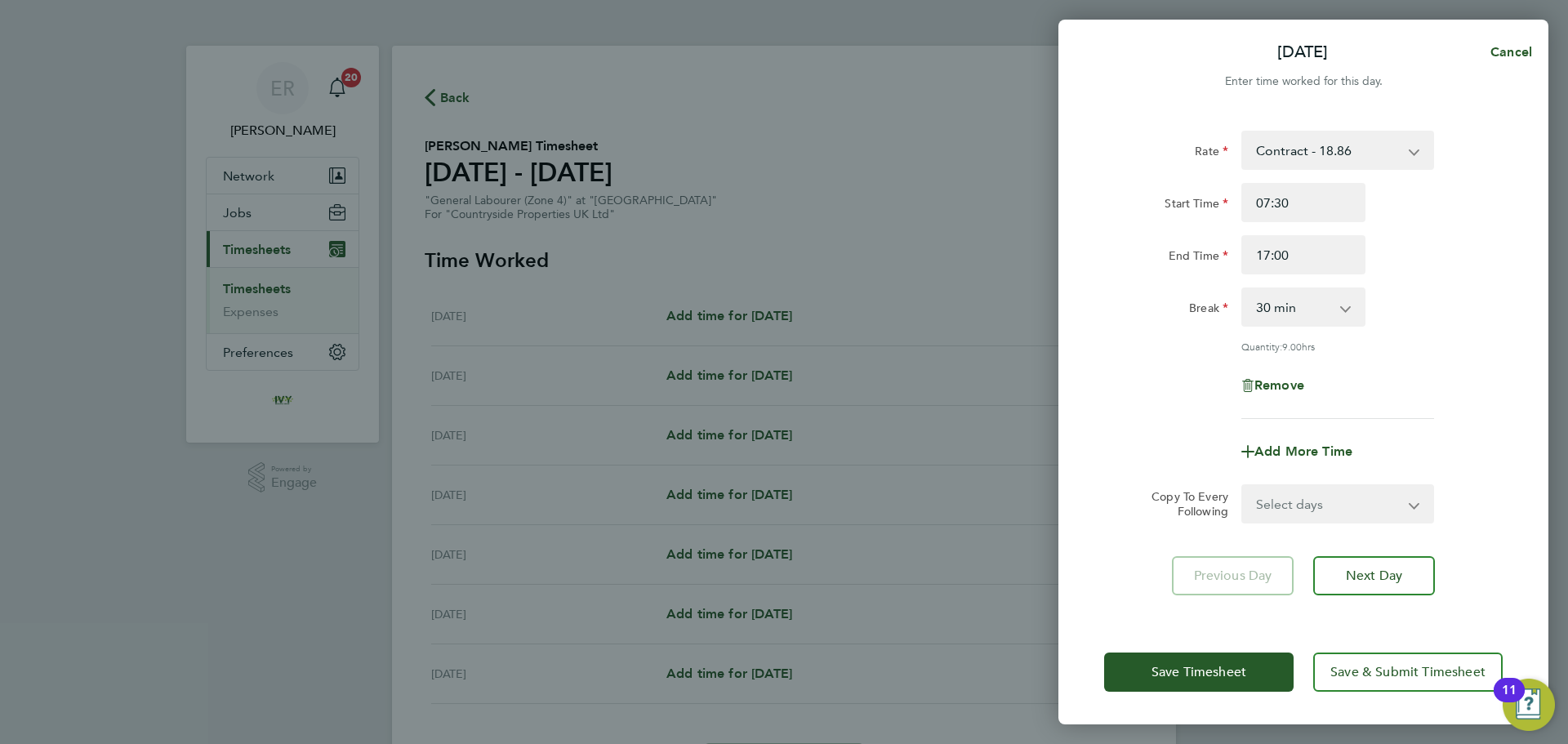
click at [1380, 514] on select "Select days Day Weekday (Mon-Fri) Weekend (Sat-Sun) Tuesday Wednesday Thursday …" at bounding box center [1329, 503] width 172 height 36
select select "WEEKDAY"
click at [1243, 486] on select "Select days Day Weekday (Mon-Fri) Weekend (Sat-Sun) Tuesday Wednesday Thursday …" at bounding box center [1329, 503] width 172 height 36
select select "2025-08-24"
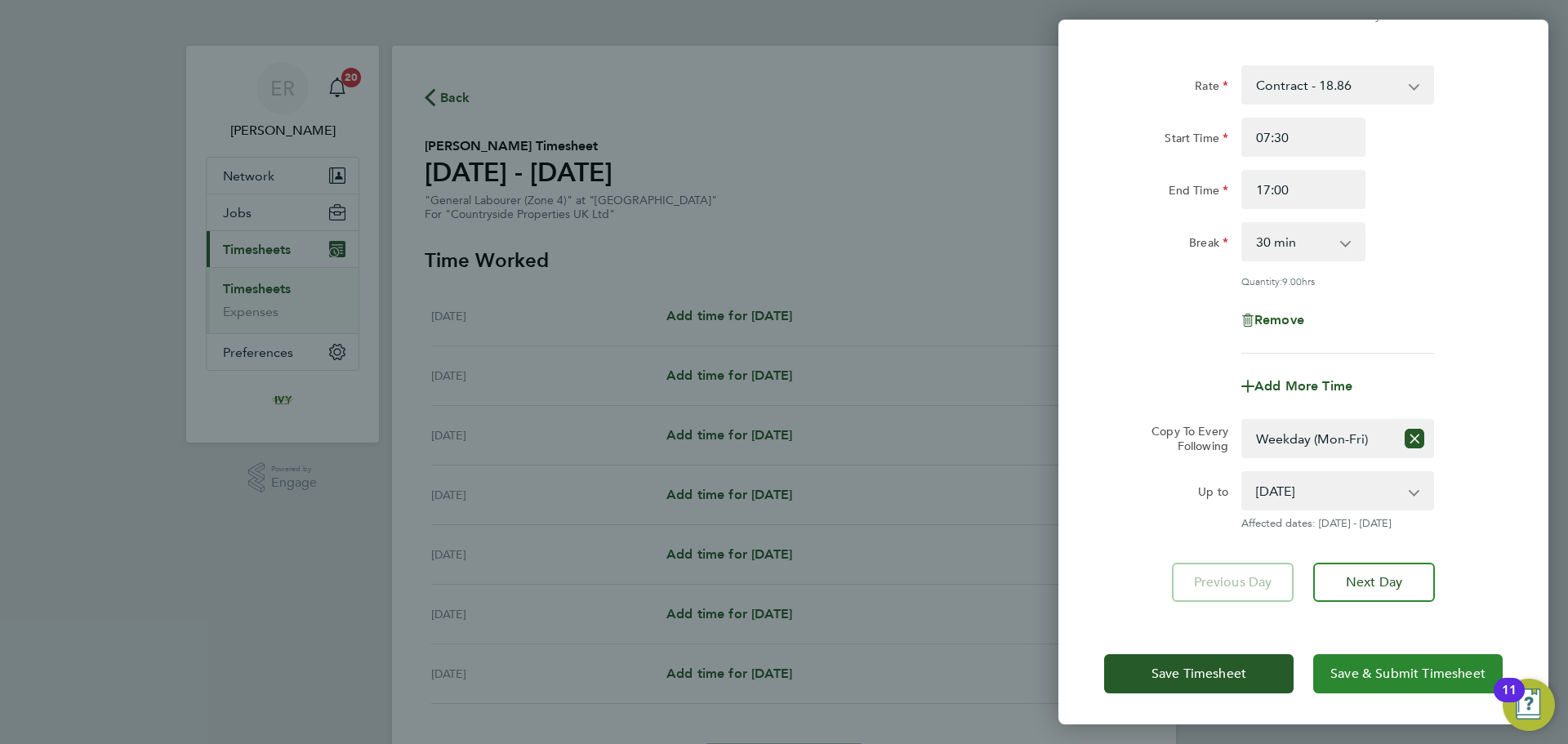
click at [1439, 676] on span "Save & Submit Timesheet" at bounding box center [1407, 674] width 155 height 16
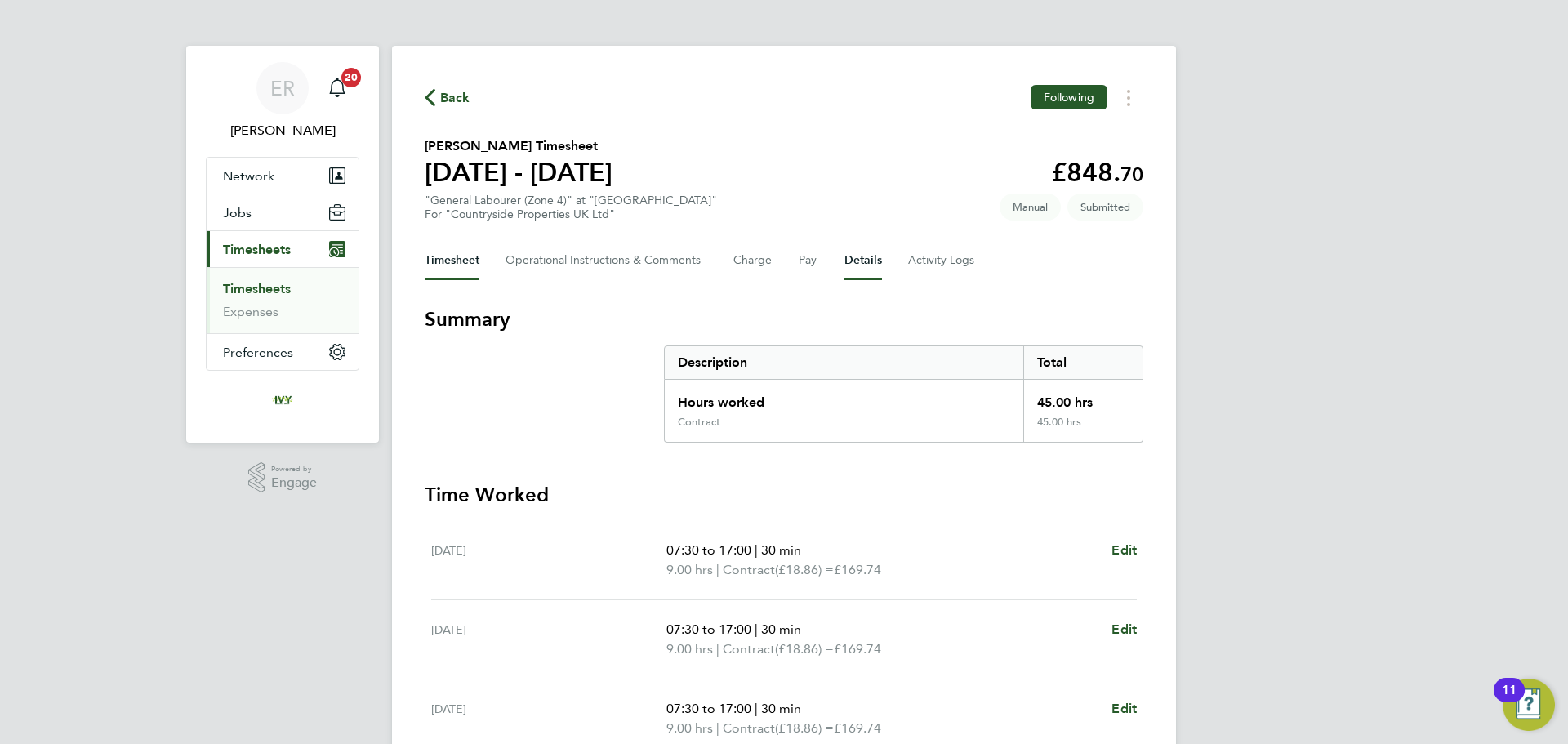
click at [851, 254] on button "Details" at bounding box center [863, 260] width 38 height 40
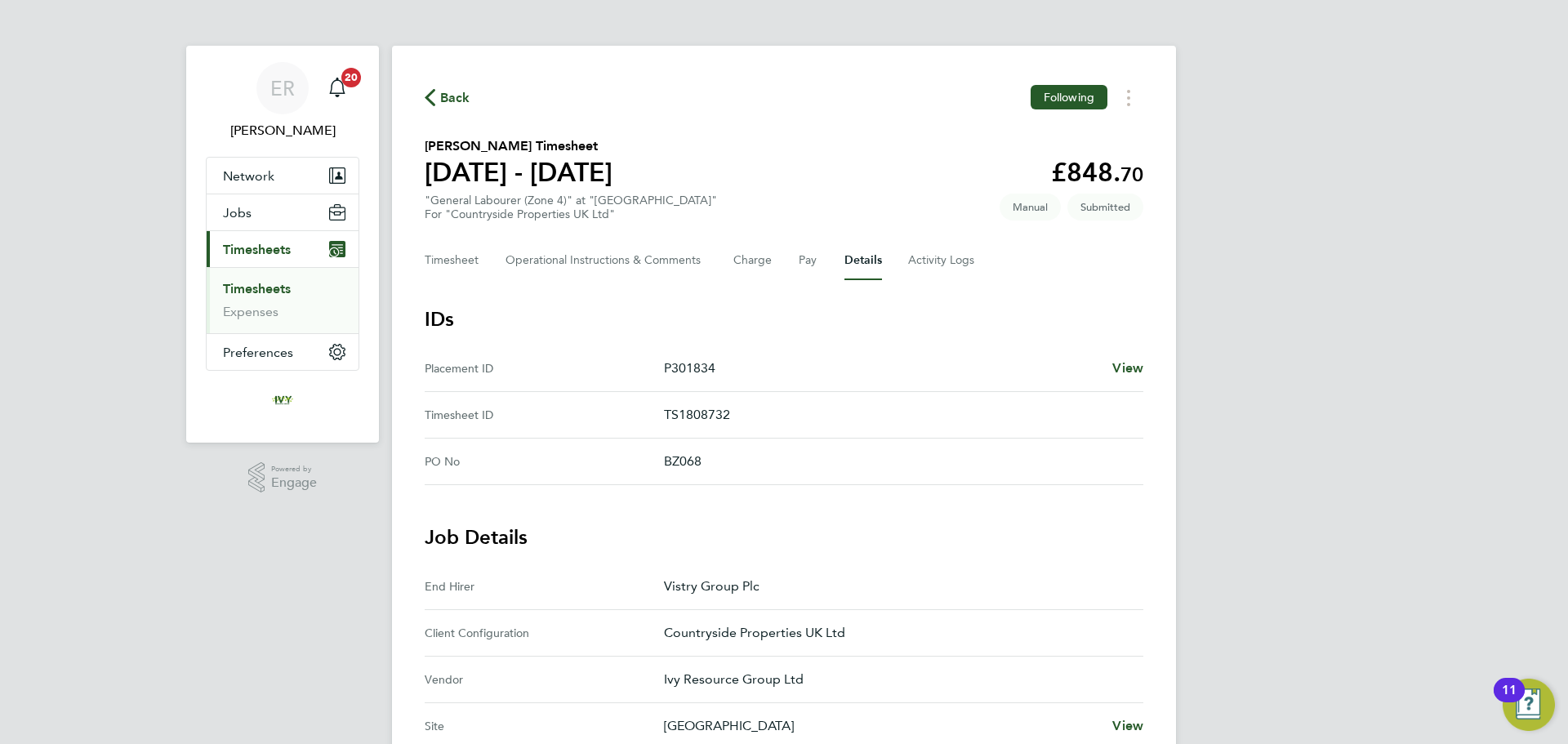
click at [272, 292] on link "Timesheets" at bounding box center [256, 288] width 67 height 15
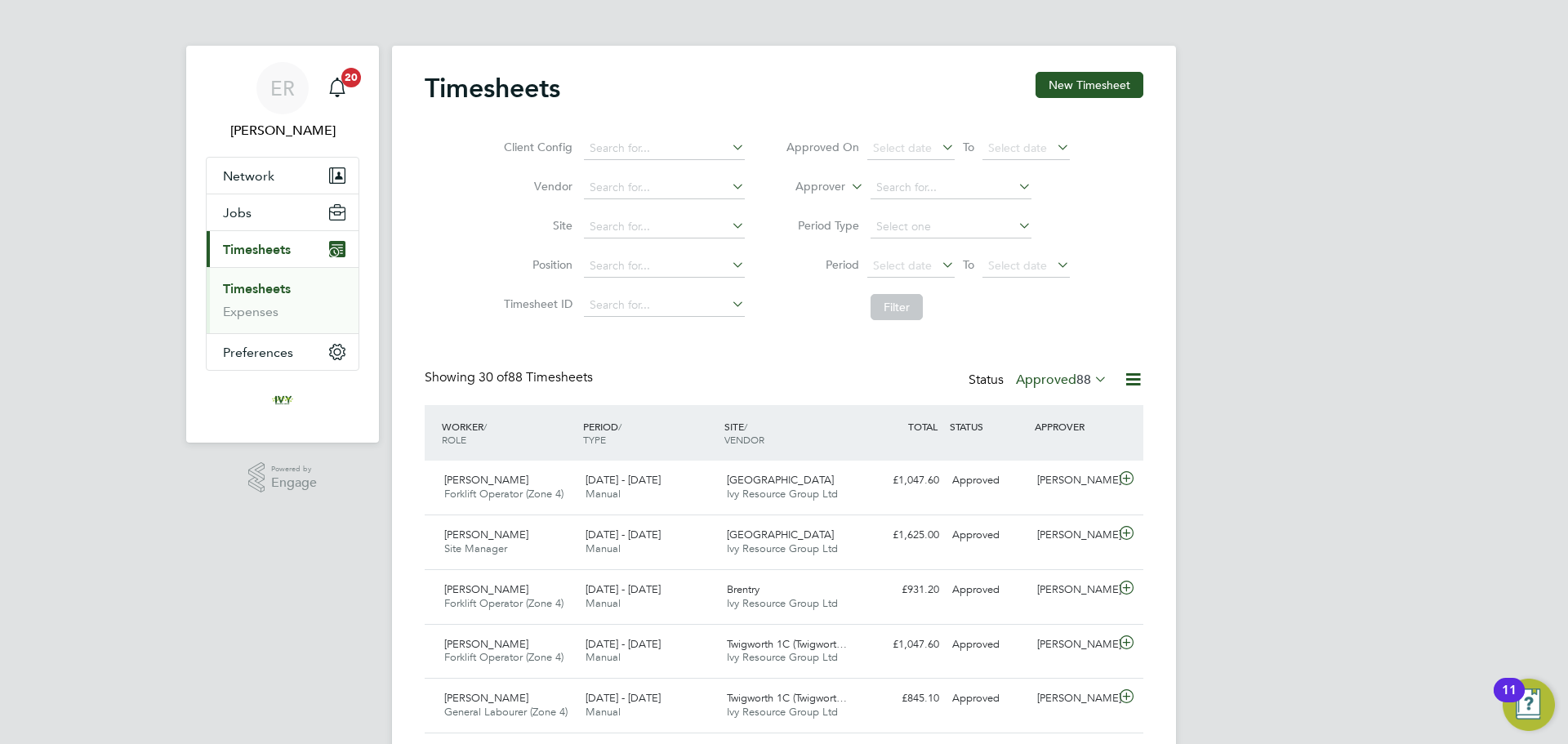
click at [1091, 375] on icon at bounding box center [1091, 379] width 0 height 23
click at [1067, 451] on li "Submitted" at bounding box center [1050, 455] width 75 height 23
